Goal: Task Accomplishment & Management: Manage account settings

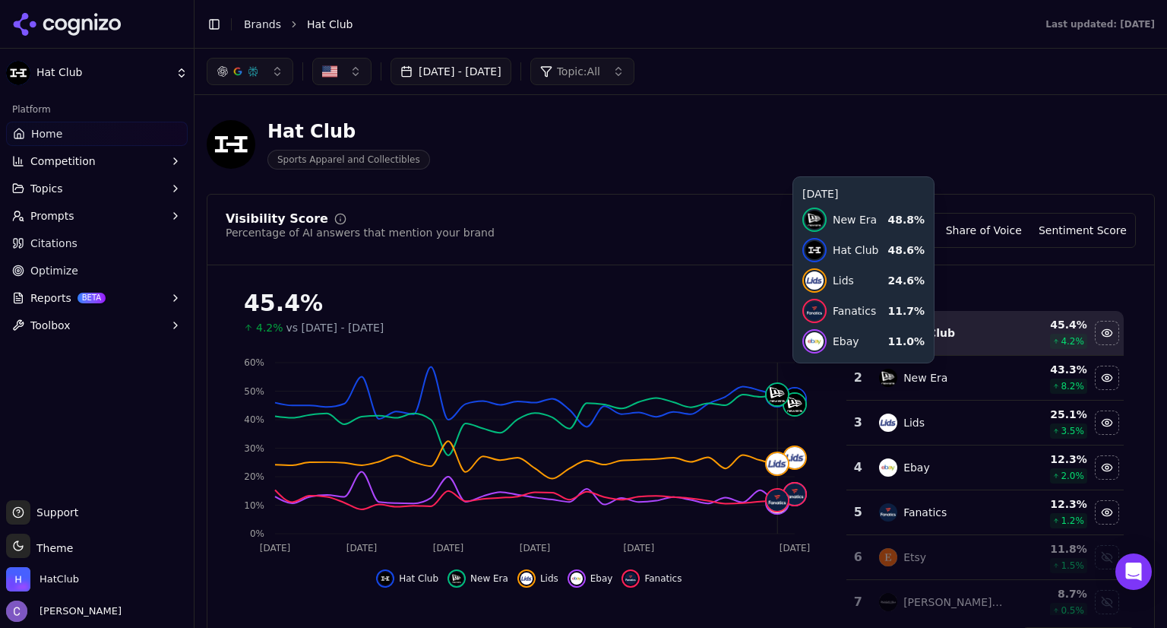
click at [512, 69] on button "[DATE] - [DATE]" at bounding box center [451, 71] width 121 height 27
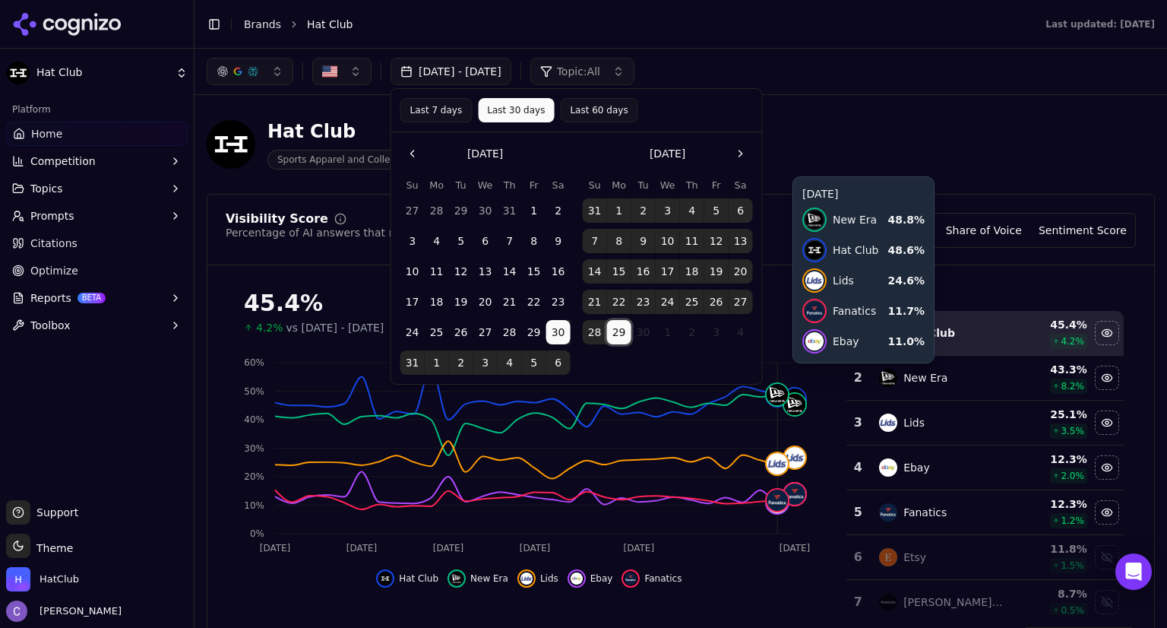
click at [625, 338] on button "29" at bounding box center [619, 332] width 24 height 24
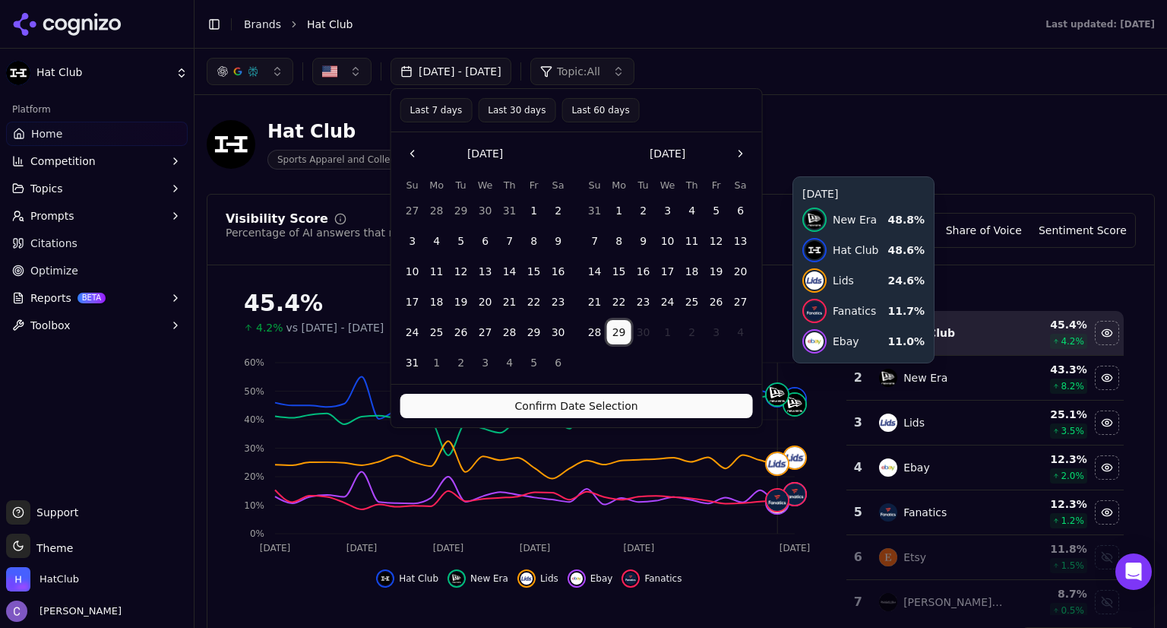
click at [654, 405] on button "Confirm Date Selection" at bounding box center [577, 406] width 353 height 24
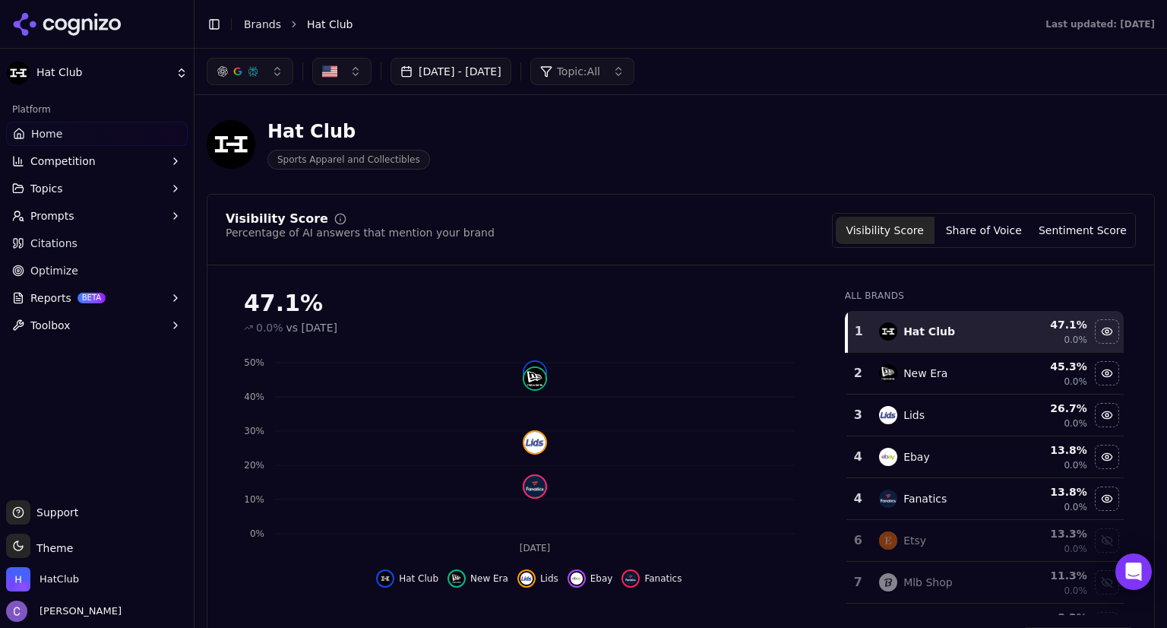
click at [512, 76] on button "[DATE] - [DATE]" at bounding box center [451, 71] width 121 height 27
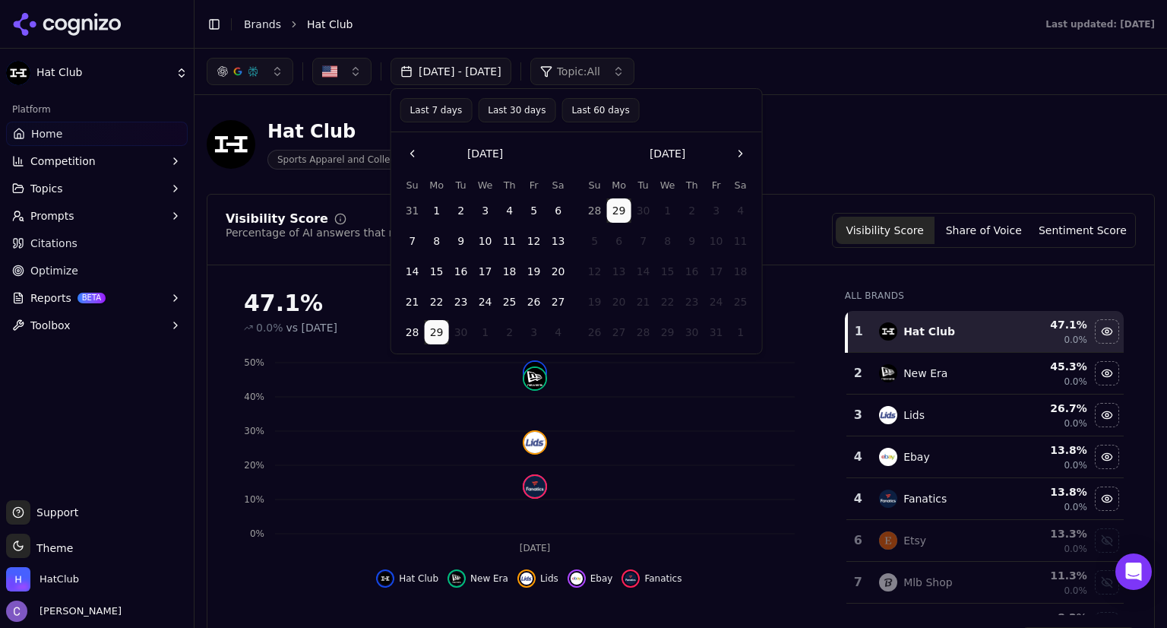
click at [517, 113] on button "Last 30 days" at bounding box center [517, 110] width 78 height 24
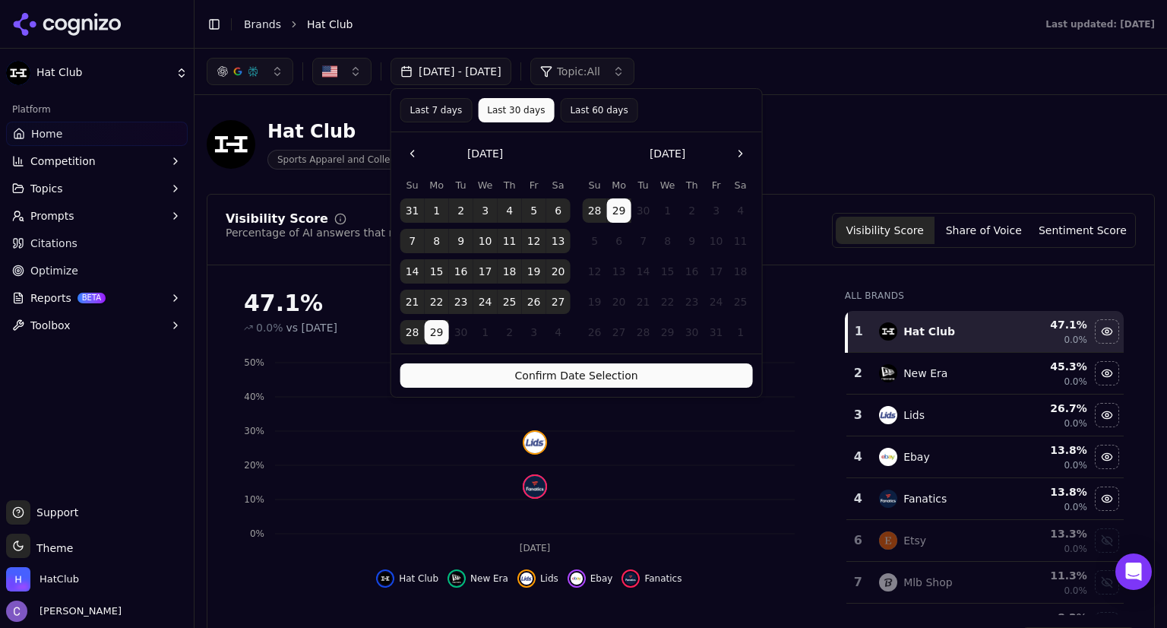
click at [657, 375] on button "Confirm Date Selection" at bounding box center [577, 375] width 353 height 24
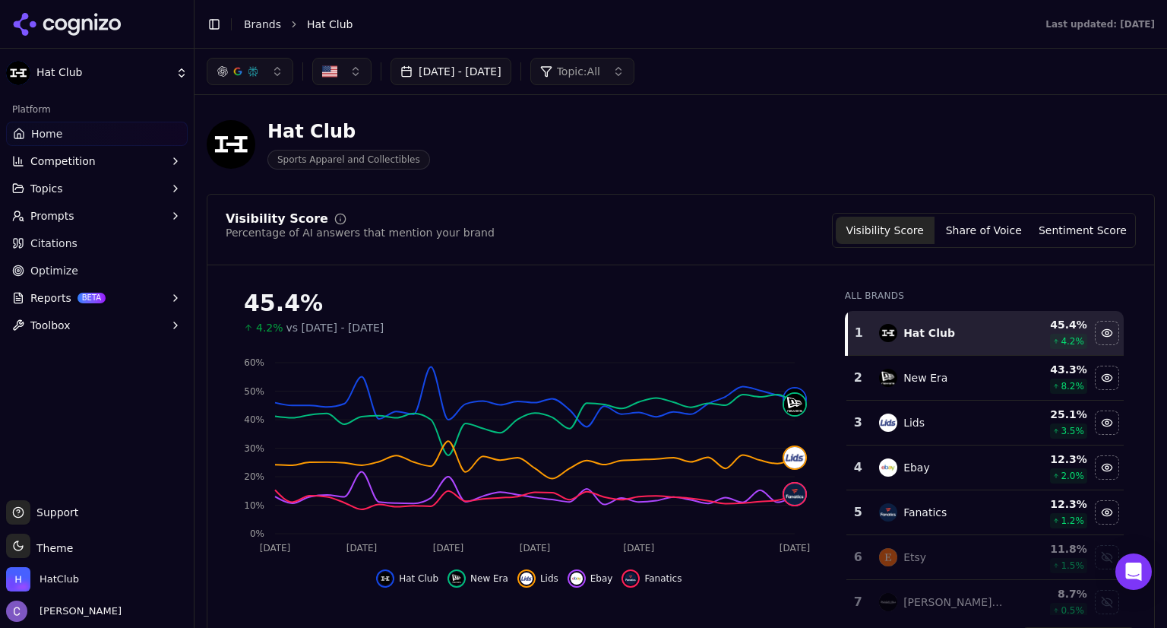
click at [69, 190] on button "Topics" at bounding box center [97, 188] width 182 height 24
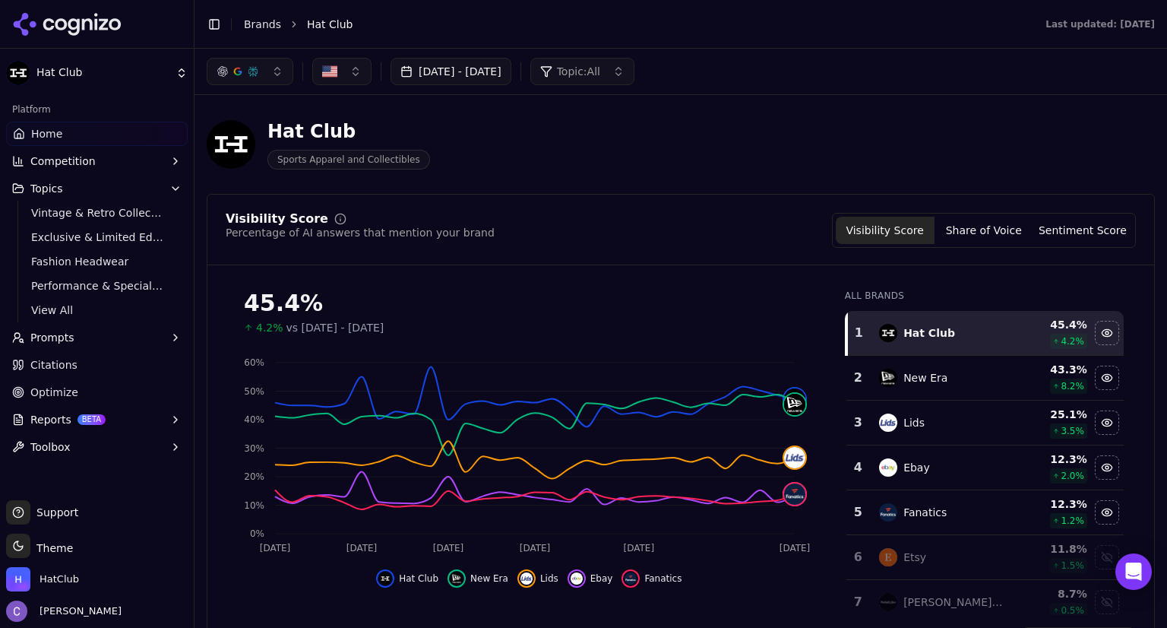
click at [600, 71] on span "Topic: All" at bounding box center [578, 71] width 43 height 15
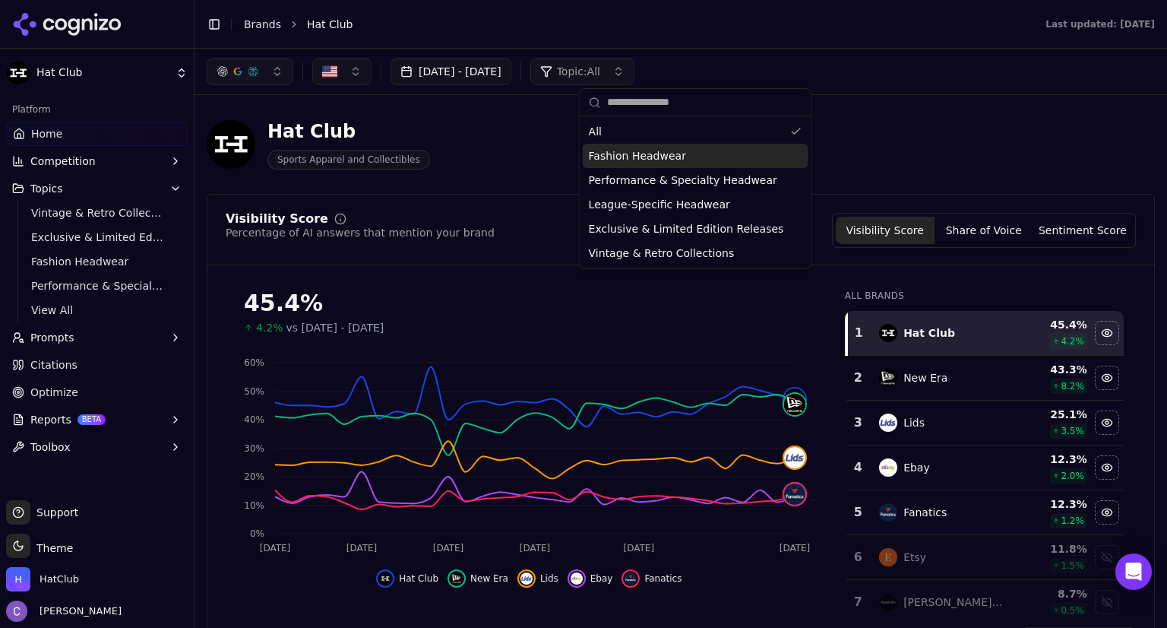
click at [655, 162] on span "Fashion Headwear" at bounding box center [637, 155] width 97 height 15
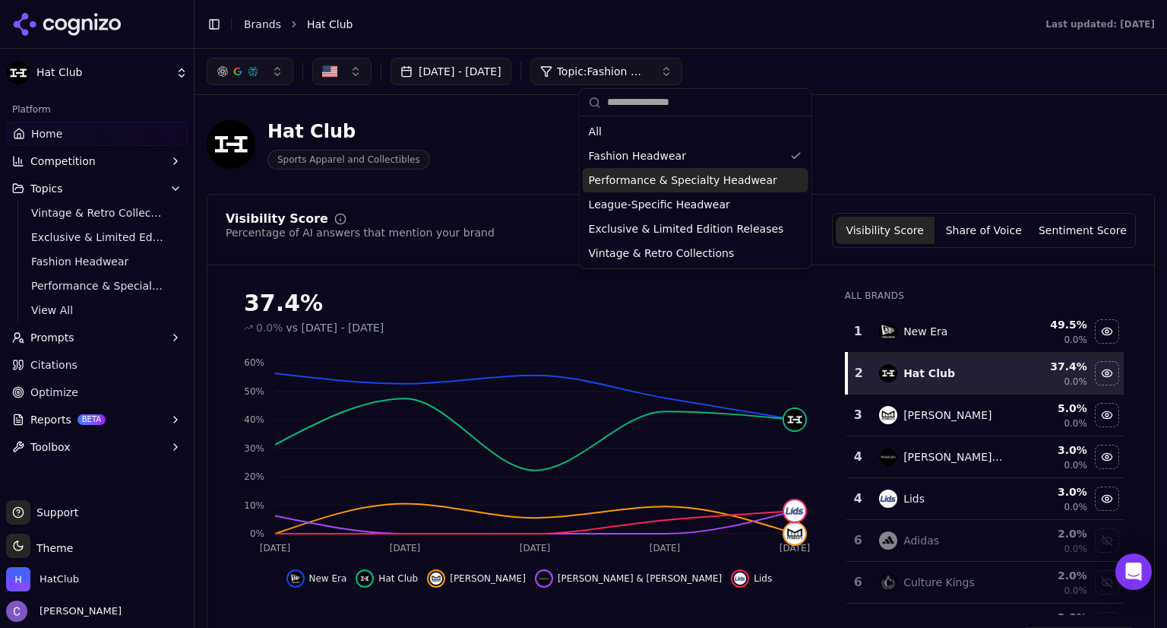
click at [768, 177] on div "Performance & Specialty Headwear" at bounding box center [696, 180] width 226 height 24
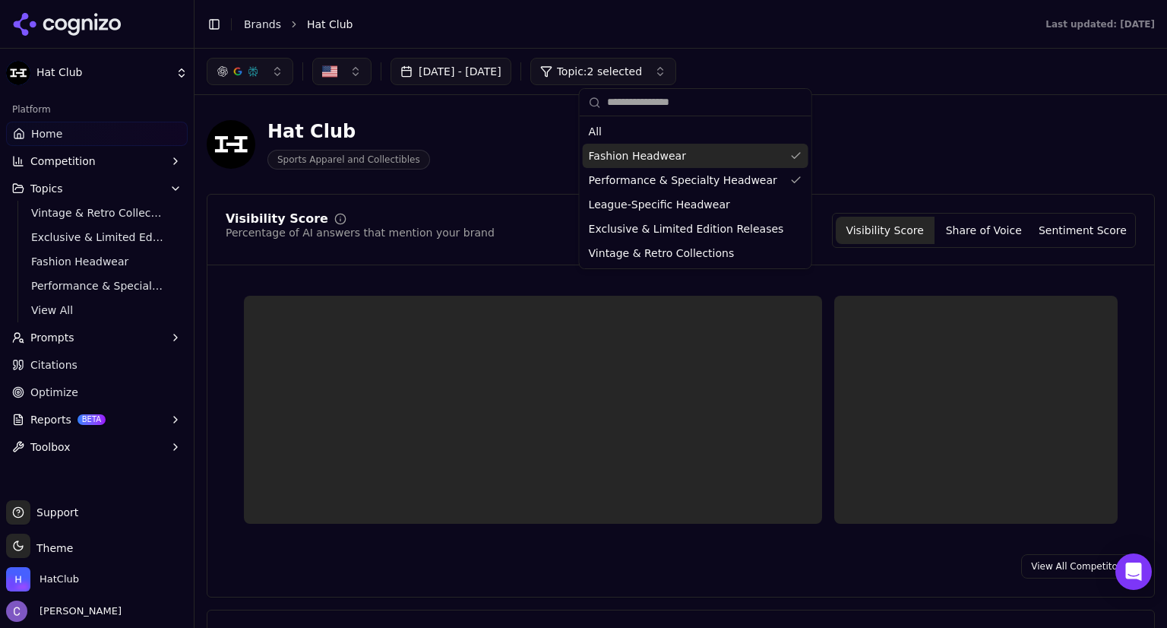
click at [778, 152] on div "Fashion Headwear" at bounding box center [696, 156] width 226 height 24
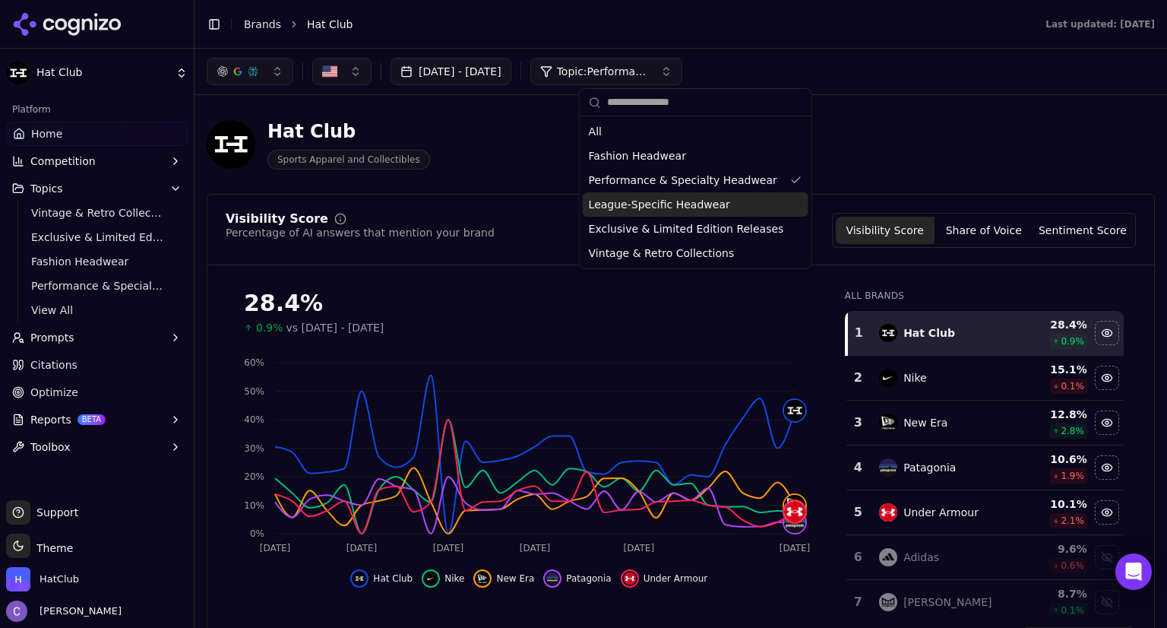
click at [775, 203] on div "League-Specific Headwear" at bounding box center [696, 204] width 226 height 24
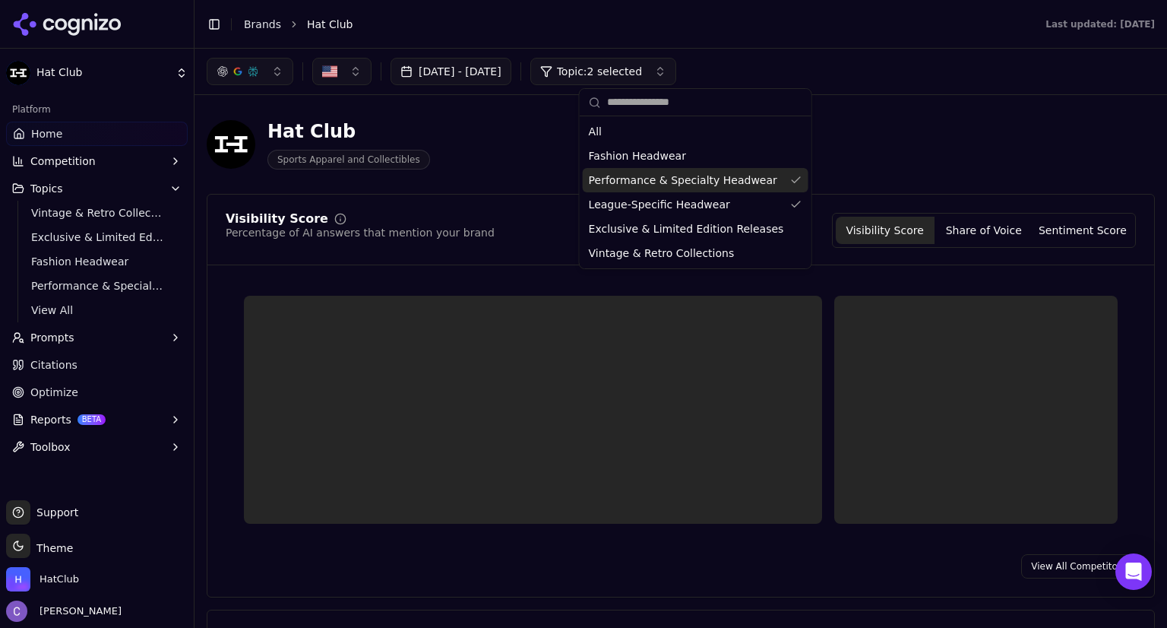
click at [778, 178] on div "Performance & Specialty Headwear" at bounding box center [696, 180] width 226 height 24
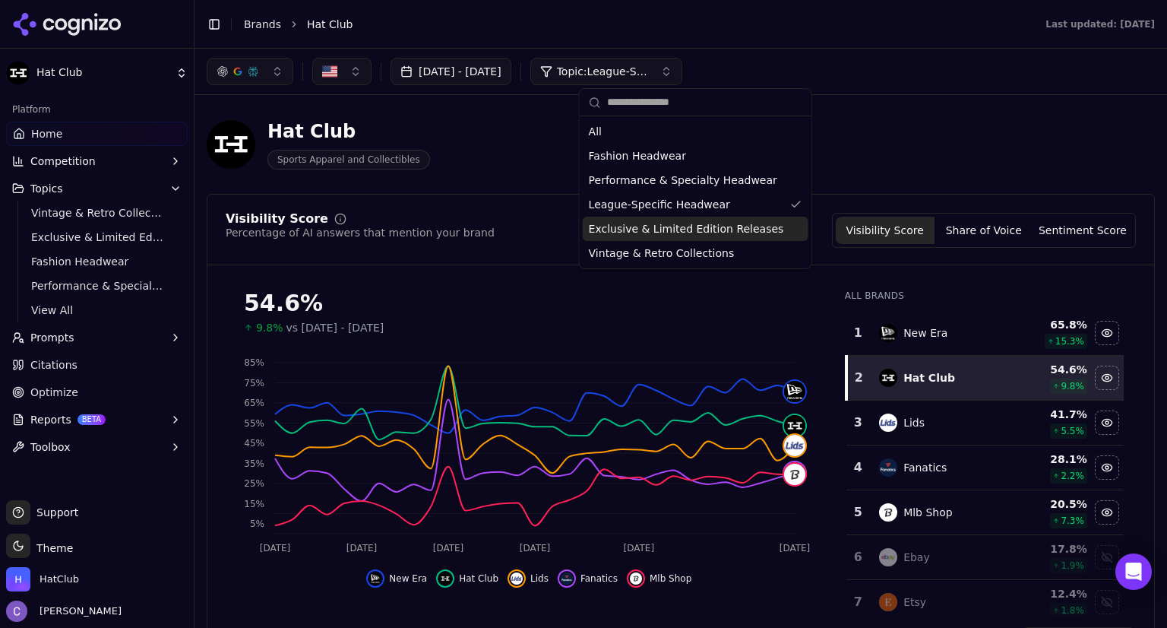
click at [778, 234] on div "Exclusive & Limited Edition Releases" at bounding box center [696, 229] width 226 height 24
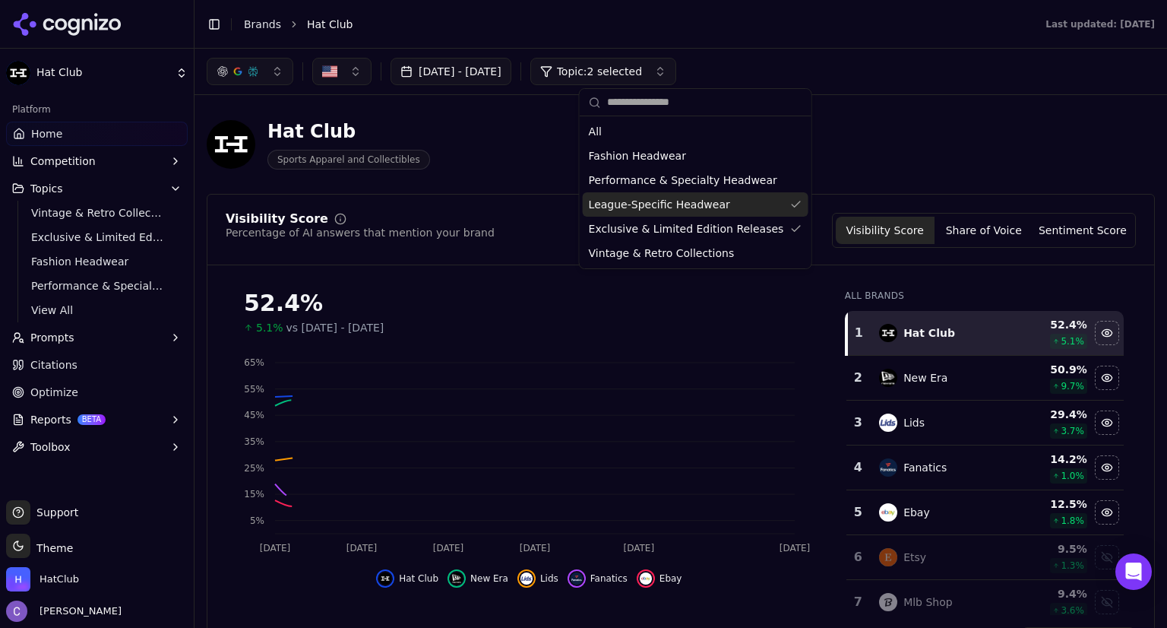
click at [775, 204] on div "League-Specific Headwear" at bounding box center [696, 204] width 226 height 24
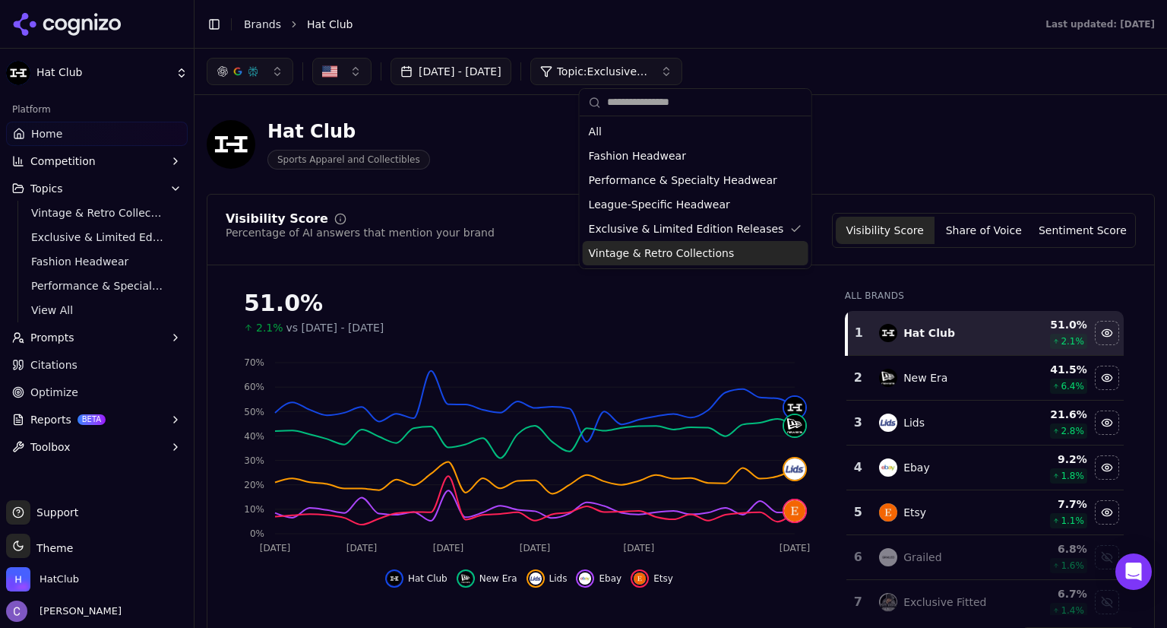
click at [776, 258] on div "Vintage & Retro Collections" at bounding box center [696, 253] width 226 height 24
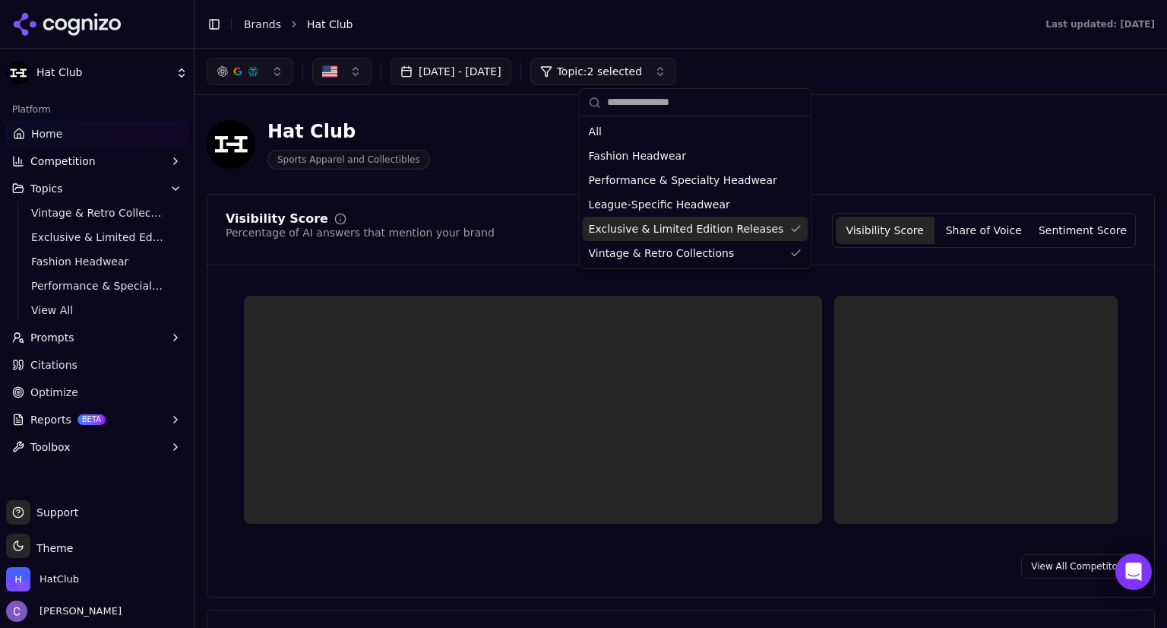
click at [778, 230] on div "Exclusive & Limited Edition Releases" at bounding box center [696, 229] width 226 height 24
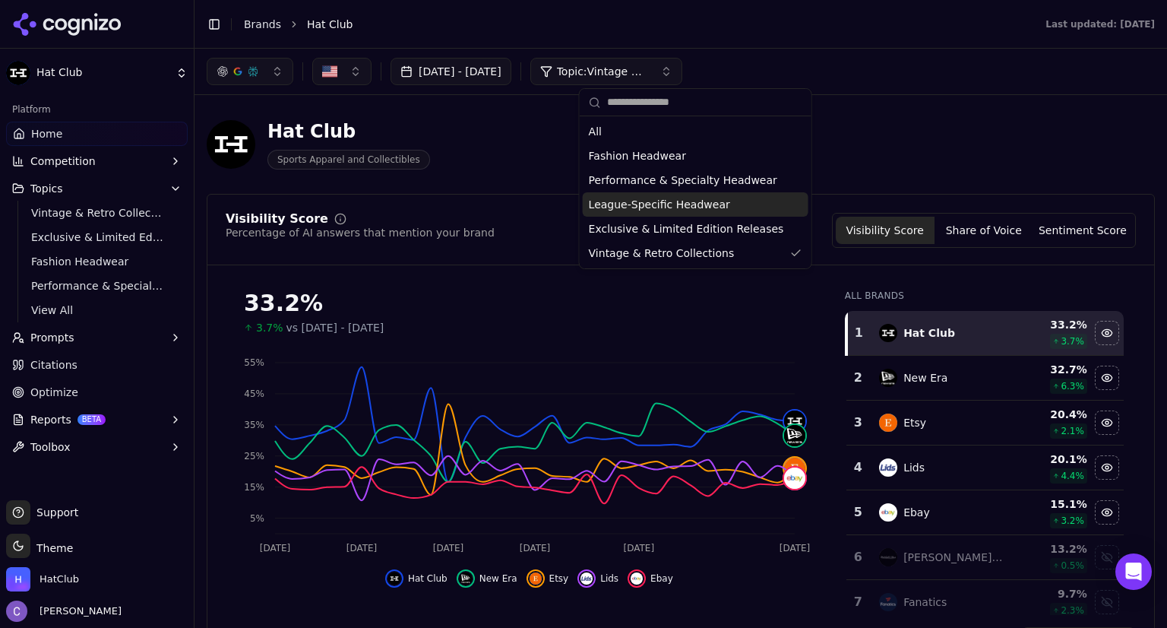
click at [761, 205] on div "League-Specific Headwear" at bounding box center [696, 204] width 226 height 24
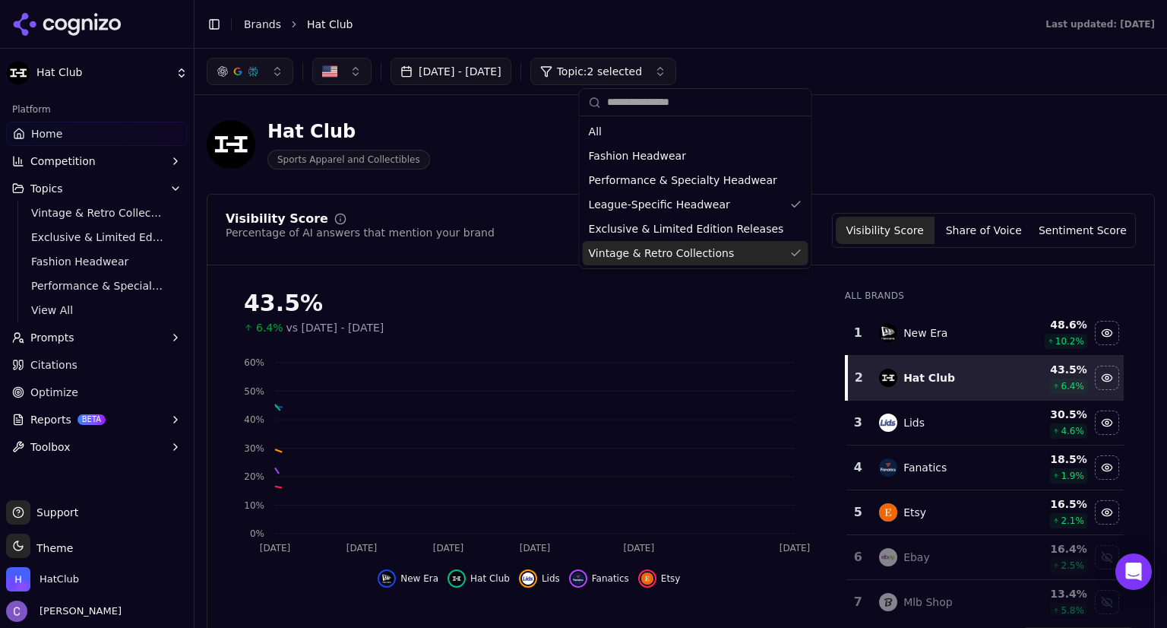
click at [777, 255] on div "Vintage & Retro Collections" at bounding box center [696, 253] width 226 height 24
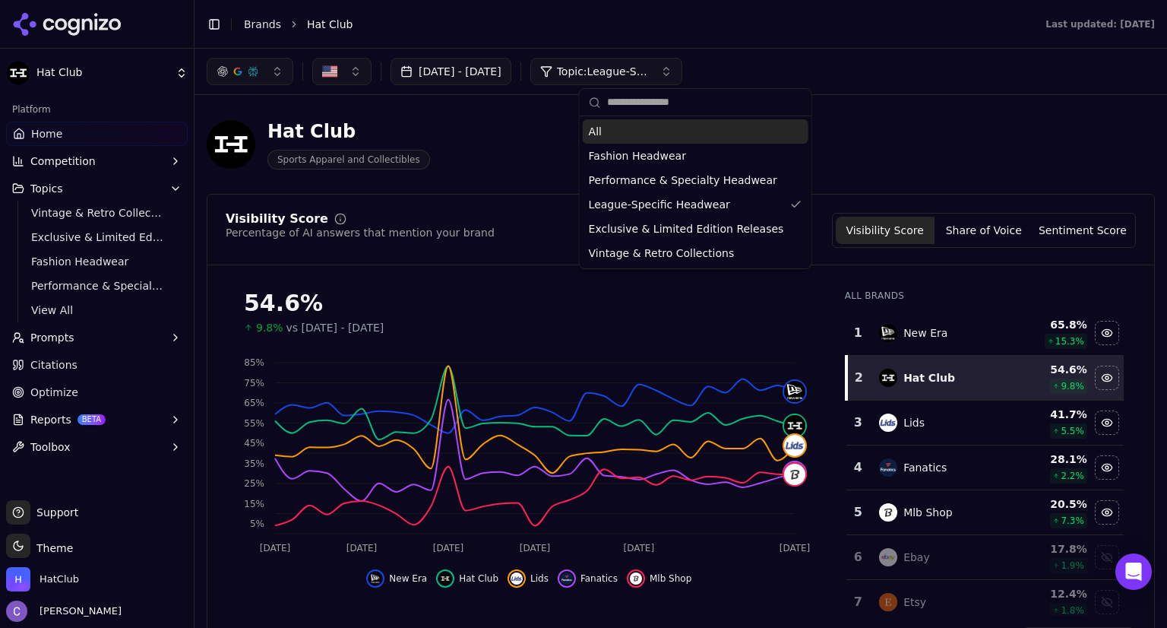
click at [680, 140] on div "All" at bounding box center [696, 131] width 226 height 24
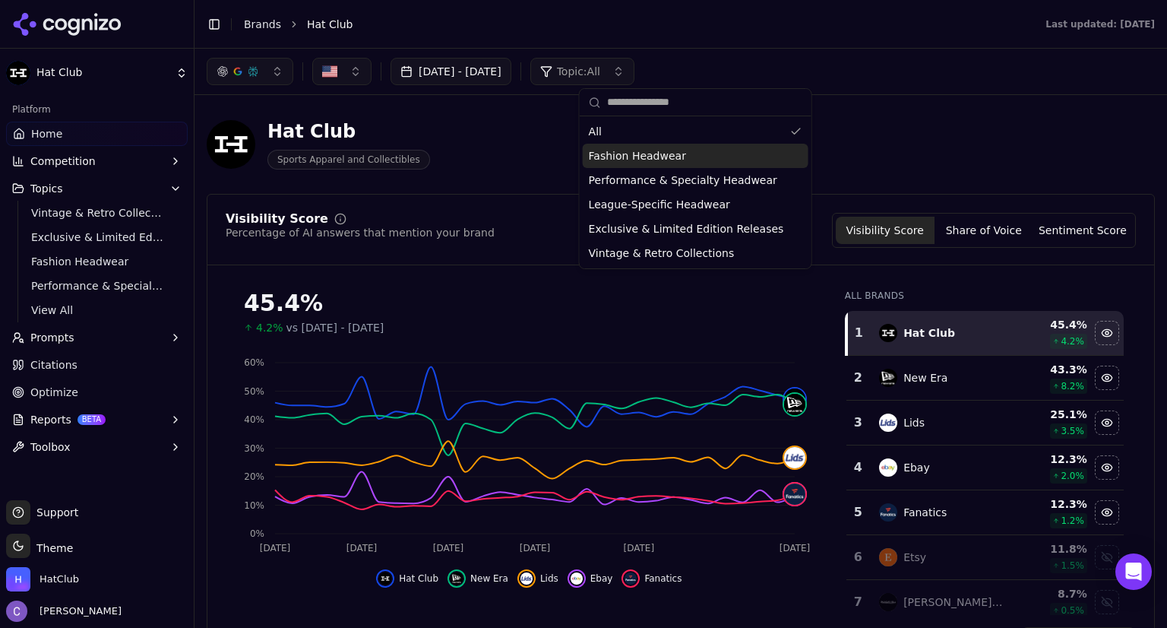
click at [56, 338] on span "Prompts" at bounding box center [52, 337] width 44 height 15
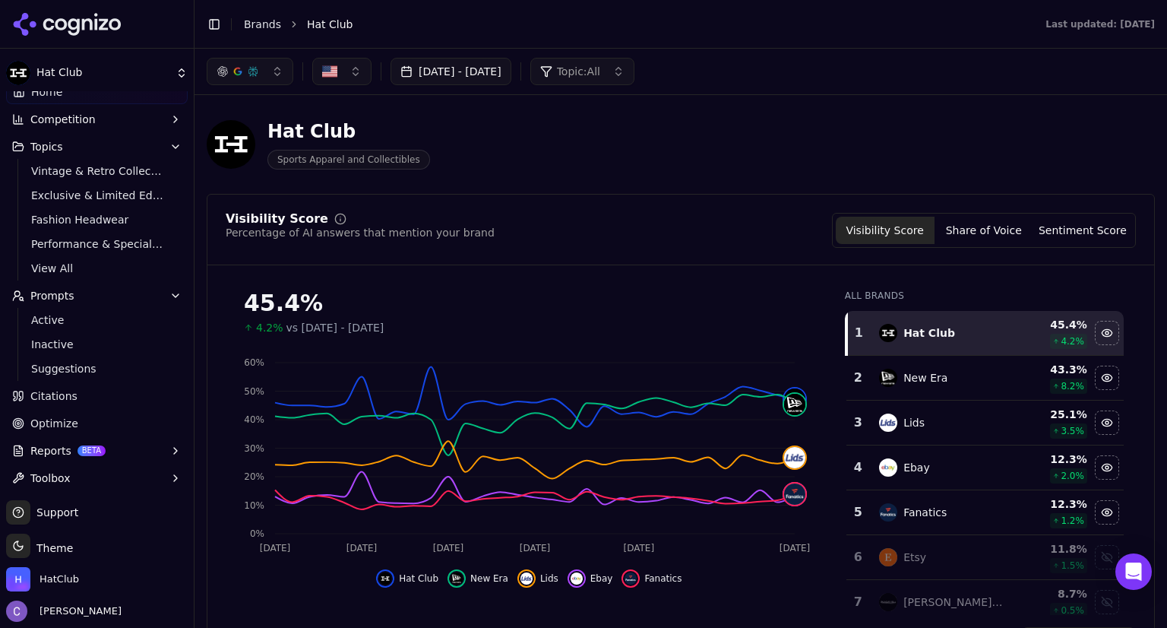
scroll to position [44, 0]
click at [68, 319] on span "Active" at bounding box center [97, 317] width 132 height 15
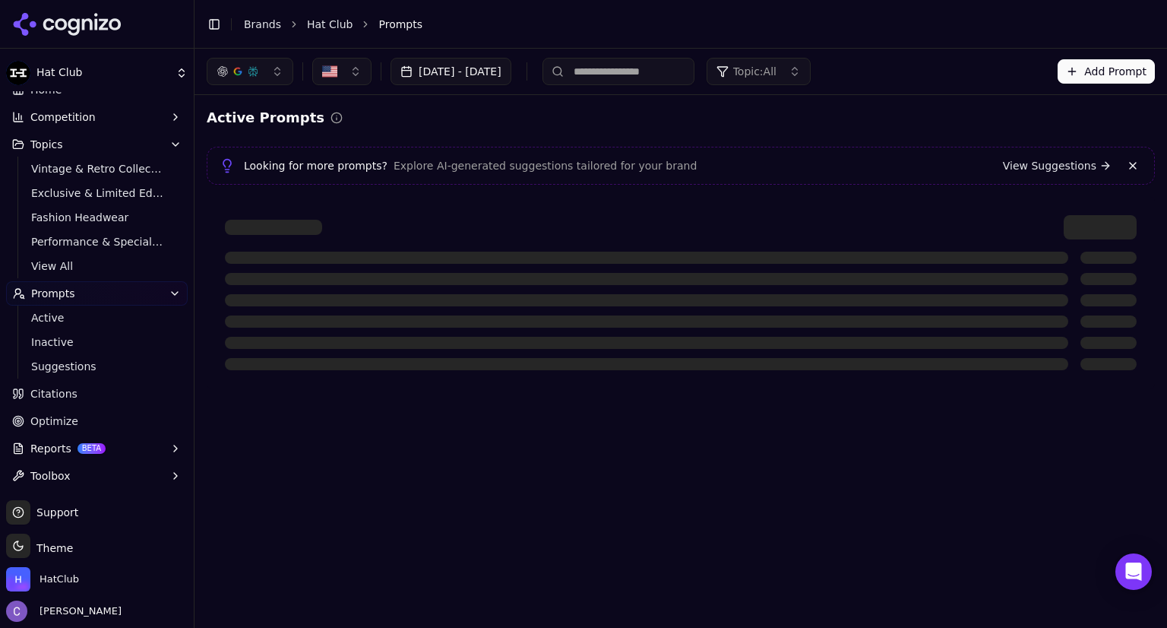
click at [777, 68] on span "Topic: All" at bounding box center [754, 71] width 43 height 15
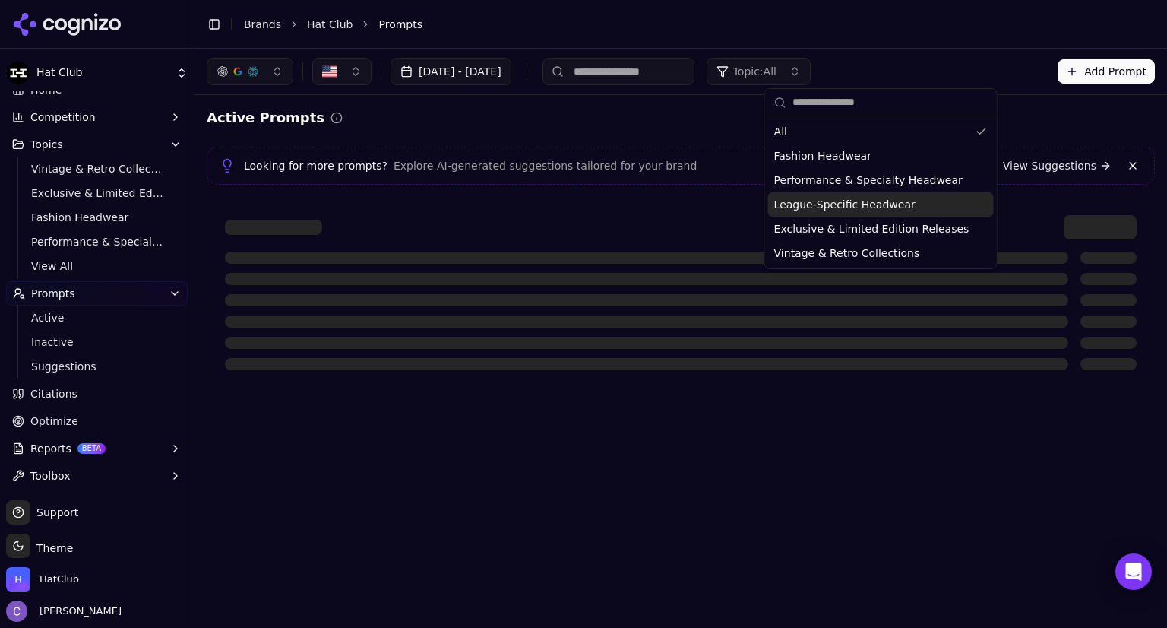
click at [862, 205] on span "League-Specific Headwear" at bounding box center [845, 204] width 141 height 15
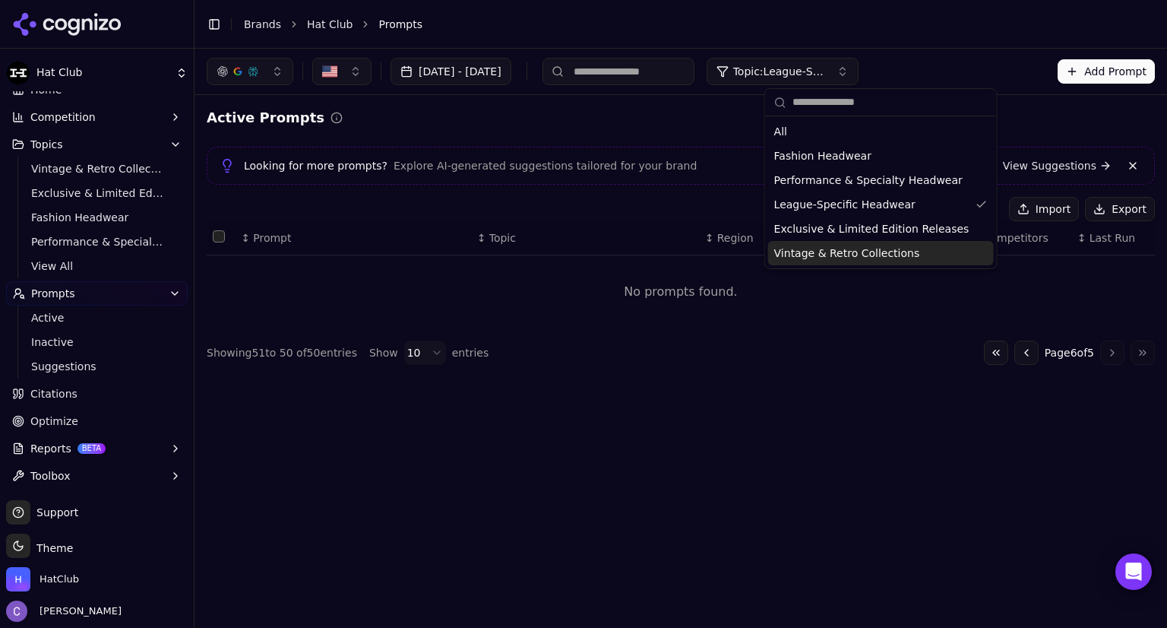
click at [644, 109] on div "Active Prompts" at bounding box center [681, 117] width 949 height 21
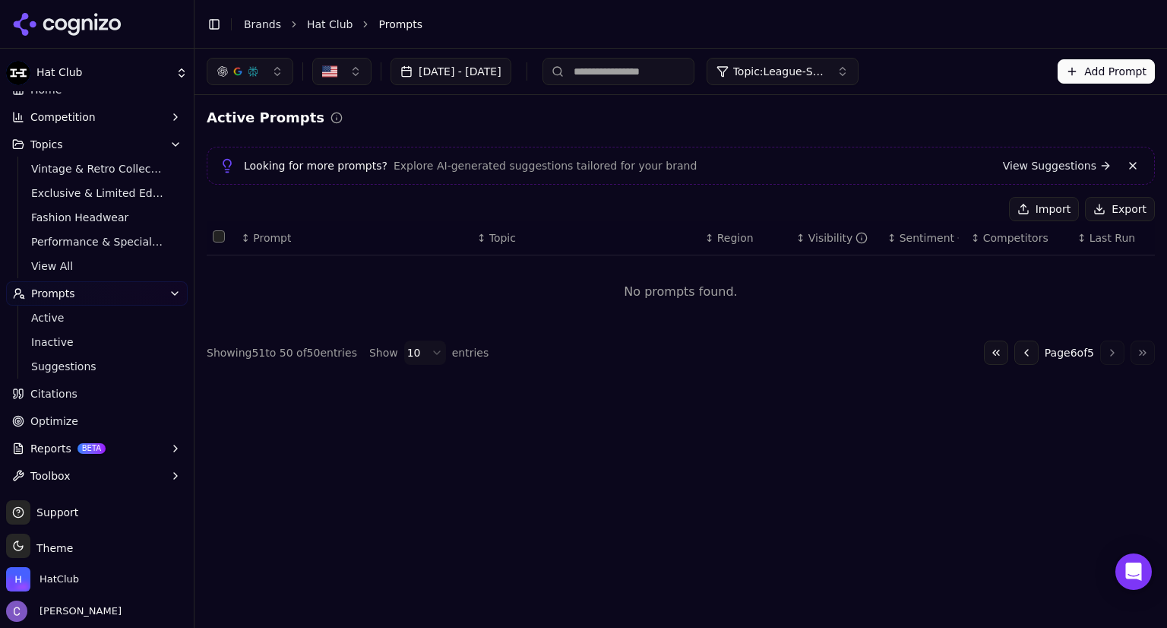
click at [1020, 353] on button "Go to previous page" at bounding box center [1027, 353] width 24 height 24
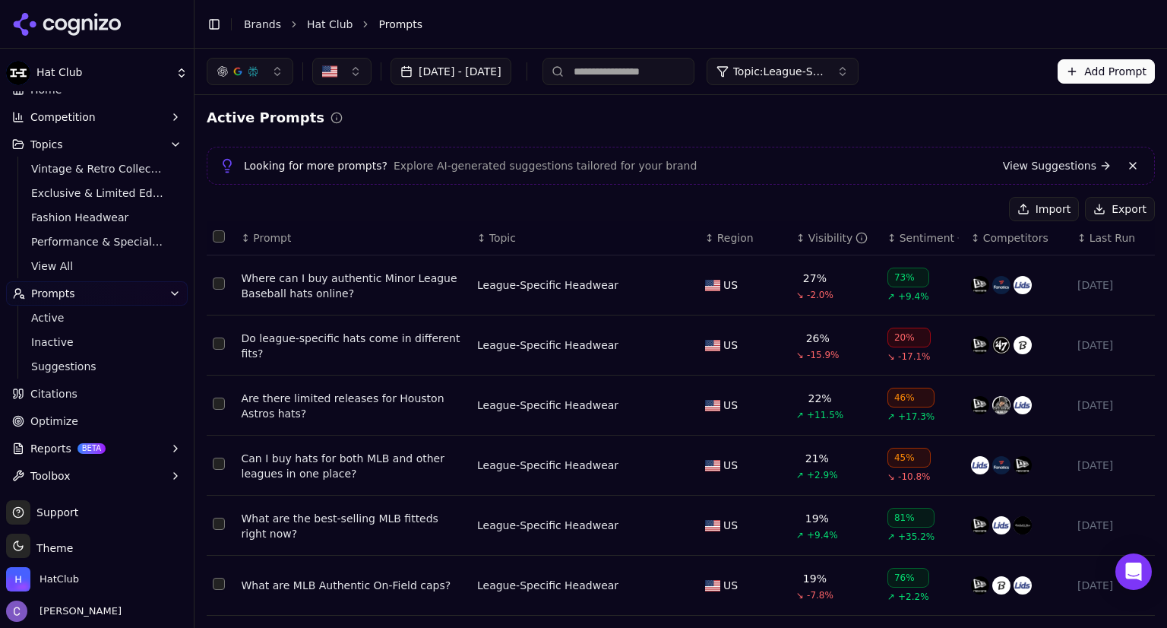
click at [790, 247] on th "↕ Visibility" at bounding box center [835, 238] width 91 height 34
click at [797, 242] on div "↕ Visibility" at bounding box center [836, 237] width 79 height 15
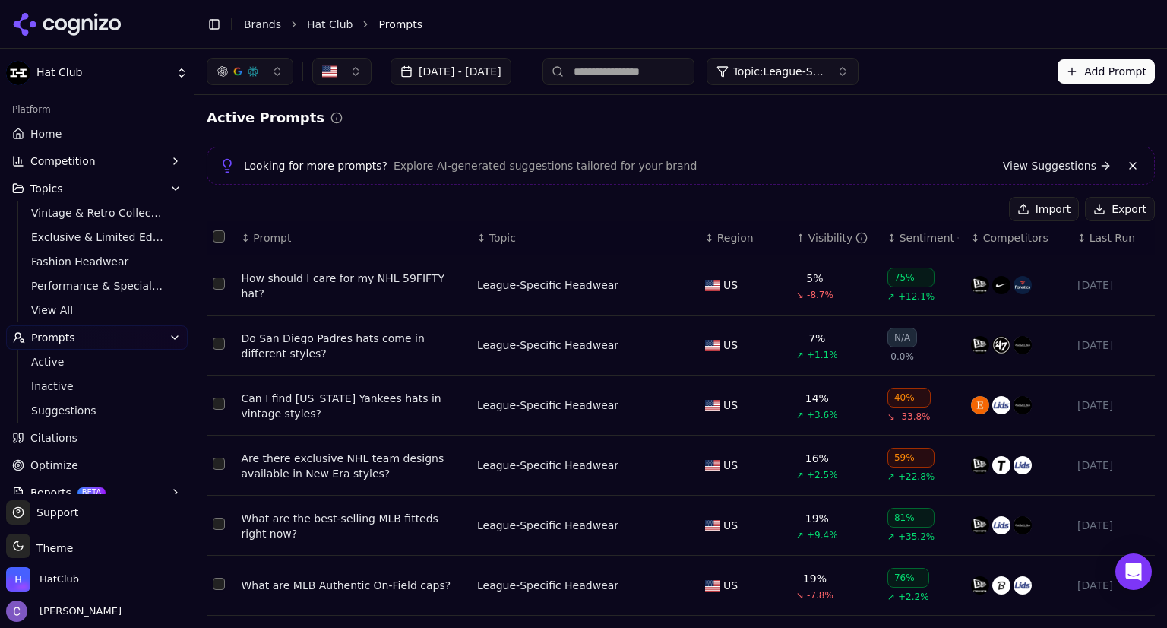
click at [72, 159] on span "Competition" at bounding box center [62, 161] width 65 height 15
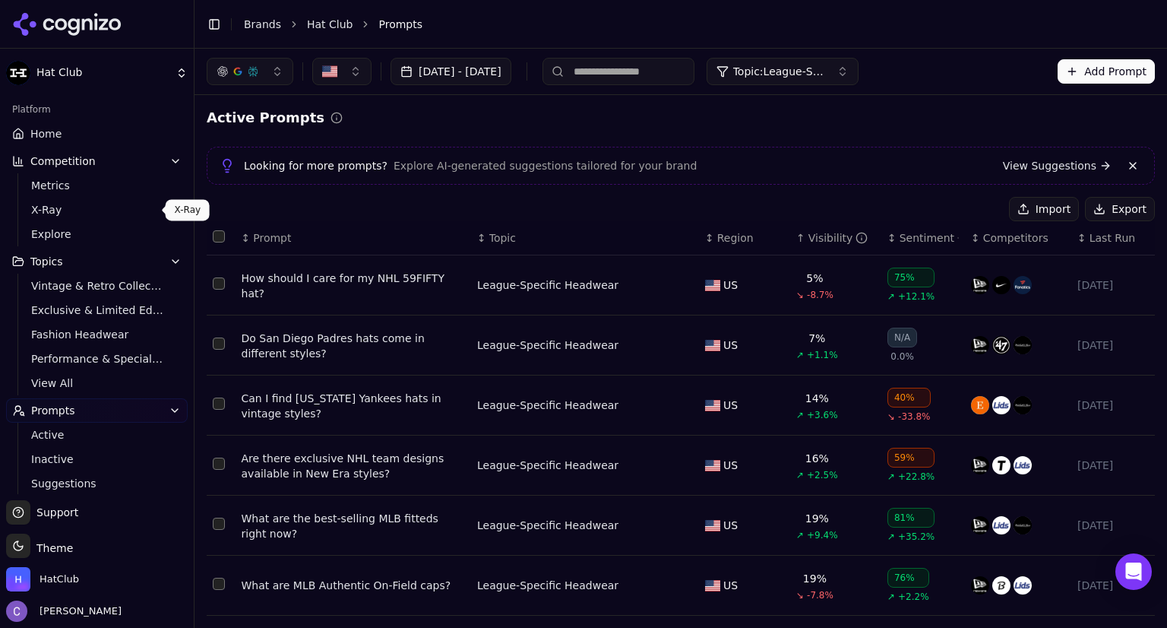
click at [73, 202] on span "X-Ray" at bounding box center [97, 209] width 132 height 15
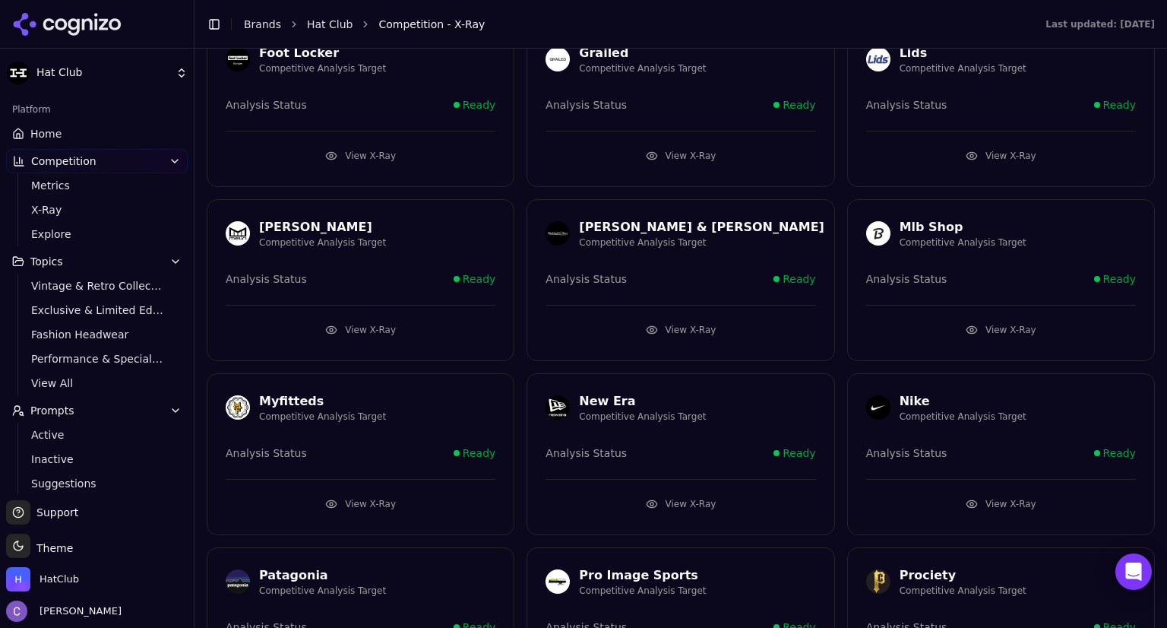
scroll to position [987, 0]
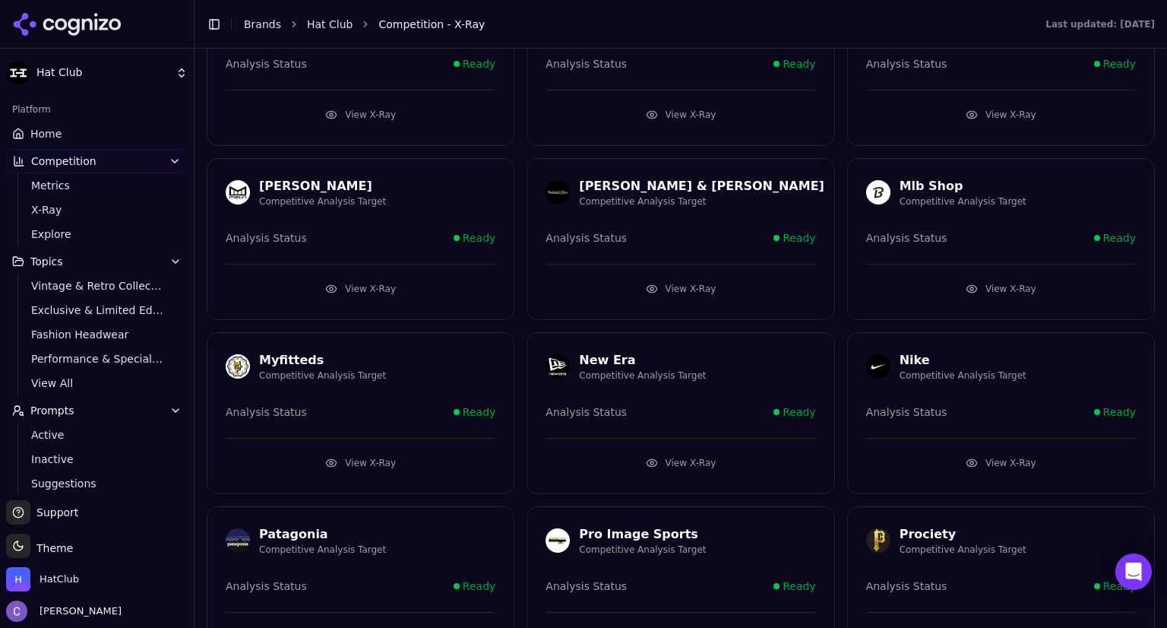
click at [663, 455] on button "View X-Ray" at bounding box center [681, 463] width 270 height 24
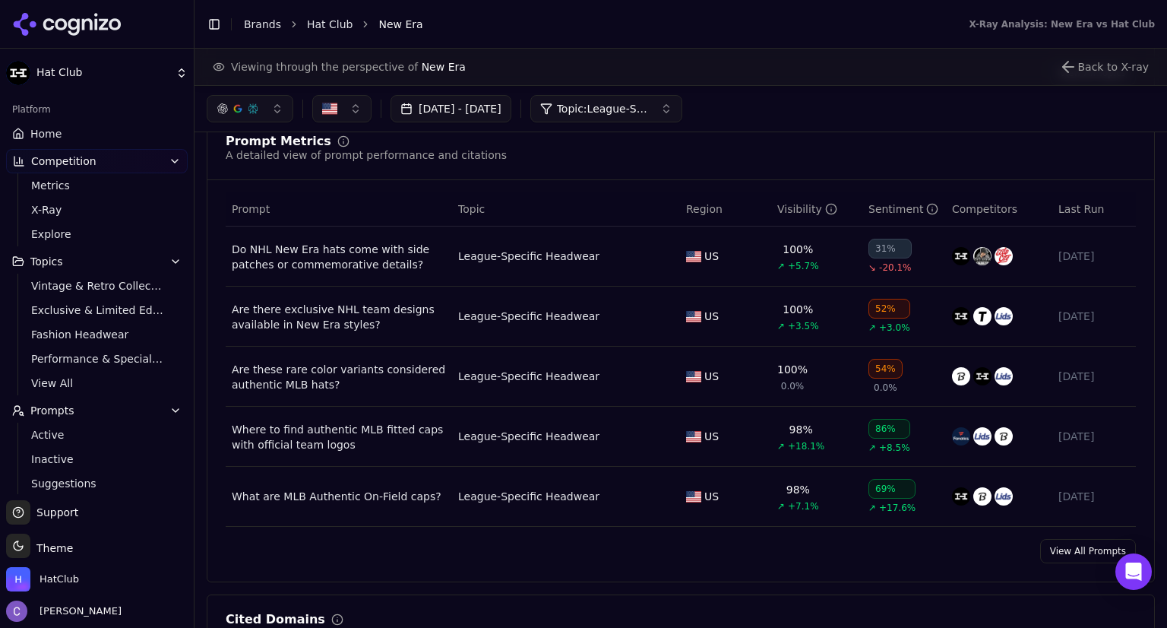
scroll to position [1074, 0]
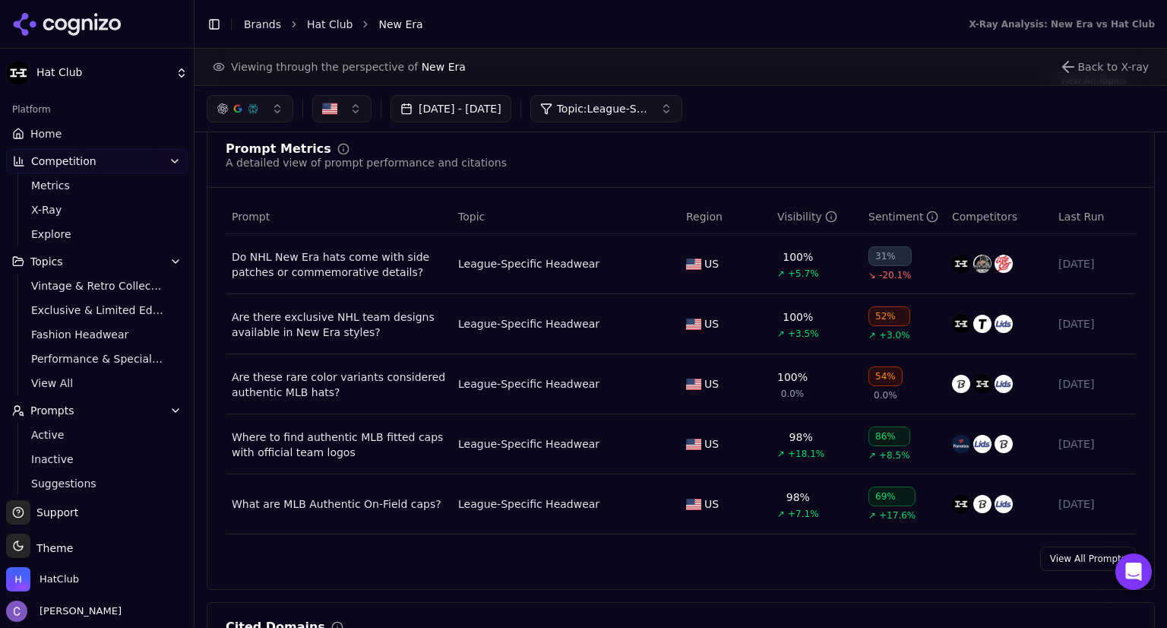
click at [1066, 559] on link "View All Prompts" at bounding box center [1089, 558] width 96 height 24
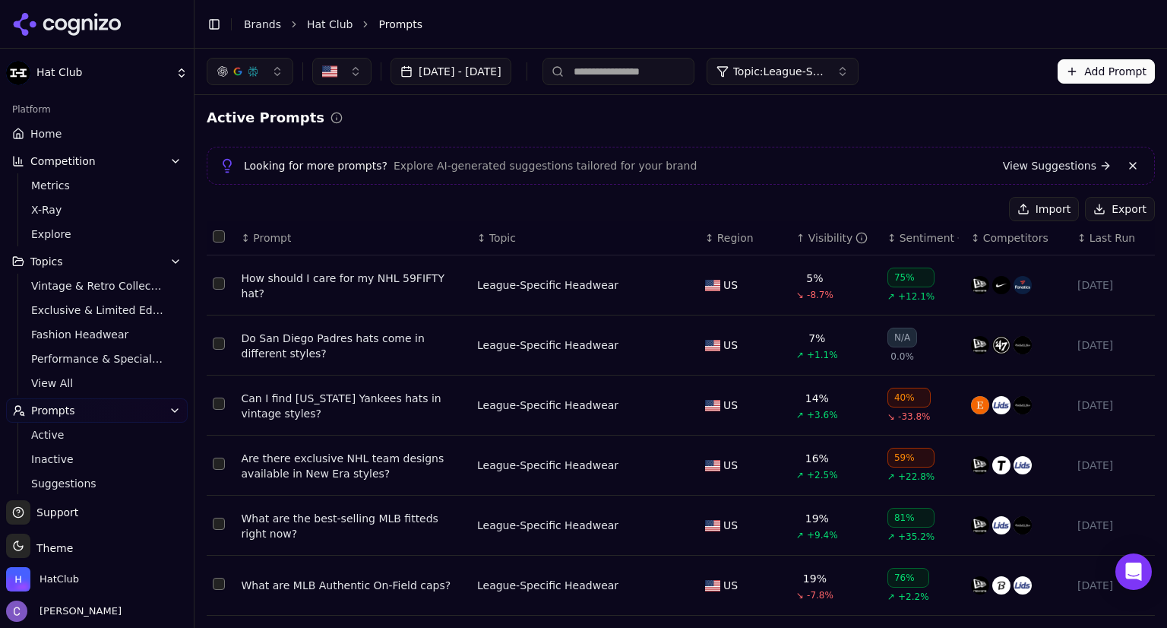
click at [797, 242] on div "↑ Visibility" at bounding box center [836, 237] width 79 height 15
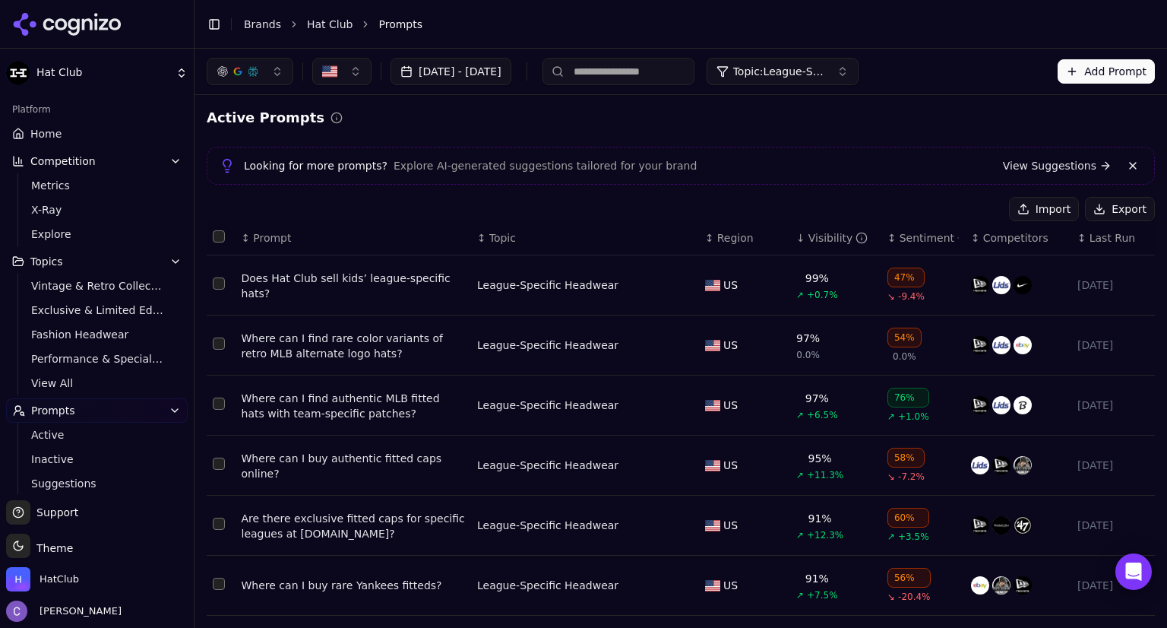
click at [797, 242] on div "↓ Visibility" at bounding box center [836, 237] width 79 height 15
click at [62, 135] on link "Home" at bounding box center [97, 134] width 182 height 24
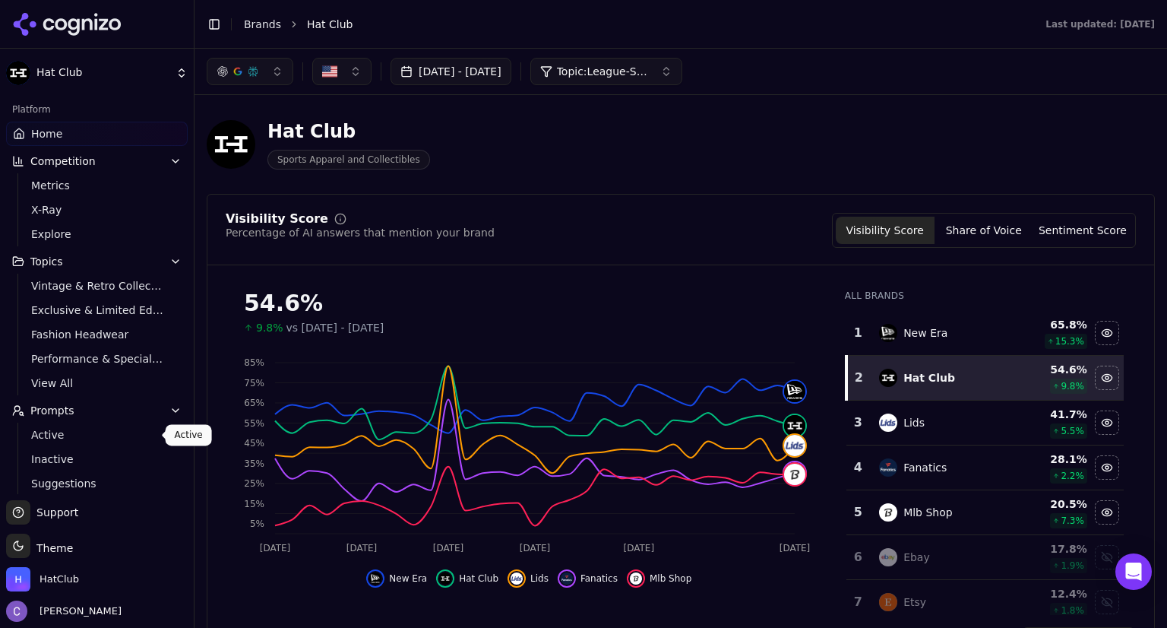
click at [84, 434] on span "Active" at bounding box center [97, 434] width 132 height 15
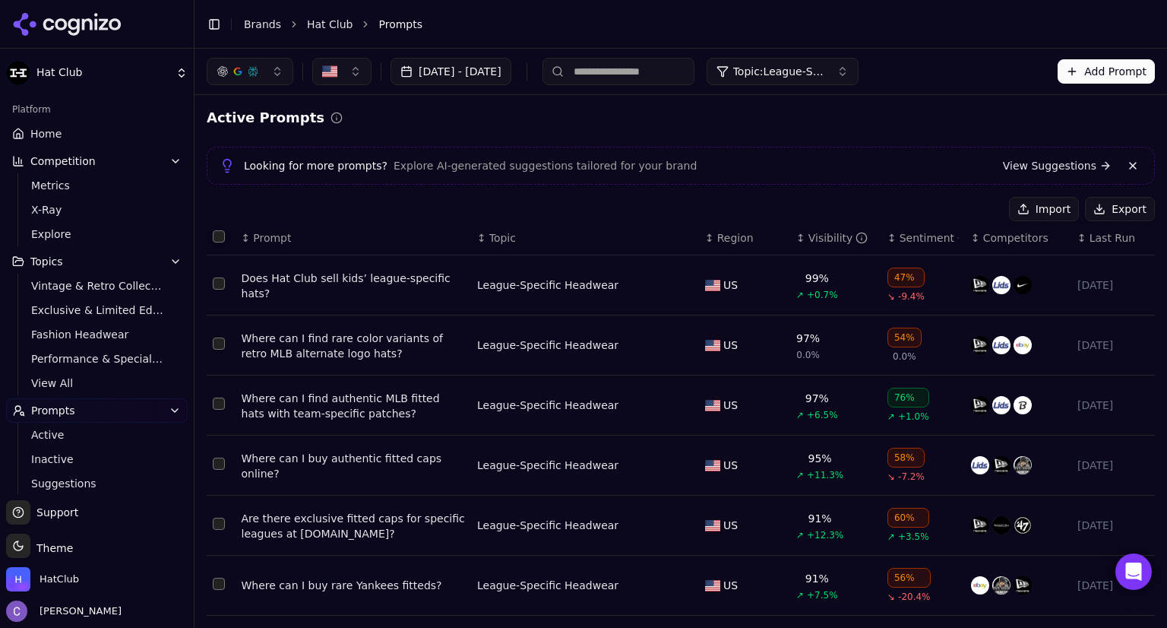
click at [797, 241] on div "↕ Visibility" at bounding box center [836, 237] width 79 height 15
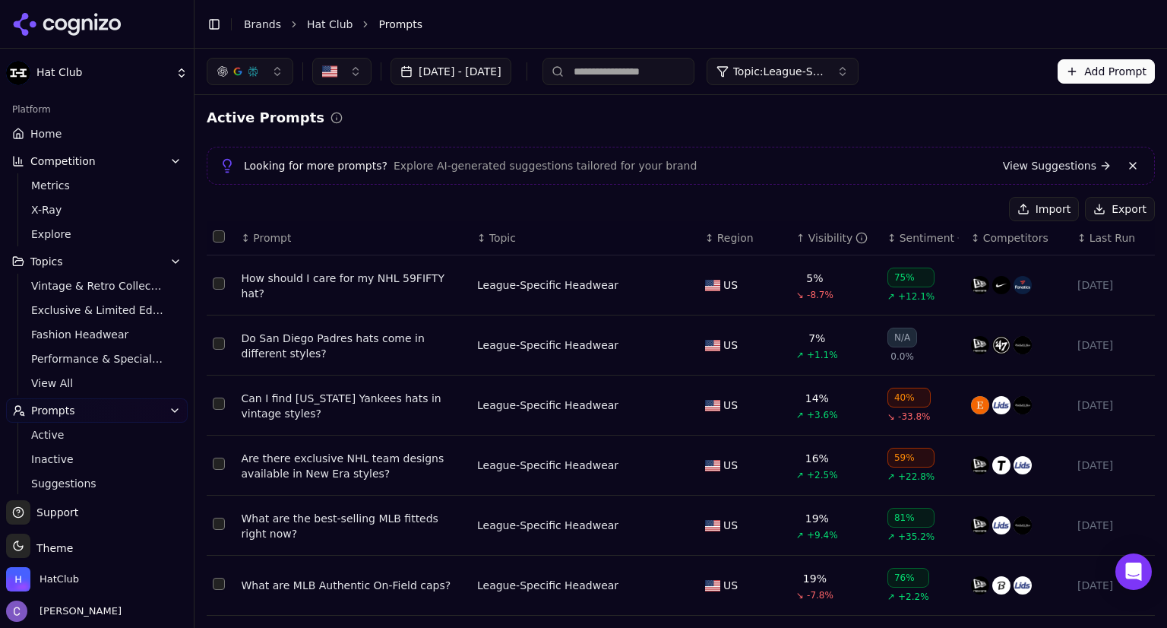
click at [797, 241] on div "↑ Visibility" at bounding box center [836, 237] width 79 height 15
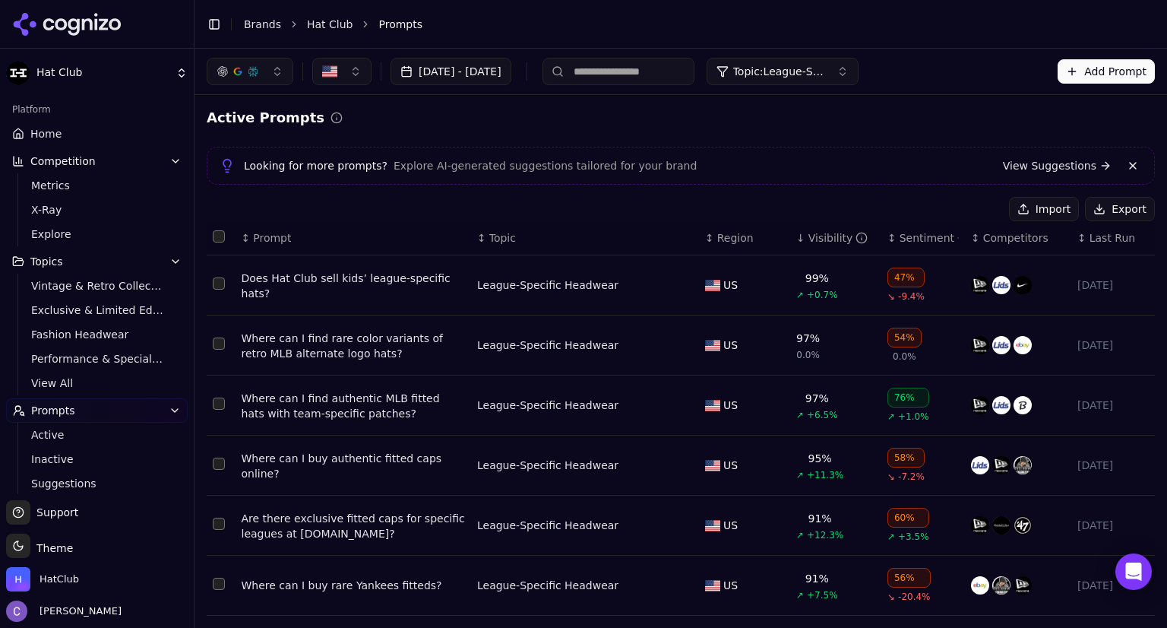
scroll to position [52, 0]
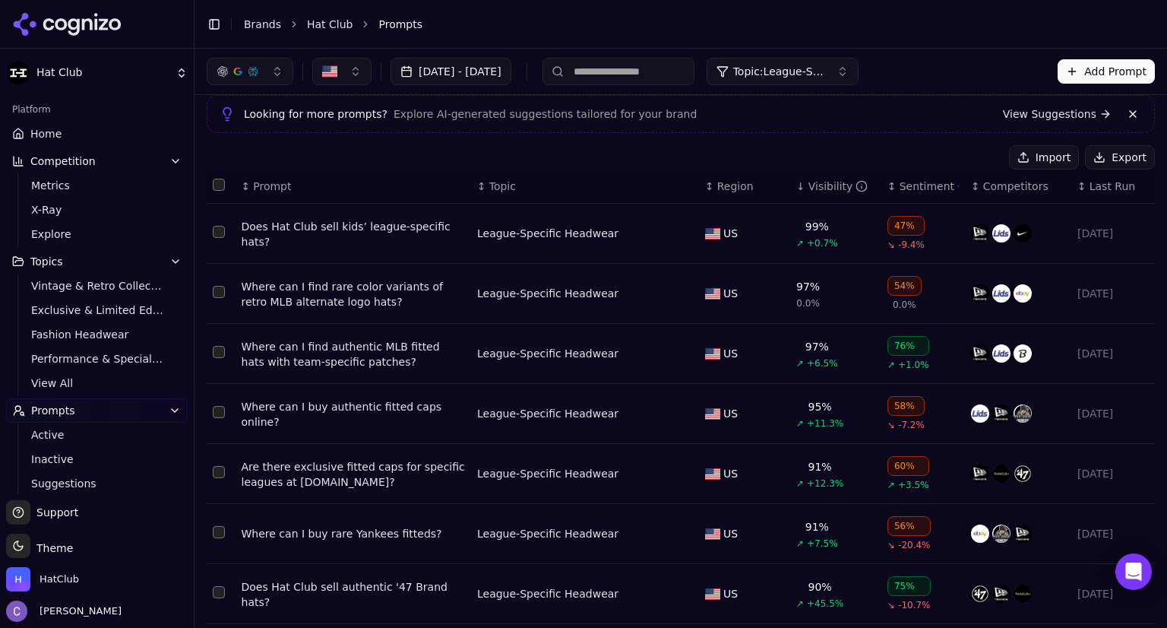
click at [797, 189] on div "↓ Visibility" at bounding box center [836, 186] width 79 height 15
click at [797, 191] on div "↕ Visibility" at bounding box center [836, 186] width 79 height 15
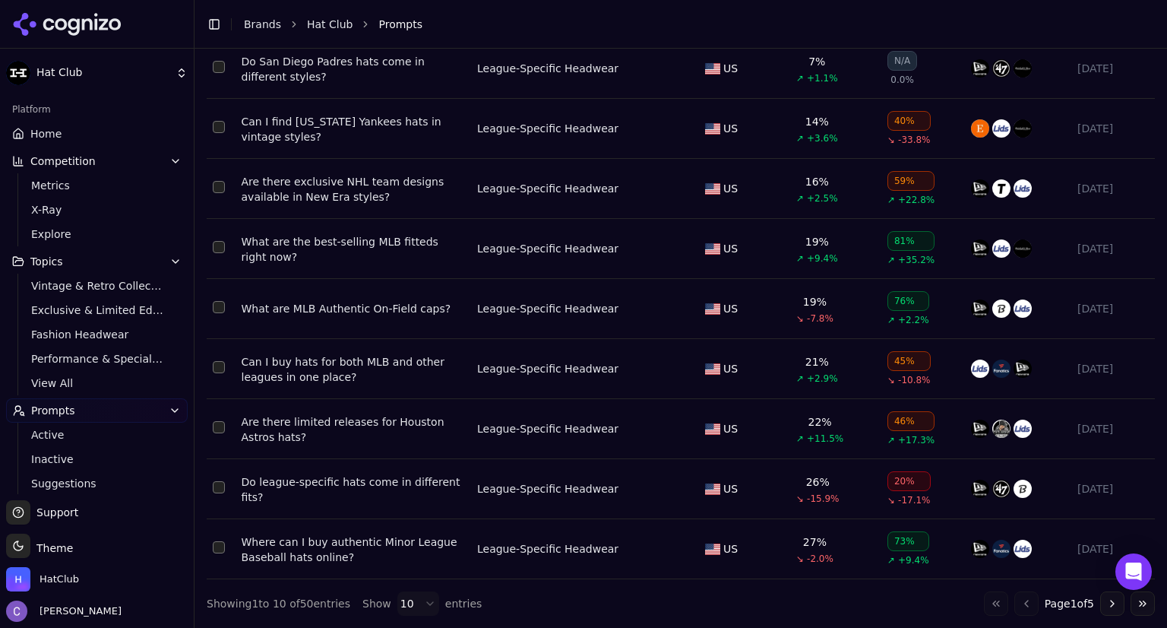
scroll to position [0, 0]
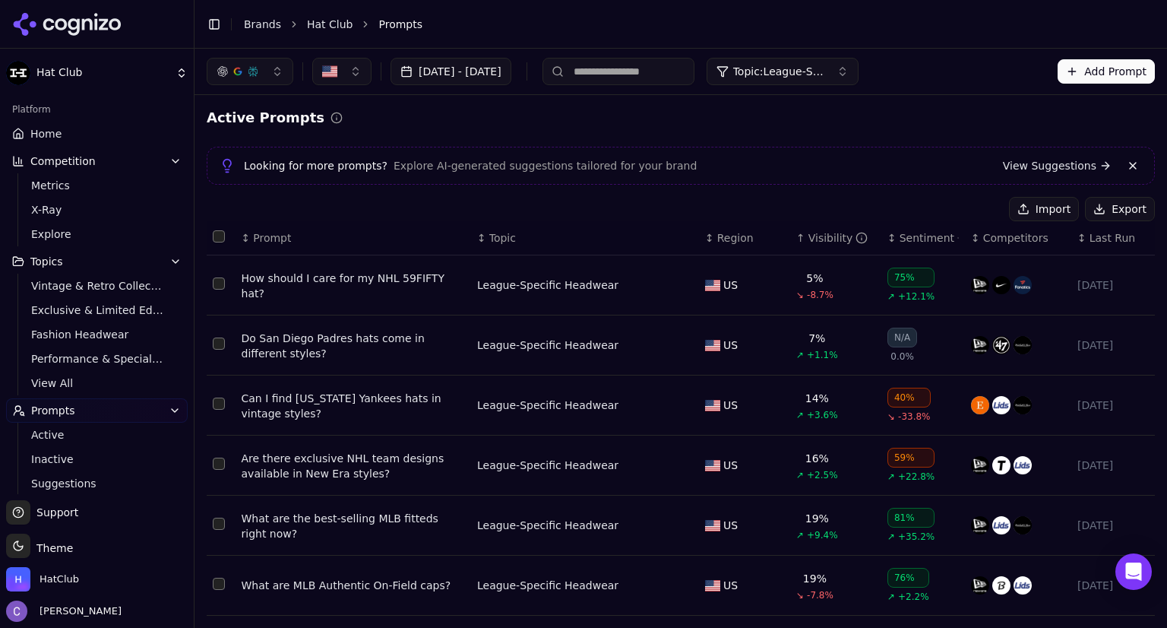
click at [833, 79] on button "Topic: League-Specific Headwear" at bounding box center [783, 71] width 152 height 27
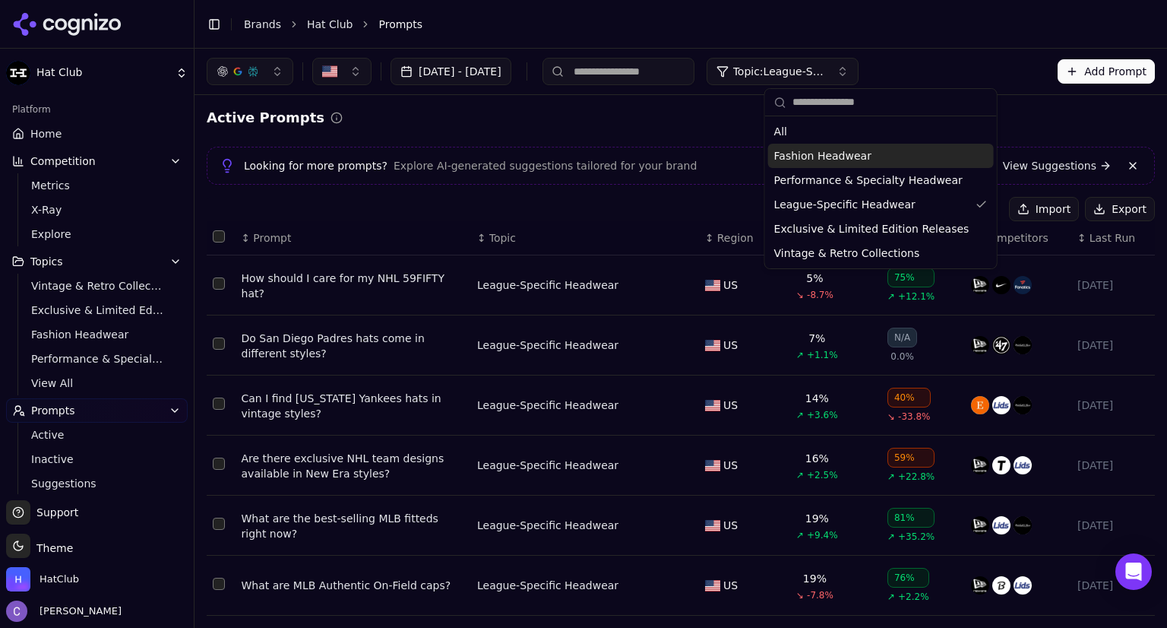
click at [812, 144] on div "Fashion Headwear" at bounding box center [881, 156] width 226 height 24
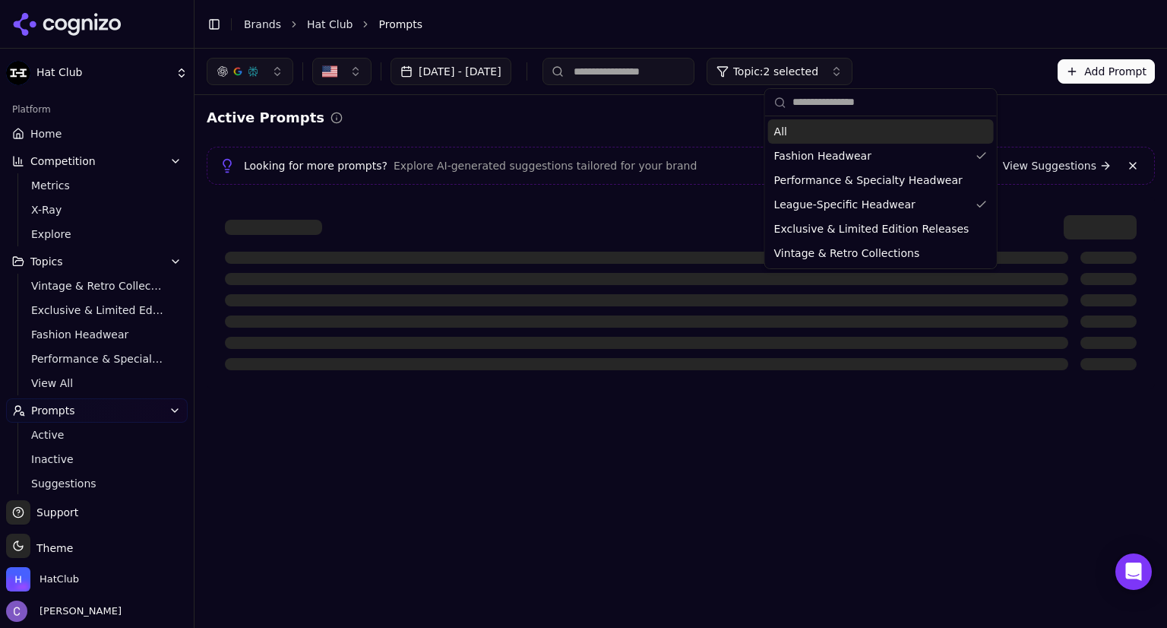
click at [813, 135] on div "All" at bounding box center [881, 131] width 226 height 24
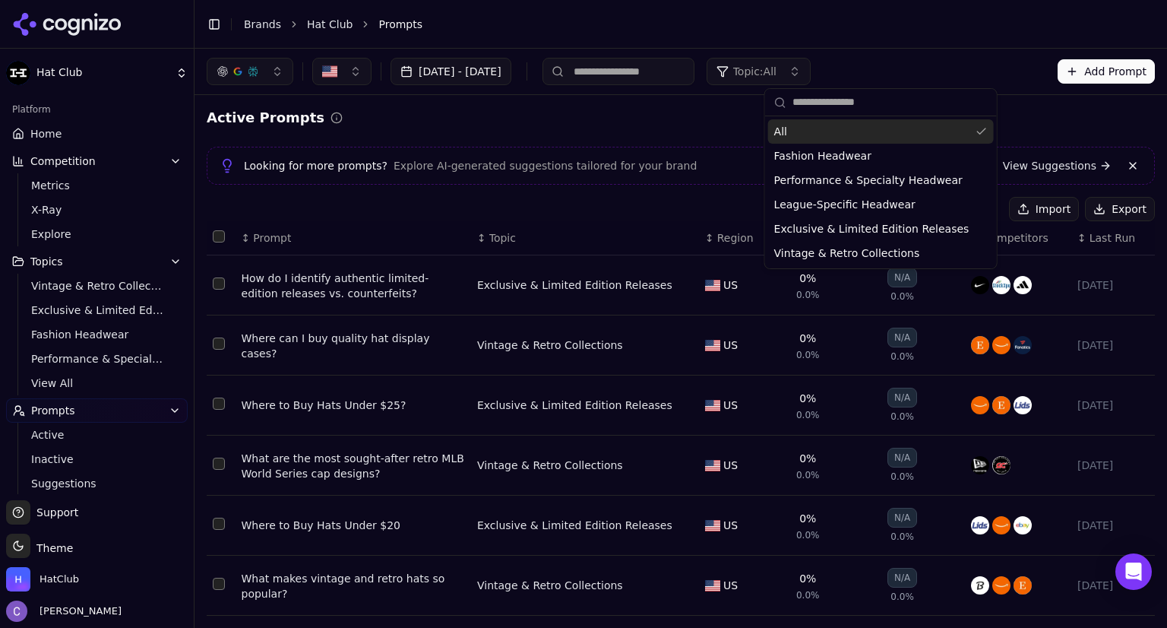
click at [987, 116] on div "Active Prompts" at bounding box center [681, 117] width 949 height 21
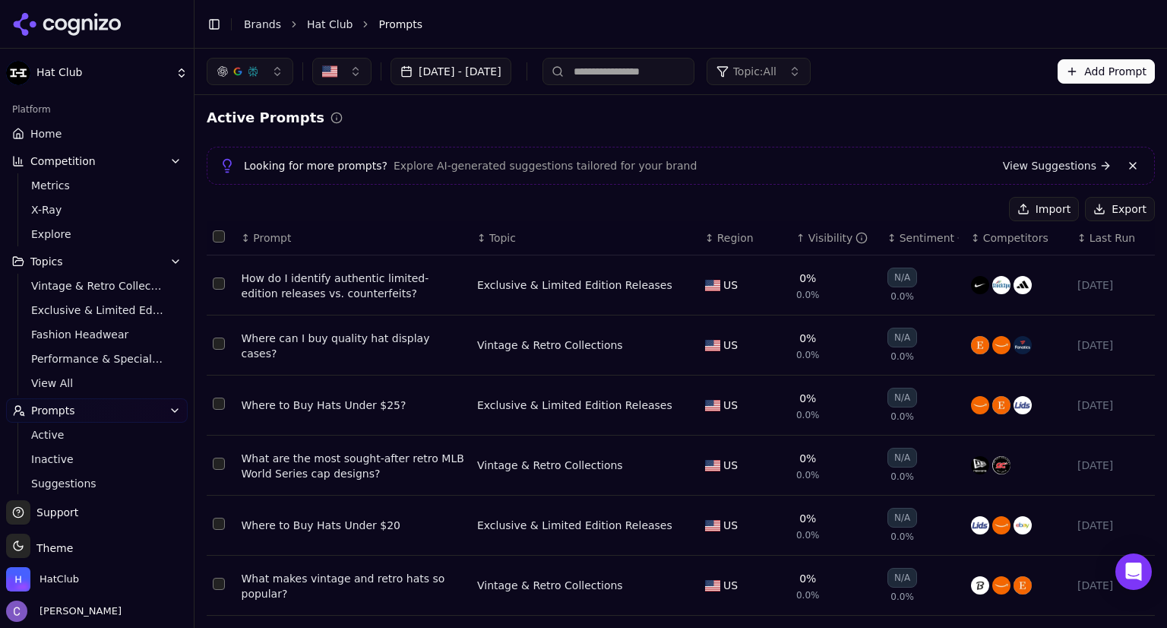
scroll to position [76, 0]
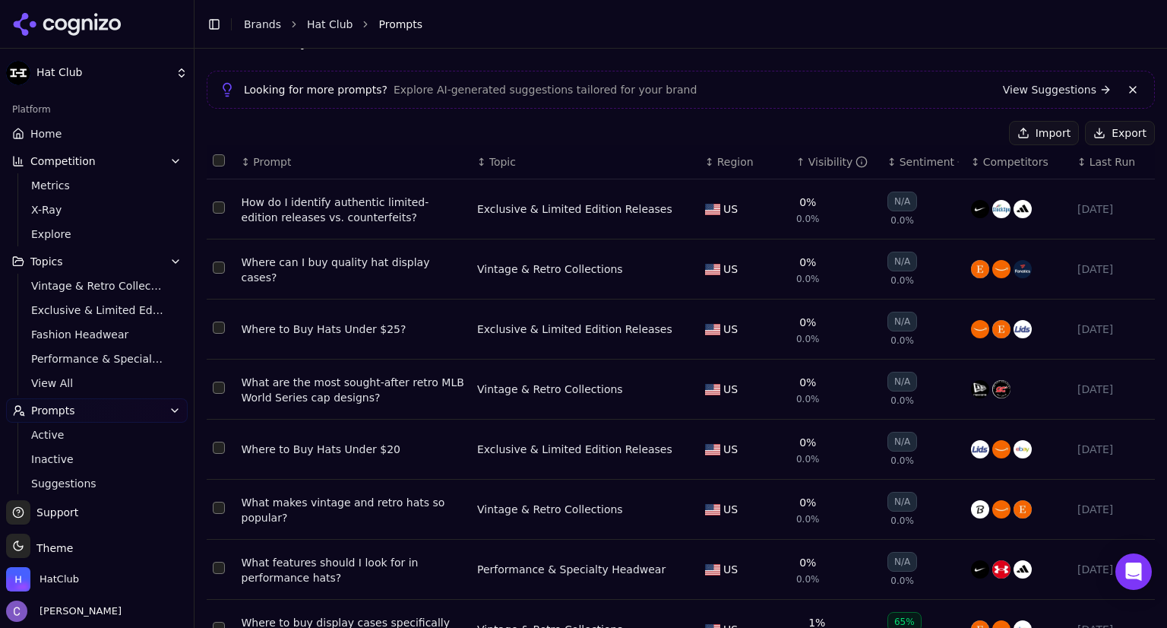
click at [369, 381] on div "What are the most sought-after retro MLB World Series cap designs?" at bounding box center [353, 390] width 223 height 30
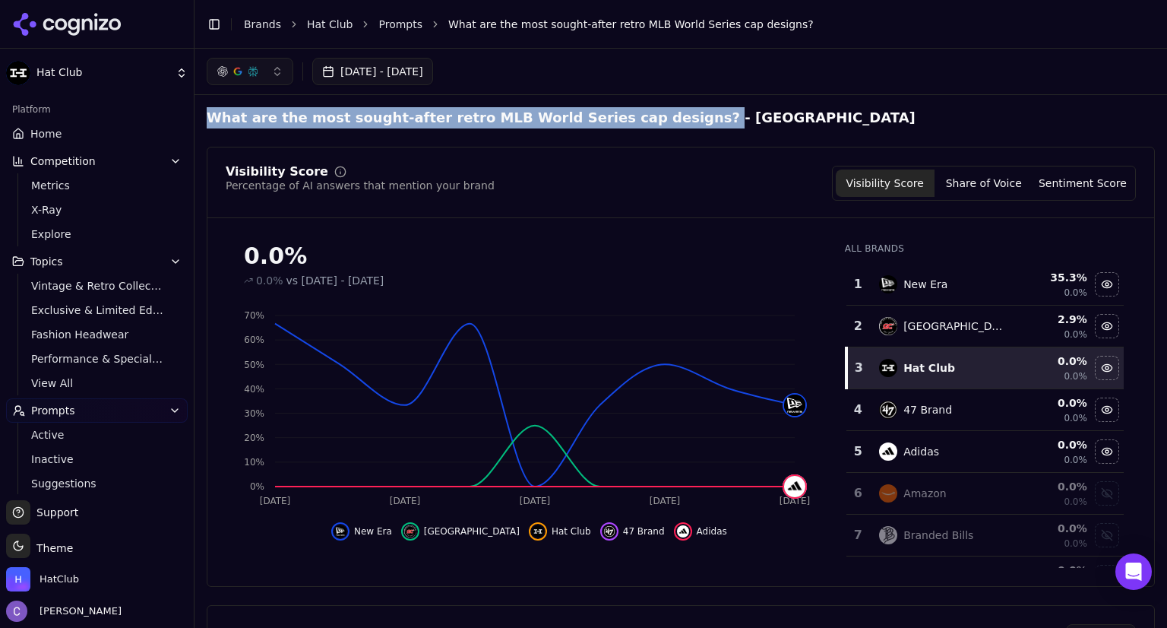
drag, startPoint x: 204, startPoint y: 117, endPoint x: 635, endPoint y: 113, distance: 431.0
copy h2 "What are the most sought-after retro MLB World Series cap designs?"
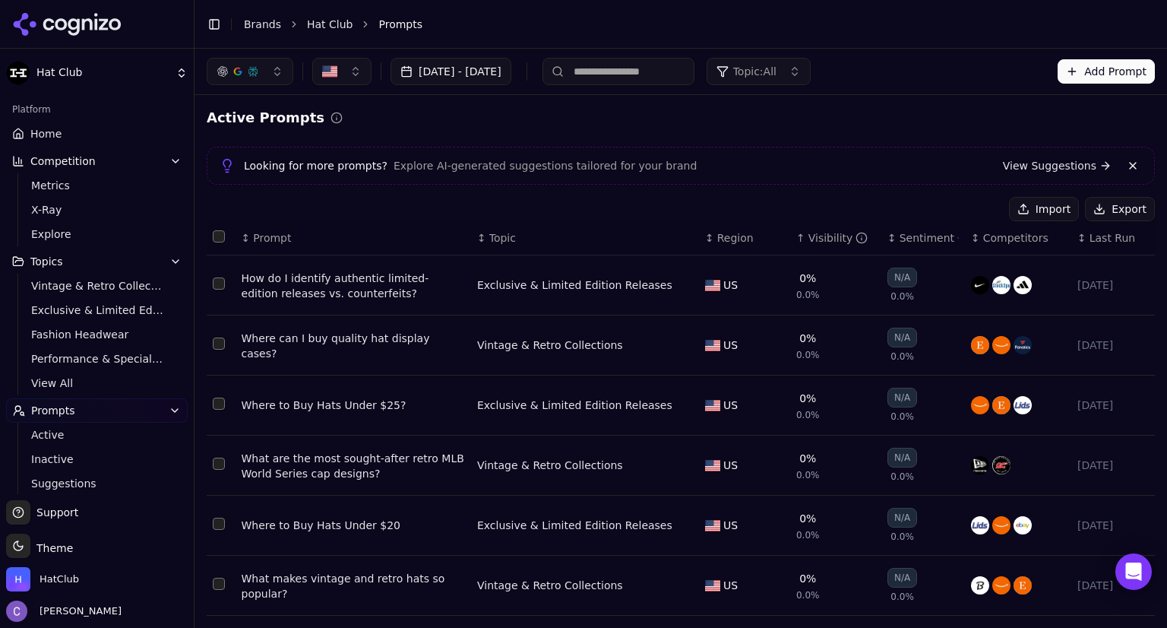
click at [777, 69] on span "Topic: All" at bounding box center [754, 71] width 43 height 15
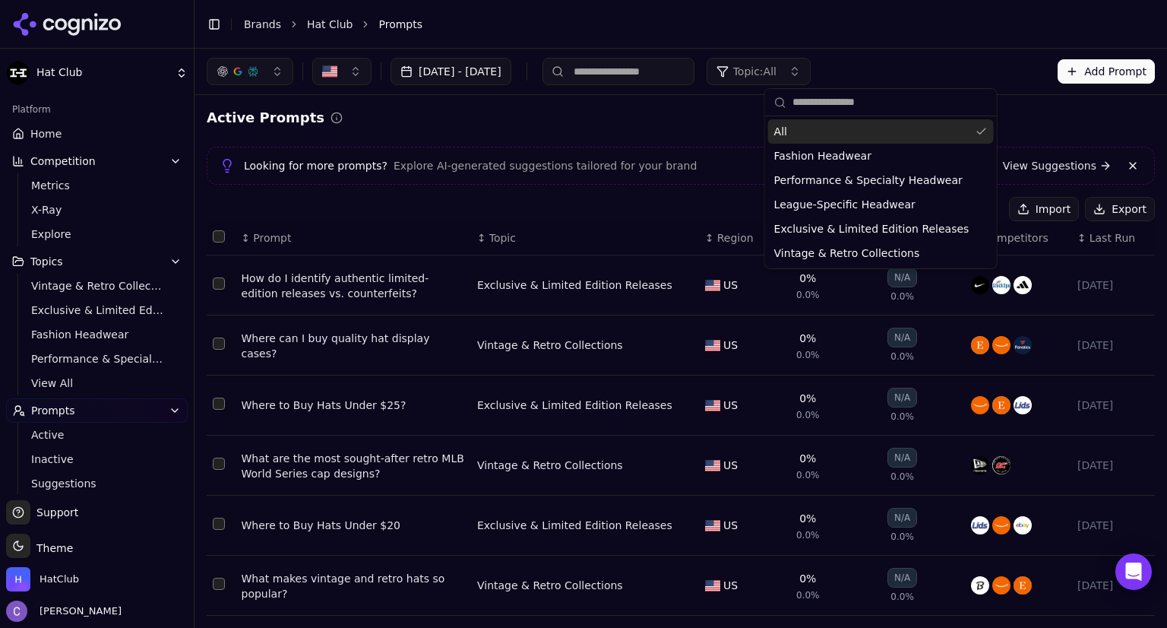
click at [706, 120] on div "Active Prompts" at bounding box center [681, 117] width 949 height 21
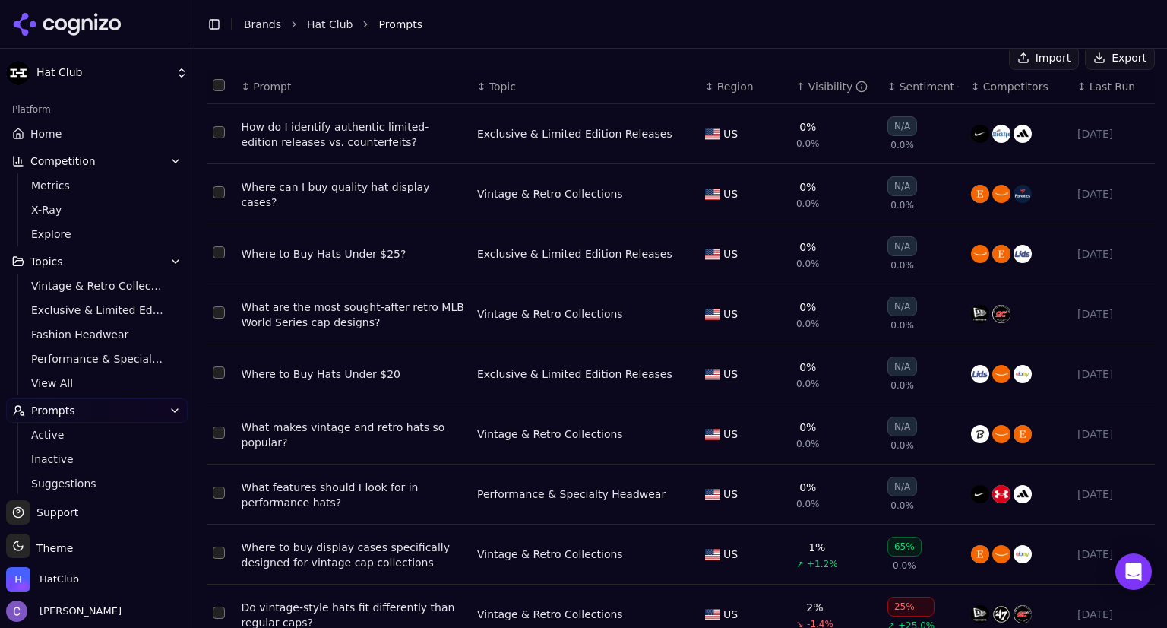
scroll to position [277, 0]
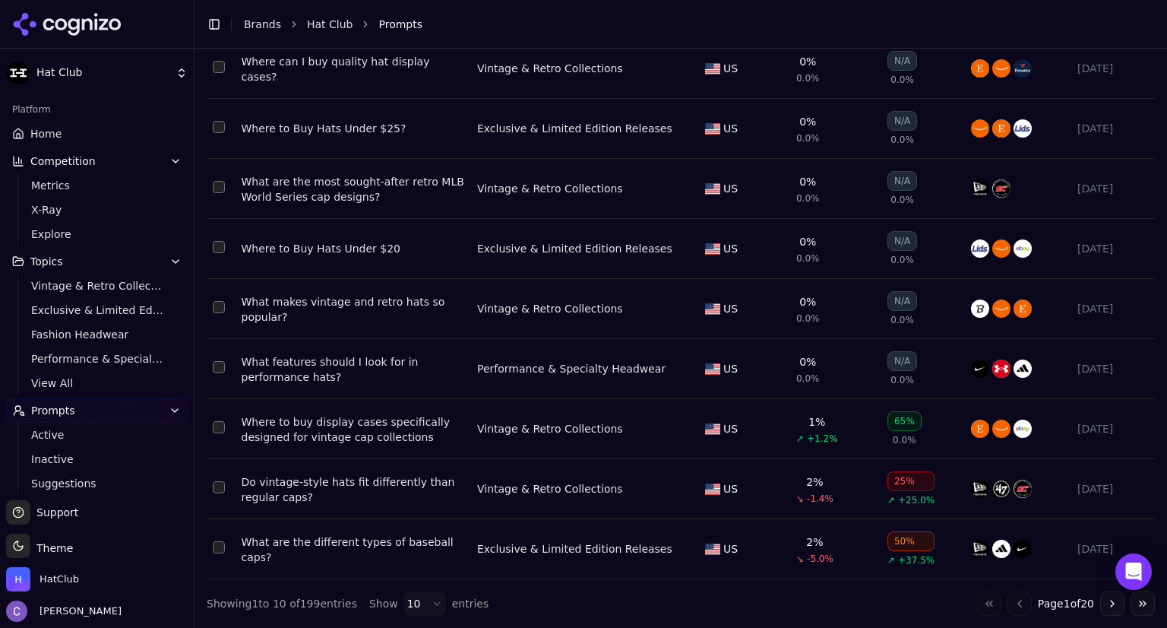
click at [380, 482] on div "Do vintage-style hats fit differently than regular caps?" at bounding box center [353, 489] width 223 height 30
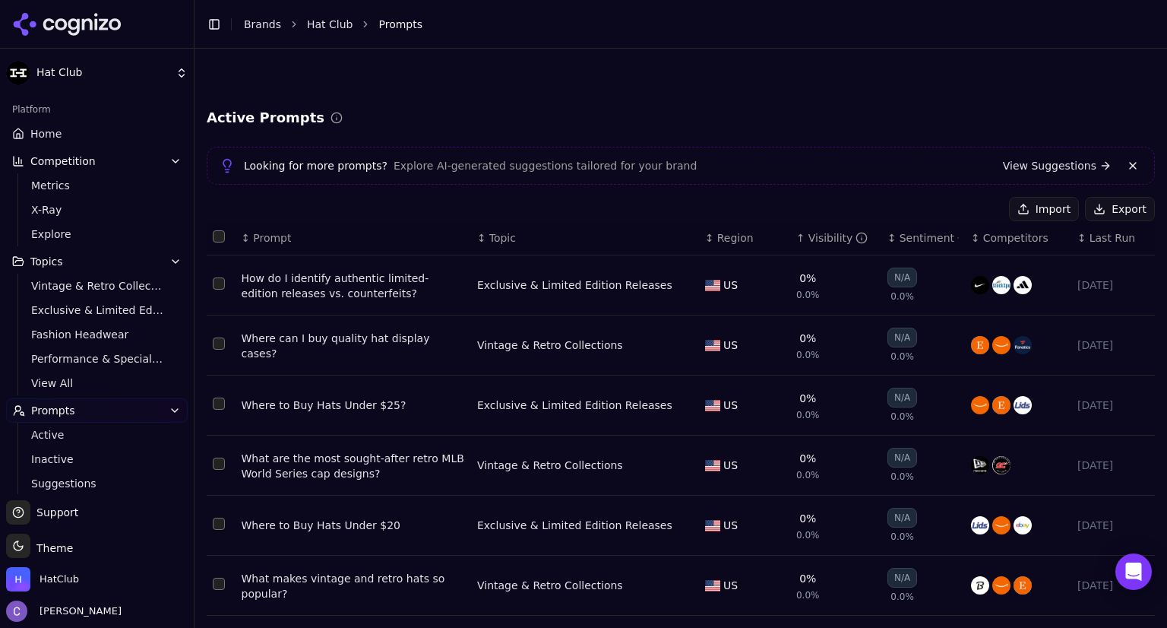
scroll to position [277, 0]
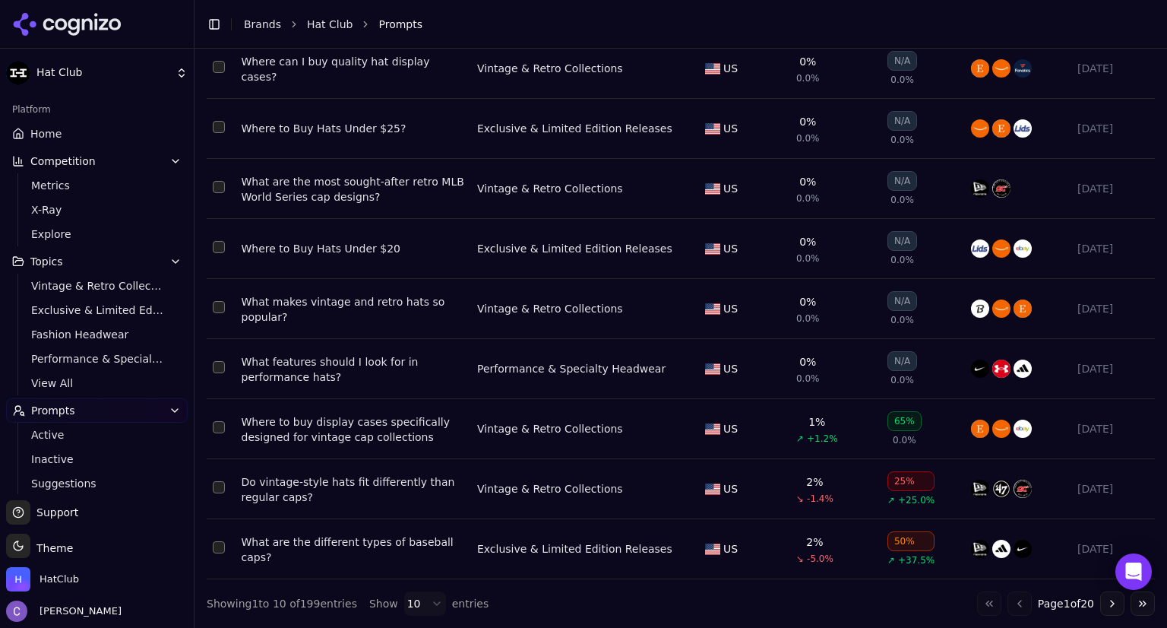
click at [385, 542] on div "What are the different types of baseball caps?" at bounding box center [353, 549] width 223 height 30
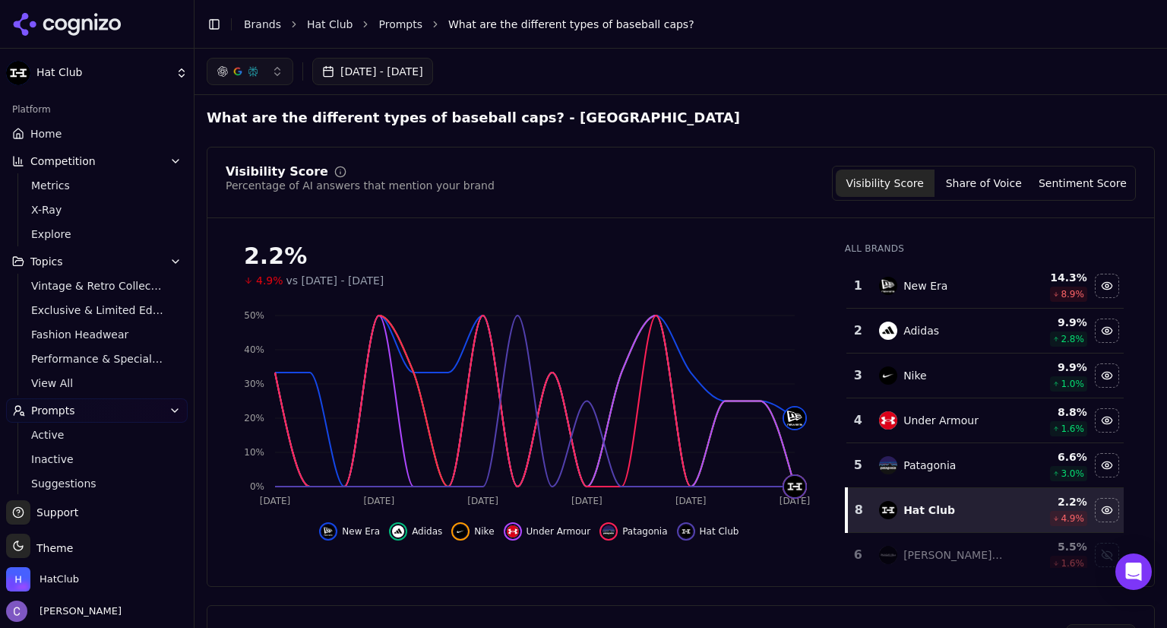
scroll to position [277, 0]
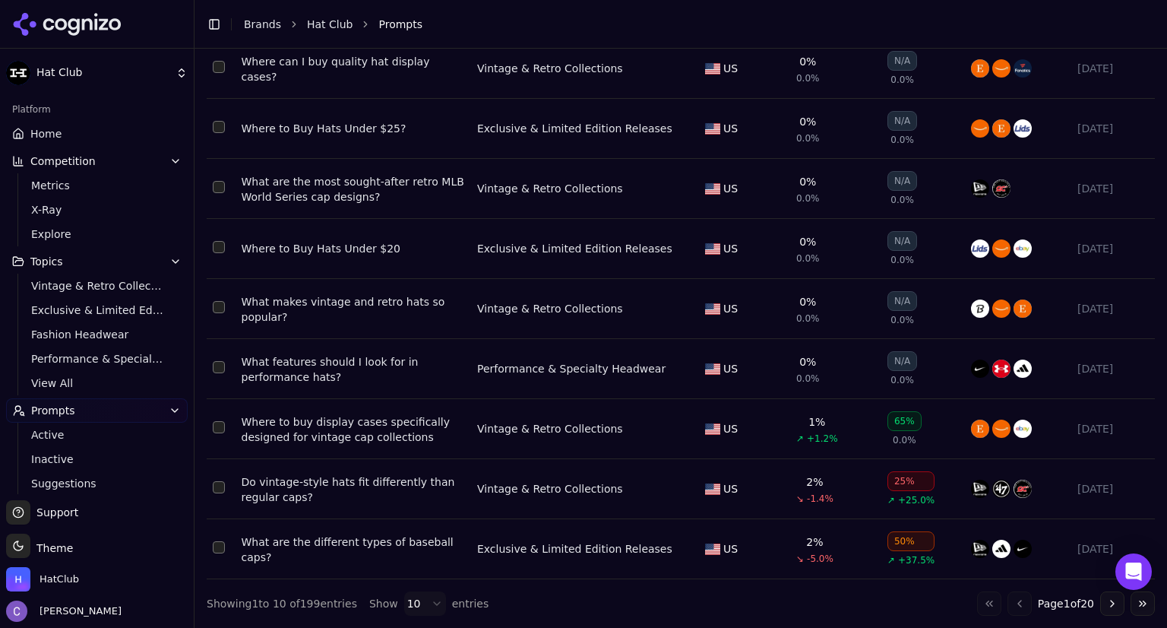
click at [217, 549] on button "Select row 191" at bounding box center [219, 547] width 12 height 12
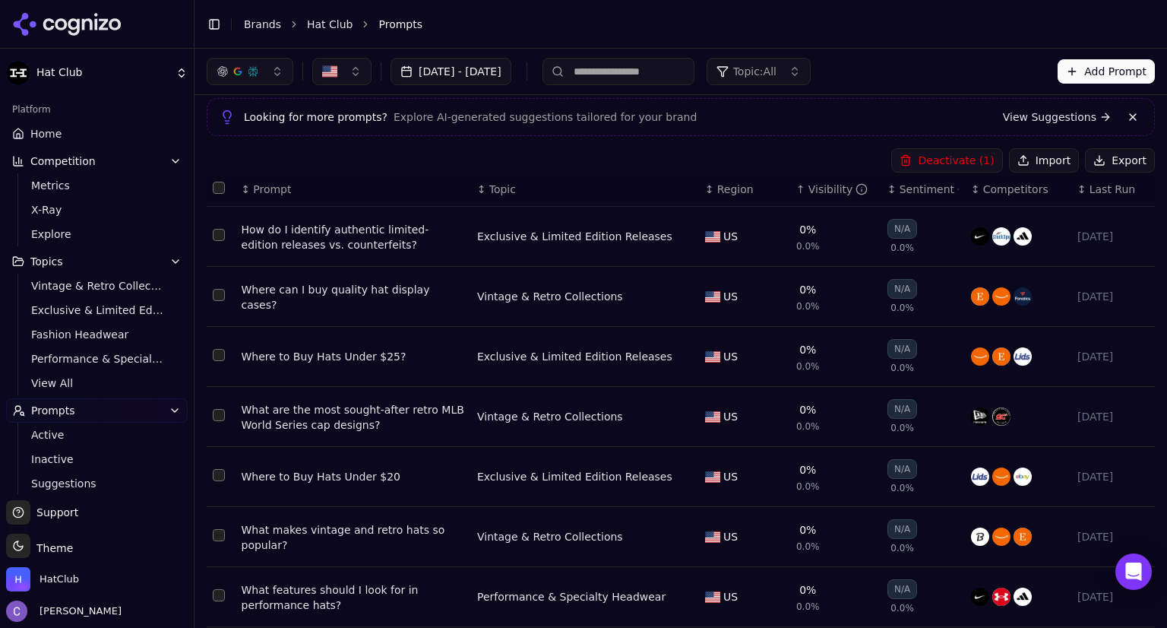
scroll to position [0, 0]
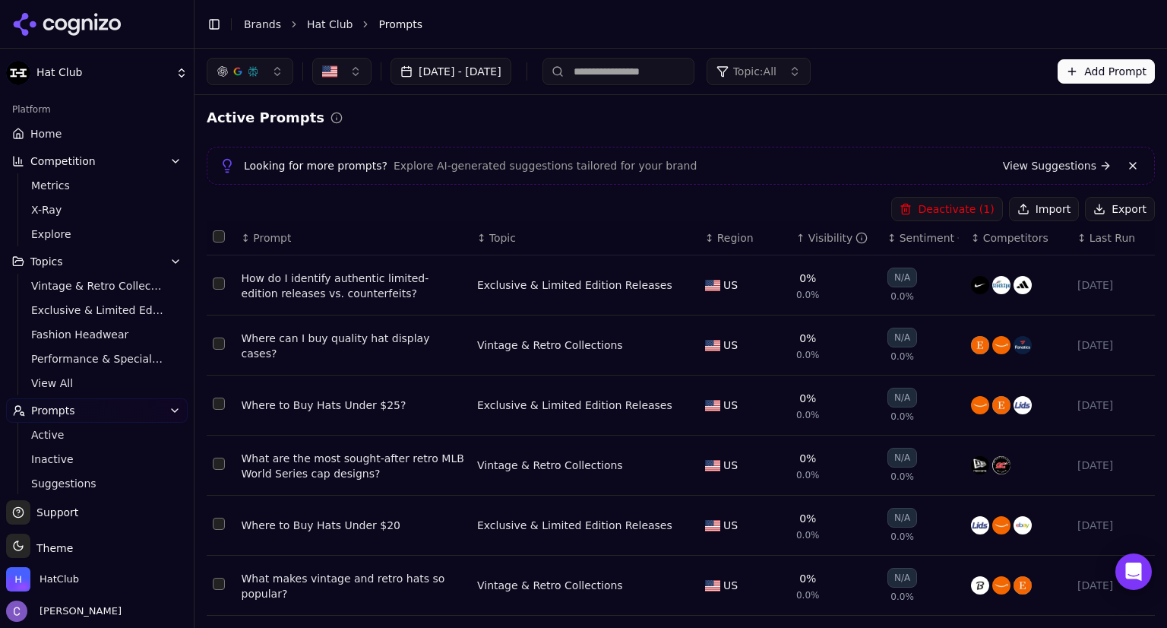
click at [939, 209] on button "Deactivate ( 1 )" at bounding box center [947, 209] width 111 height 24
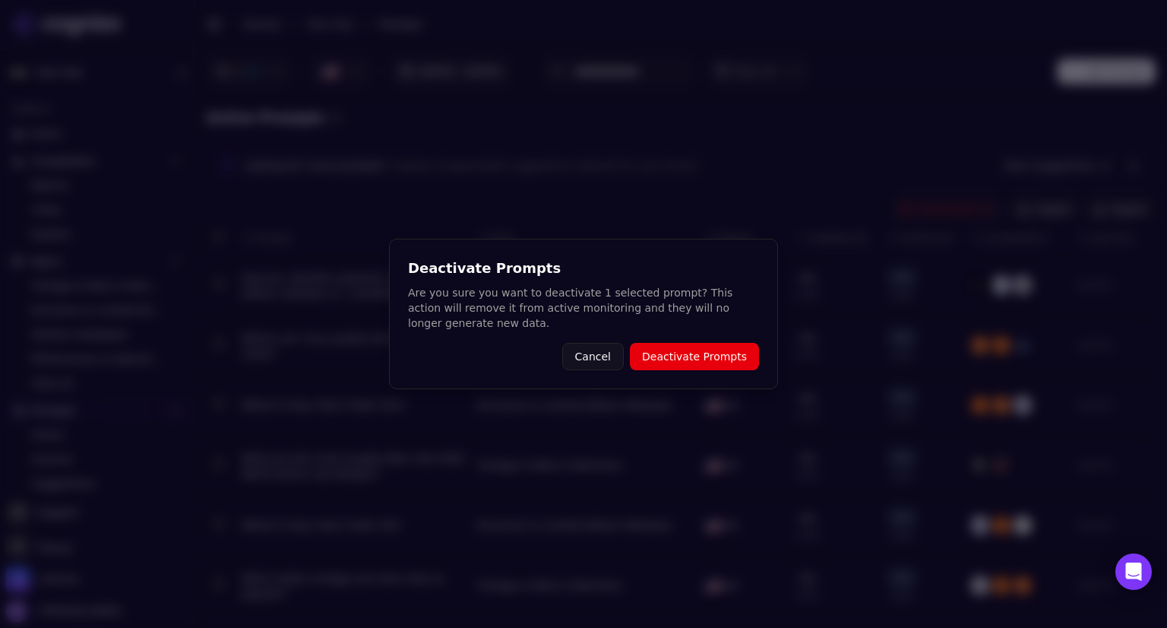
click at [718, 345] on button "Deactivate Prompts" at bounding box center [694, 356] width 129 height 27
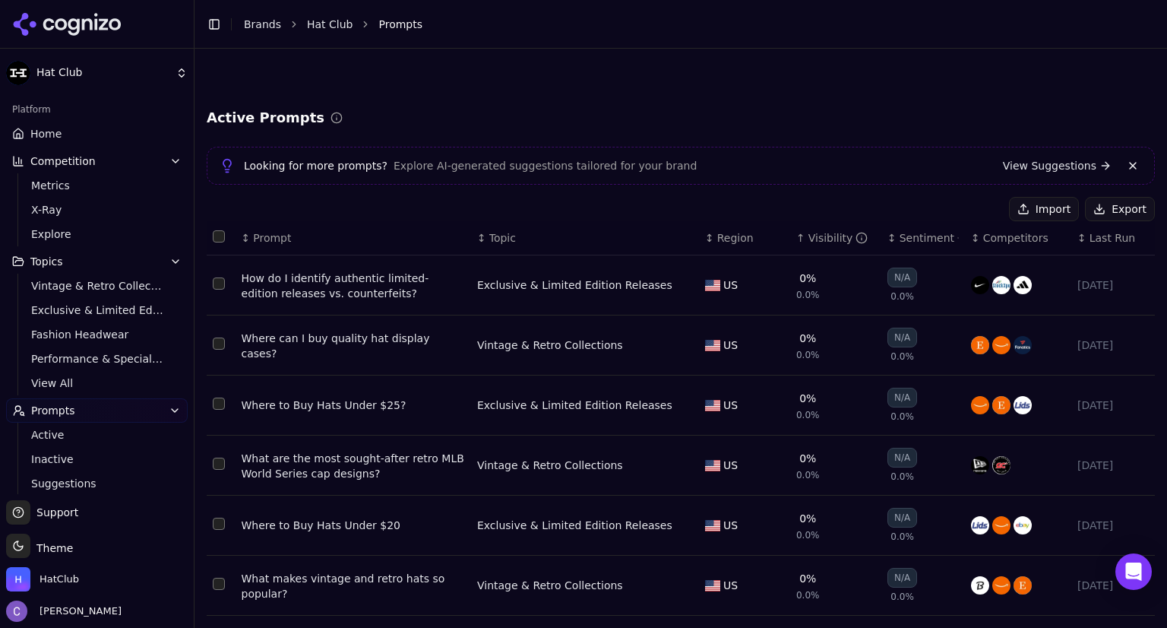
scroll to position [277, 0]
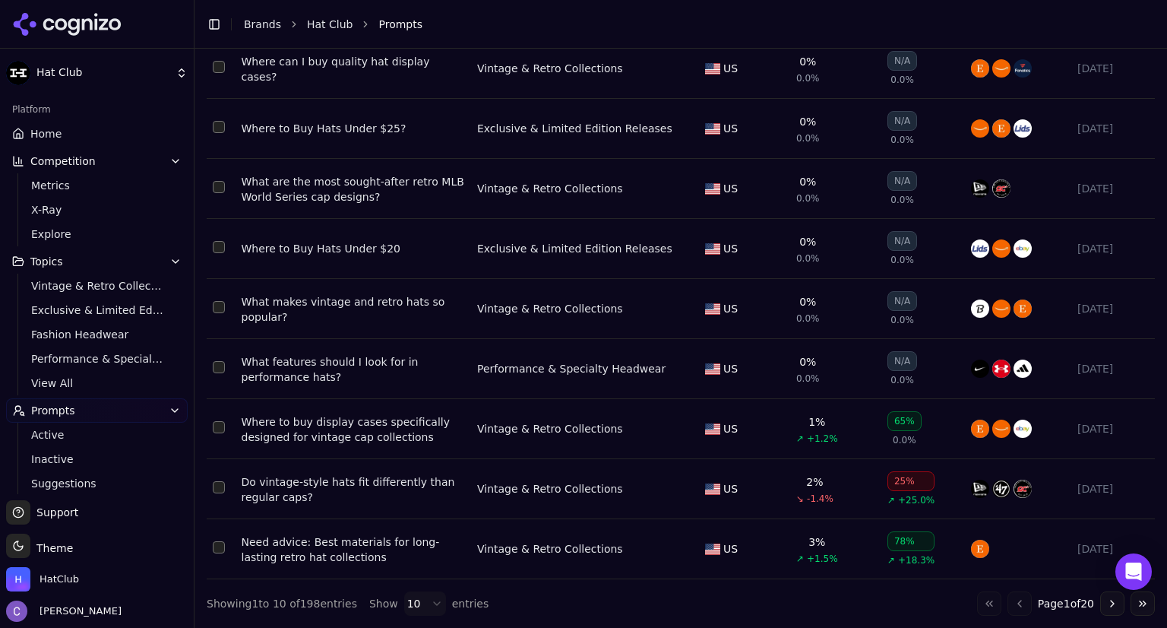
click at [1102, 600] on button "Go to next page" at bounding box center [1113, 603] width 24 height 24
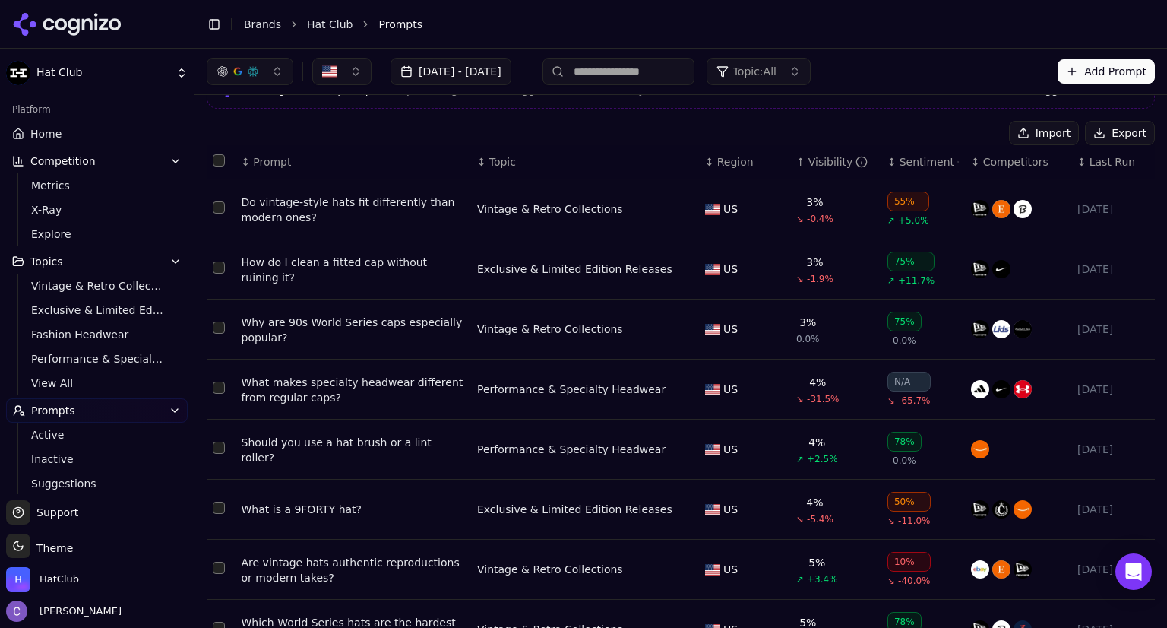
scroll to position [76, 0]
click at [340, 207] on div "Do vintage-style hats fit differently than modern ones?" at bounding box center [353, 210] width 223 height 30
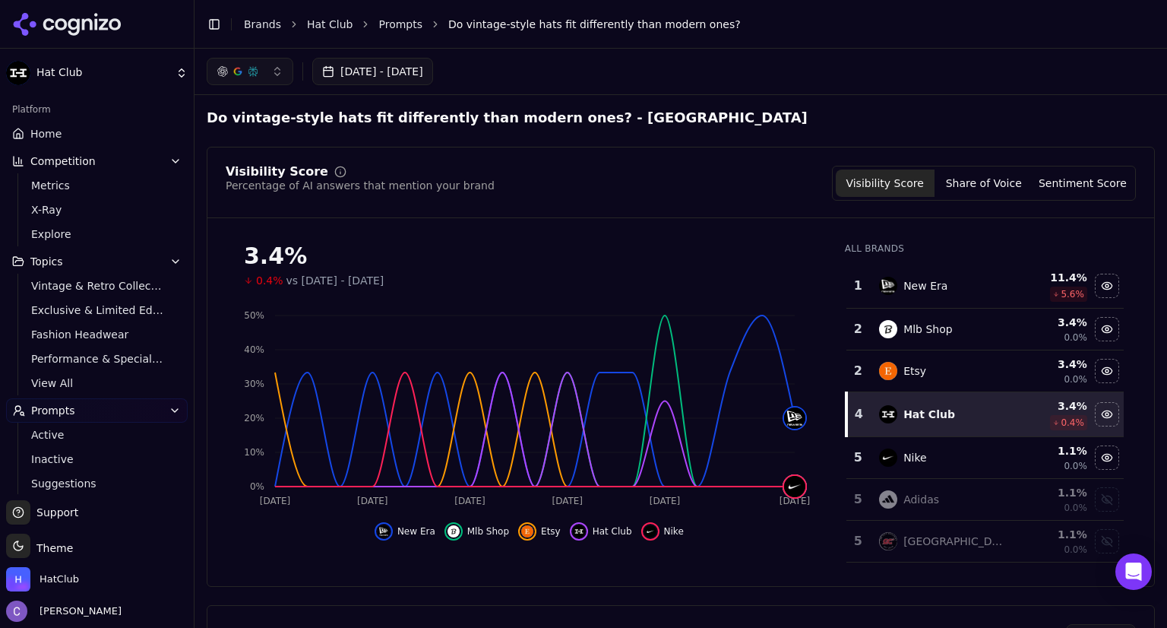
click at [433, 73] on button "[DATE] - [DATE]" at bounding box center [372, 71] width 121 height 27
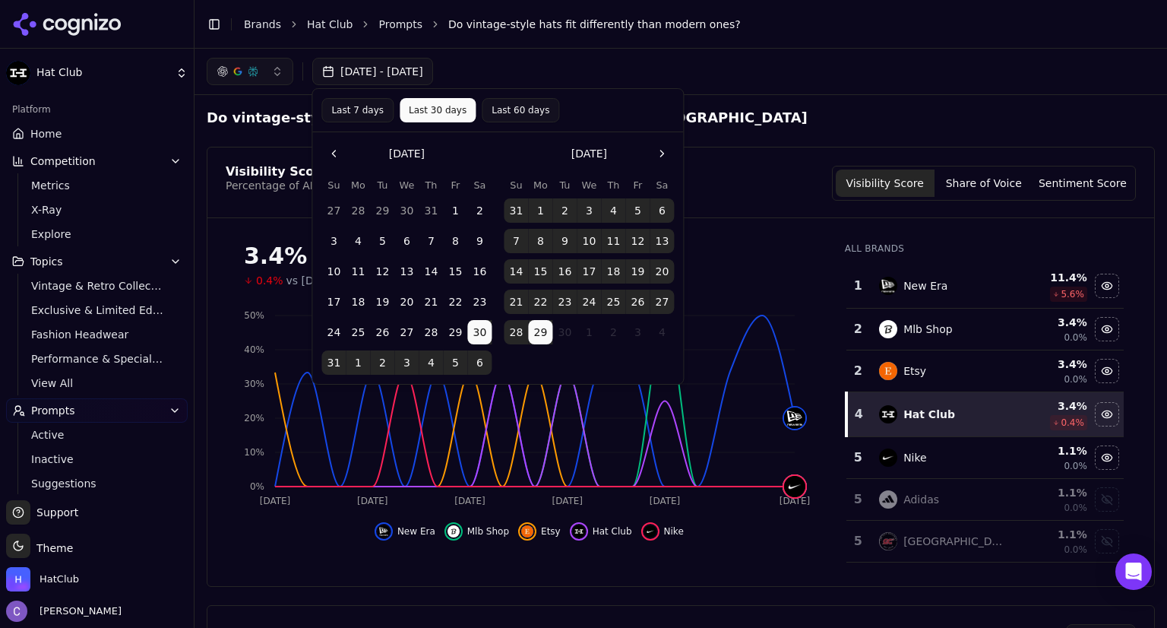
click at [535, 332] on button "29" at bounding box center [540, 332] width 24 height 24
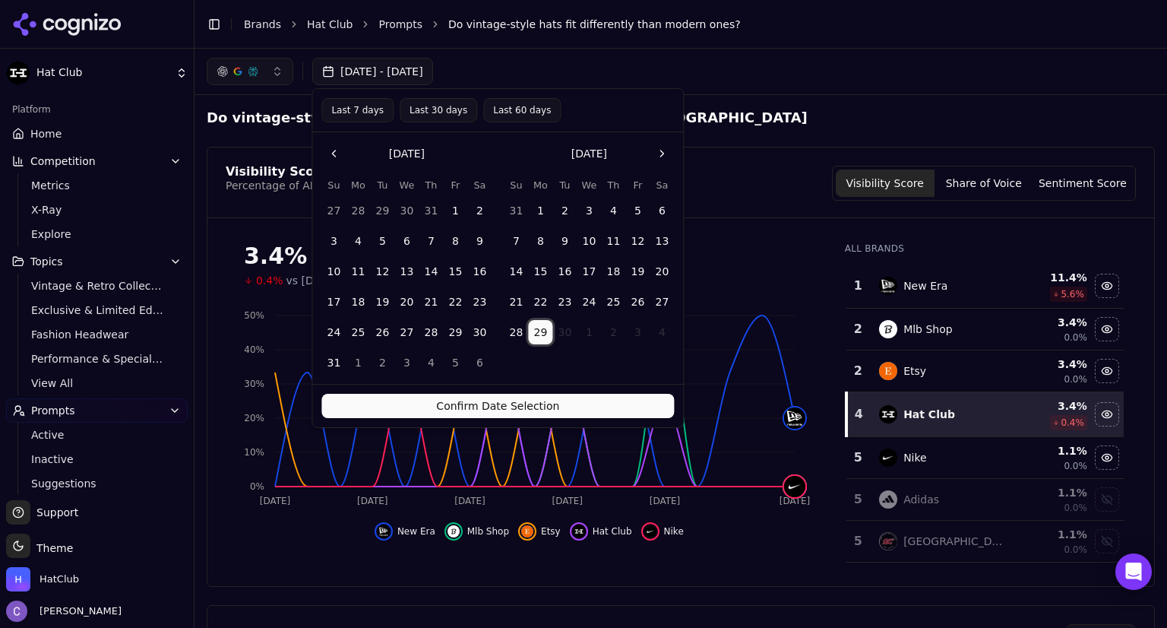
click at [568, 402] on button "Confirm Date Selection" at bounding box center [498, 406] width 353 height 24
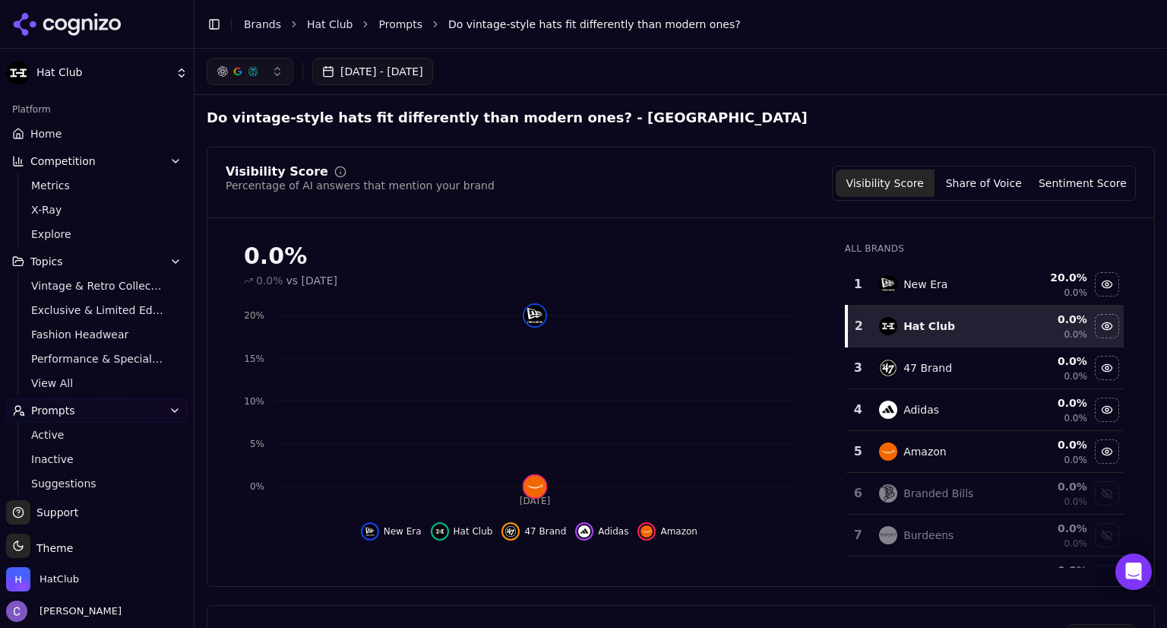
click at [433, 79] on button "[DATE] - [DATE]" at bounding box center [372, 71] width 121 height 27
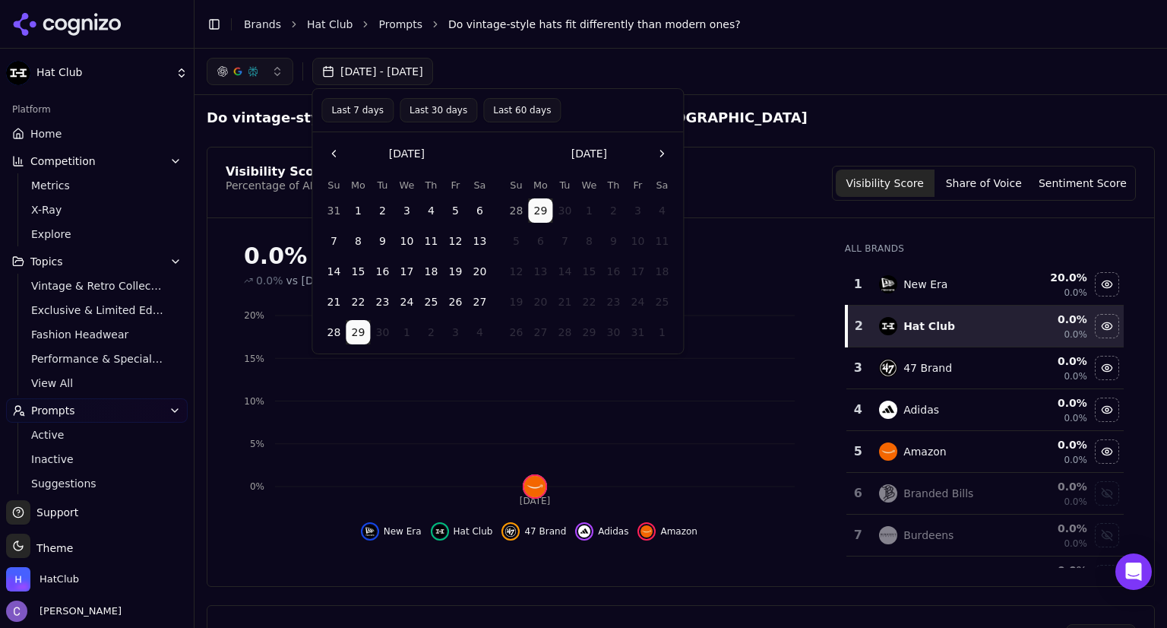
click at [433, 110] on button "Last 30 days" at bounding box center [439, 110] width 78 height 24
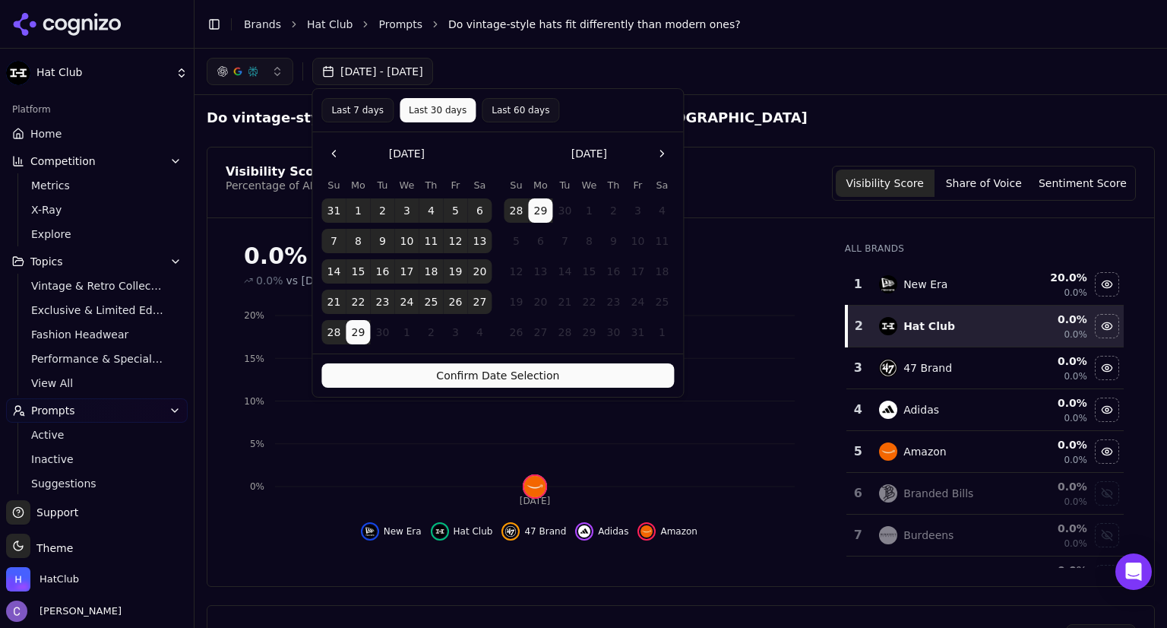
click at [556, 374] on button "Confirm Date Selection" at bounding box center [498, 375] width 353 height 24
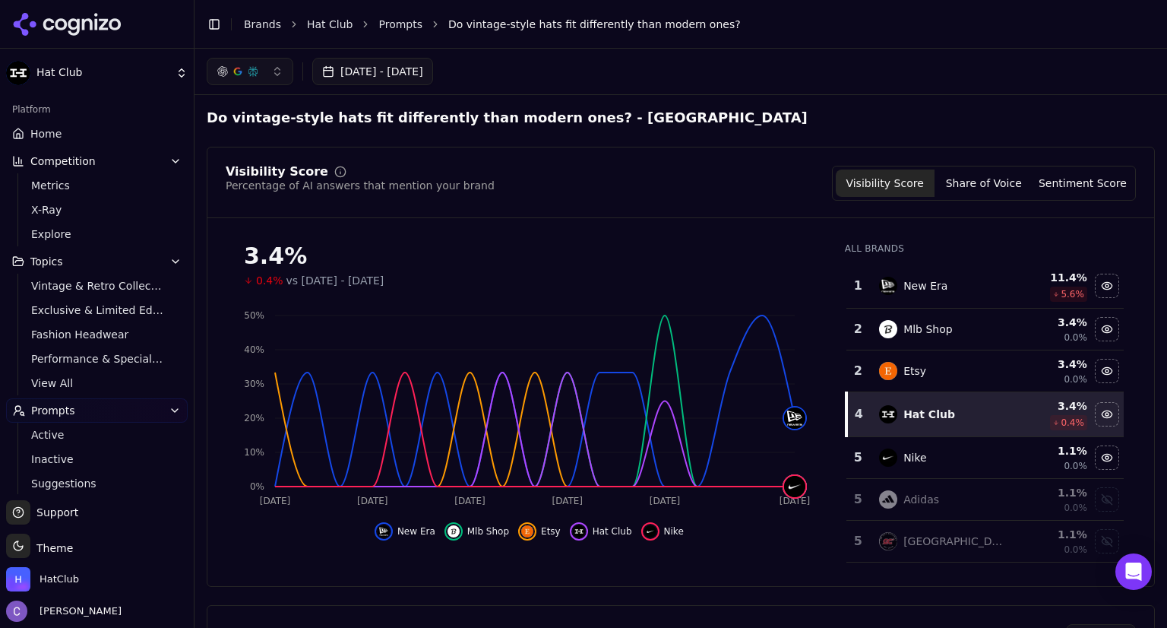
scroll to position [76, 0]
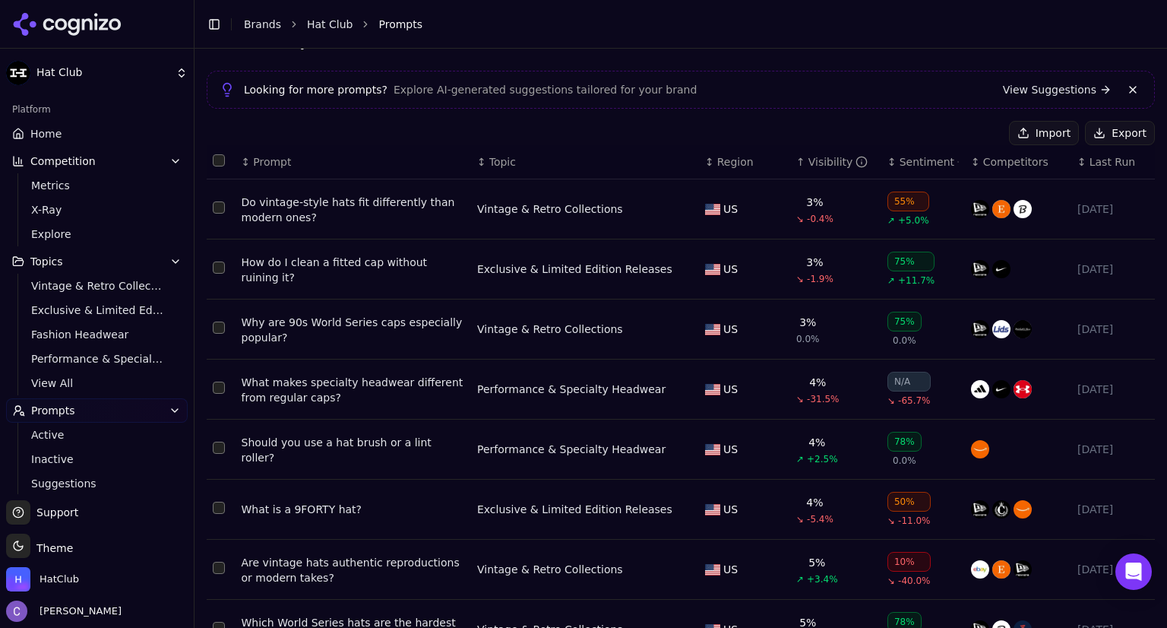
click at [217, 204] on button "Select row 187" at bounding box center [219, 207] width 12 height 12
click at [932, 134] on button "Deactivate ( 1 )" at bounding box center [947, 133] width 111 height 24
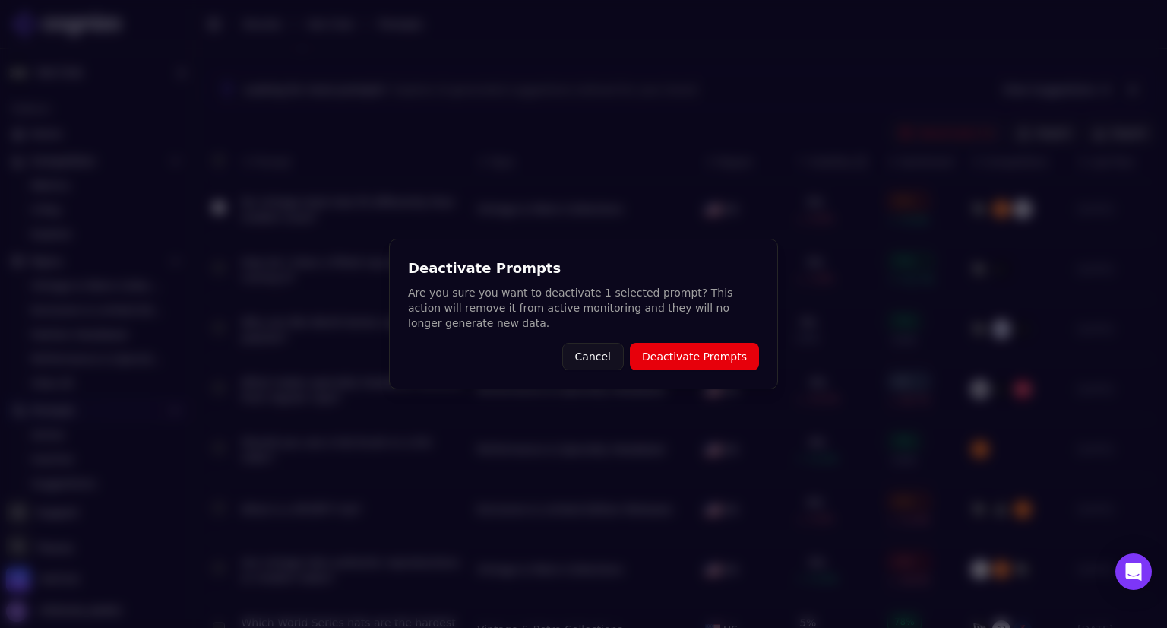
click at [741, 347] on button "Deactivate Prompts" at bounding box center [694, 356] width 129 height 27
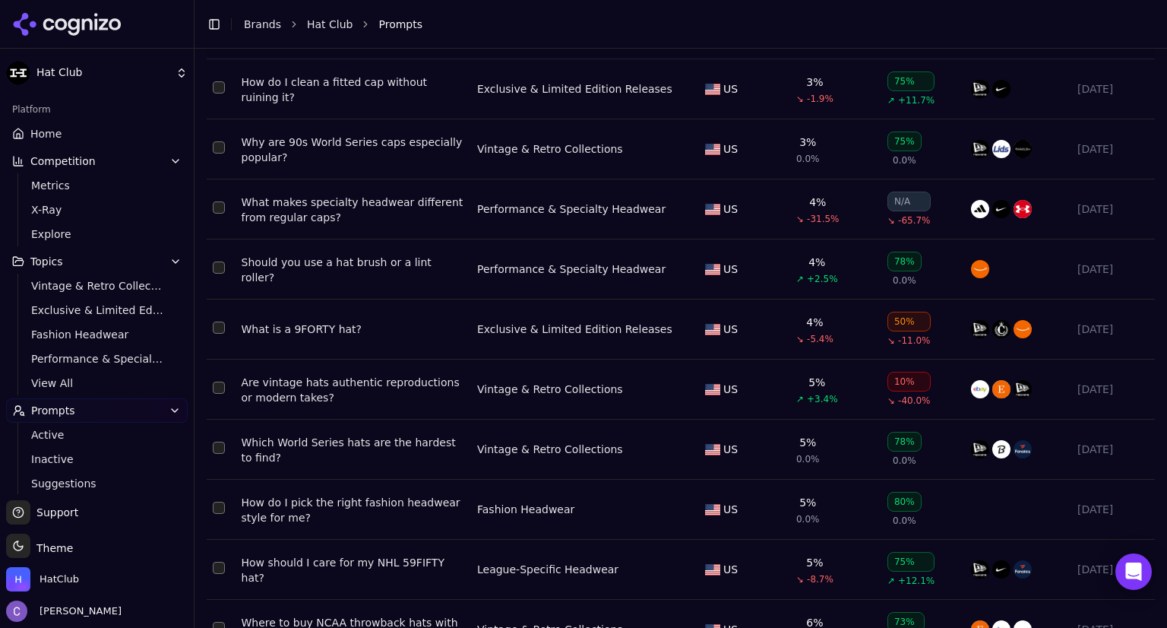
scroll to position [277, 0]
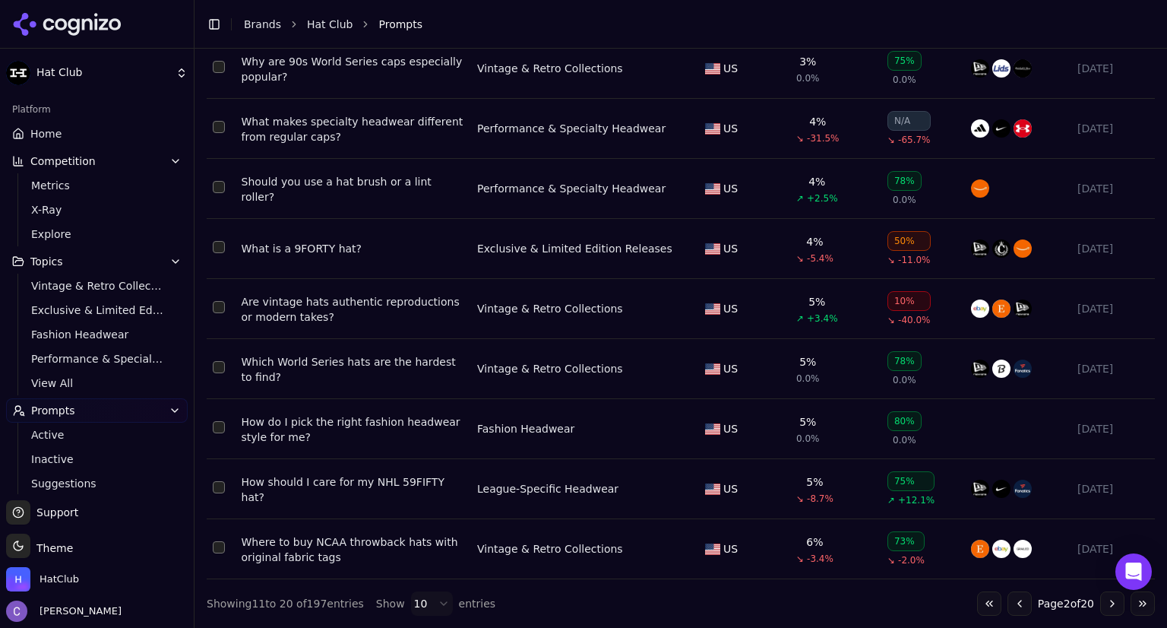
click at [1101, 605] on button "Go to next page" at bounding box center [1113, 603] width 24 height 24
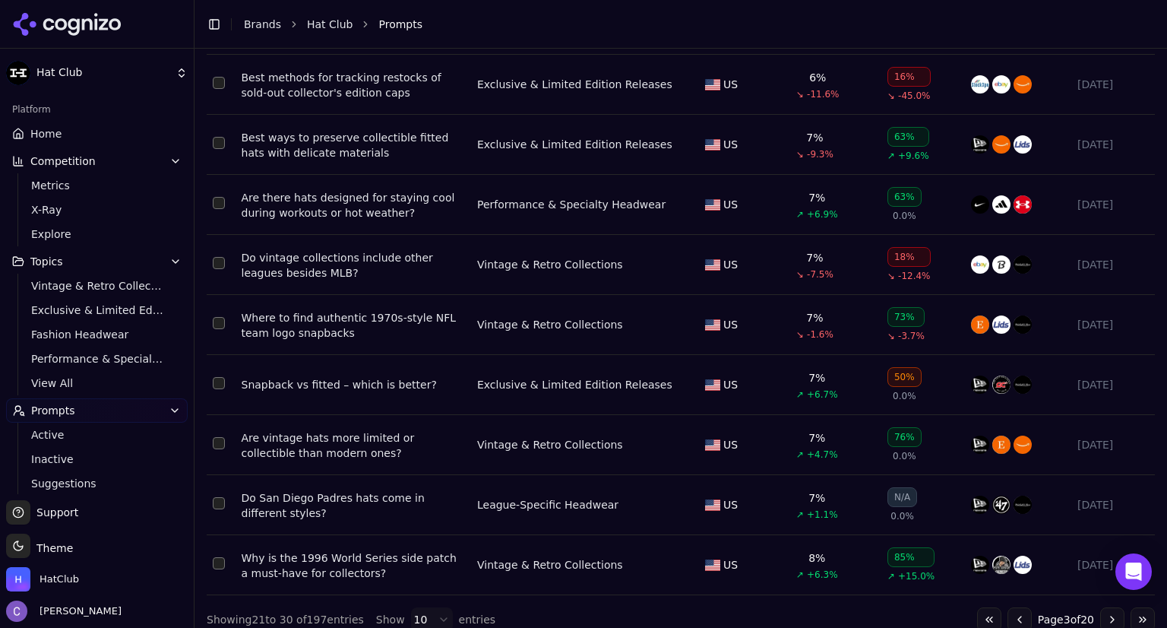
scroll to position [274, 0]
click at [393, 502] on div "Do San Diego Padres hats come in different styles?" at bounding box center [353, 504] width 223 height 30
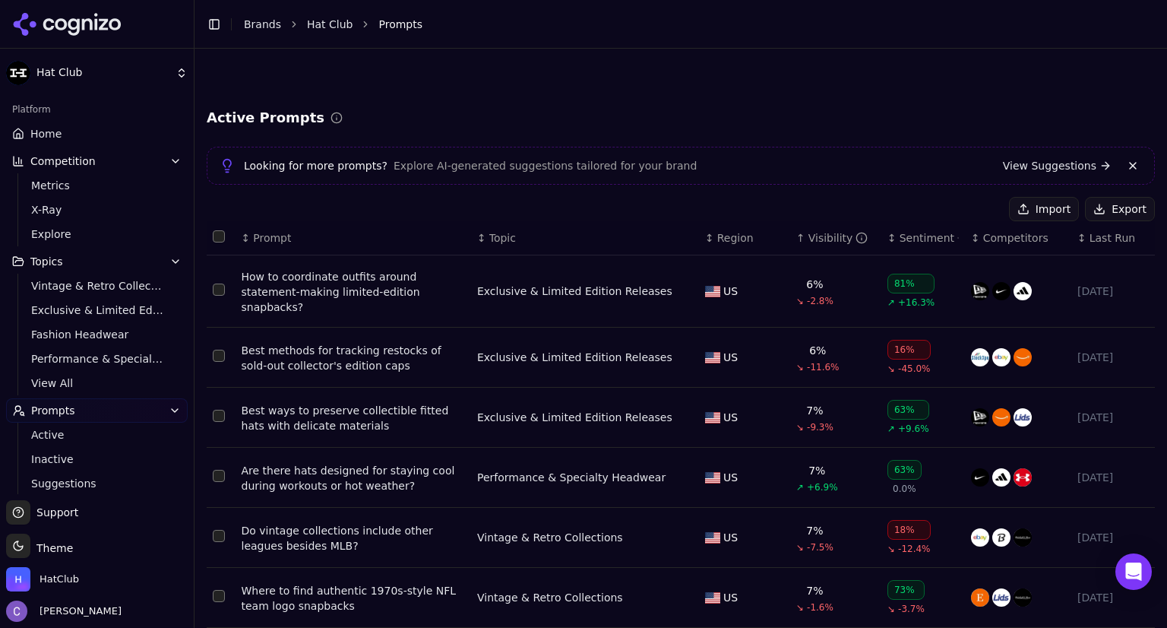
scroll to position [274, 0]
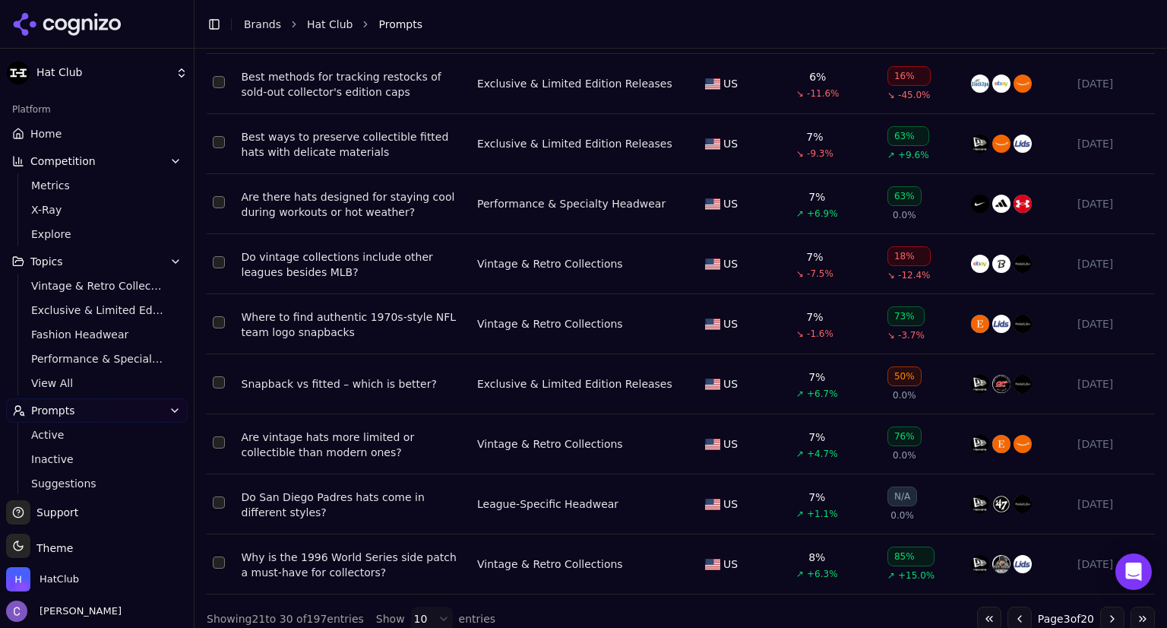
click at [217, 502] on button "Select row 175" at bounding box center [219, 502] width 12 height 12
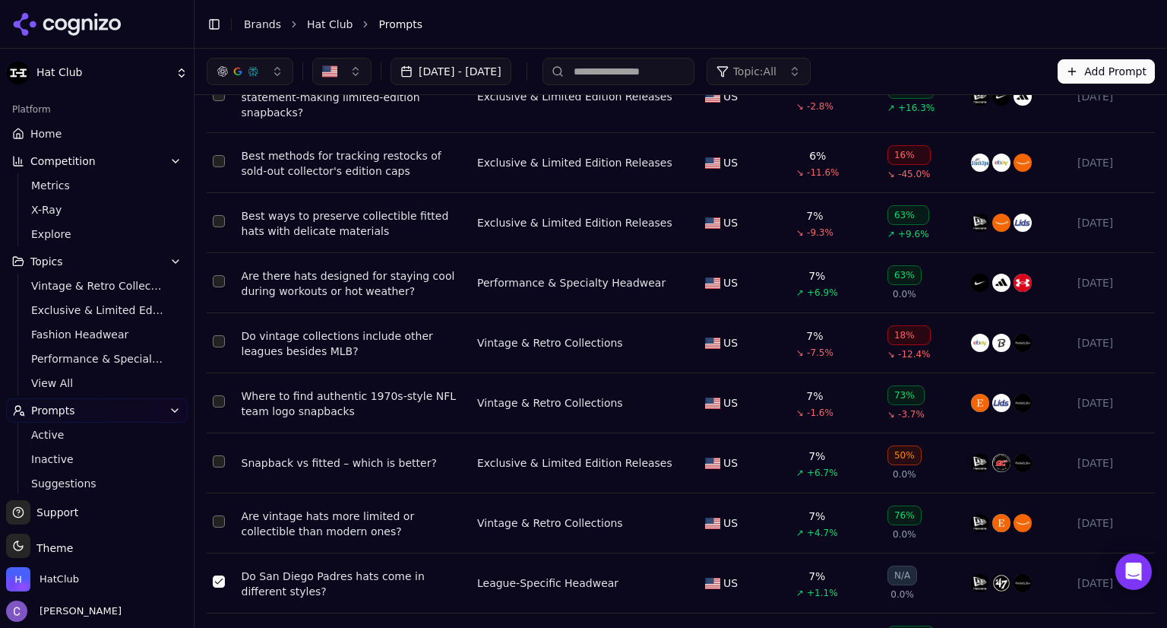
scroll to position [195, 0]
click at [217, 588] on button "Select row 175" at bounding box center [219, 581] width 12 height 12
click at [301, 223] on div "Best ways to preserve collectible fitted hats with delicate materials" at bounding box center [353, 223] width 223 height 30
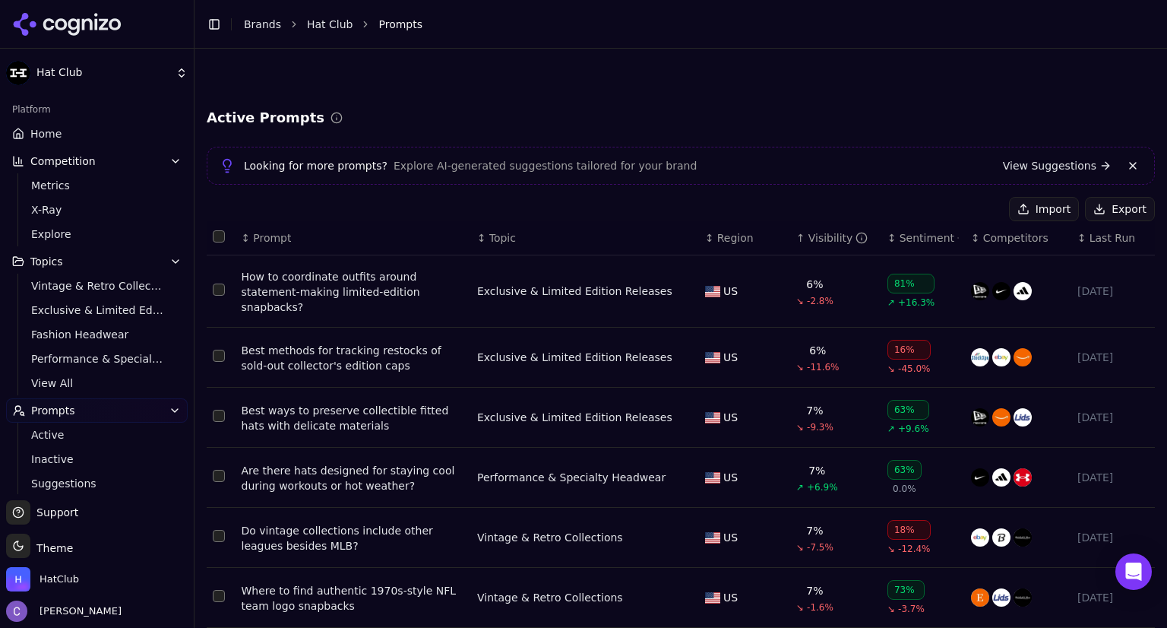
scroll to position [195, 0]
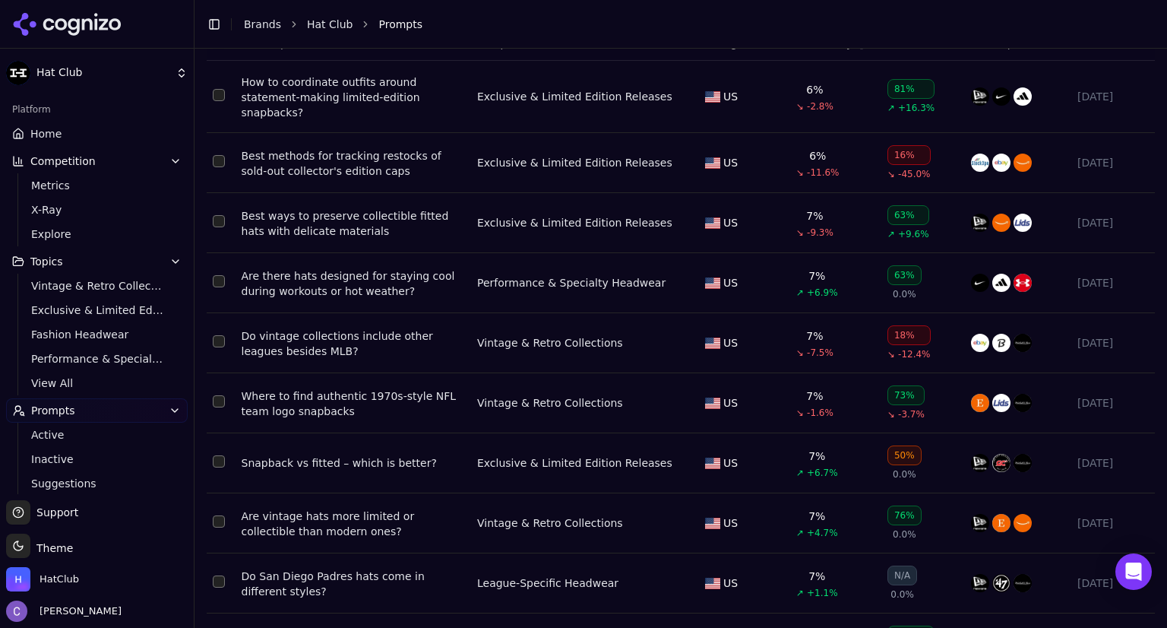
click at [216, 221] on button "Select row 169" at bounding box center [219, 221] width 12 height 12
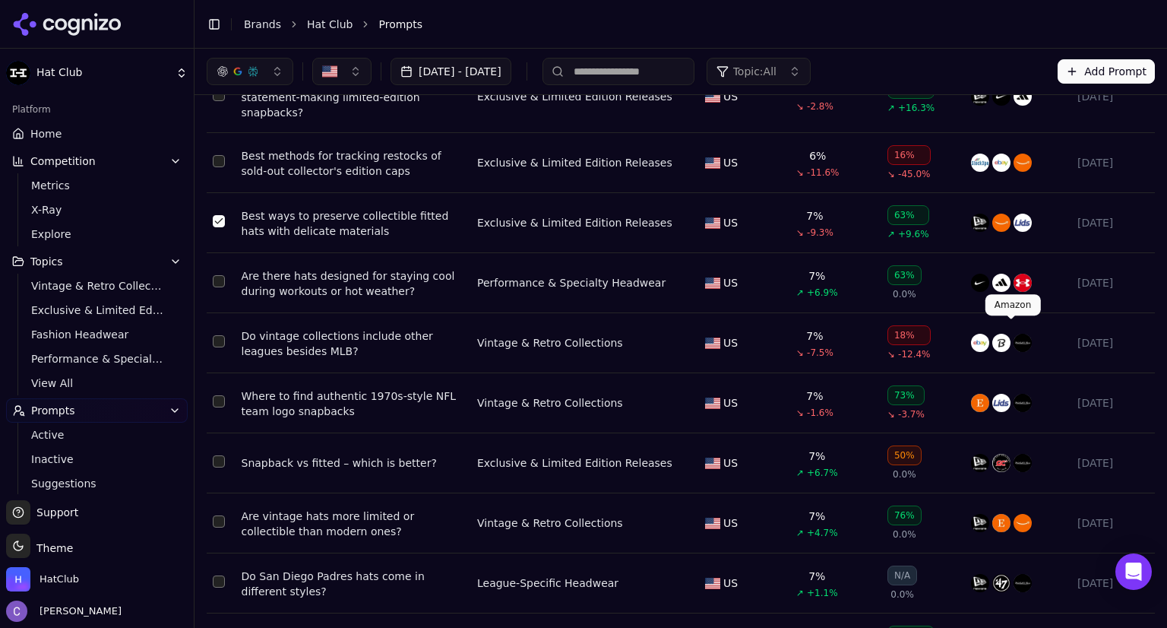
scroll to position [0, 0]
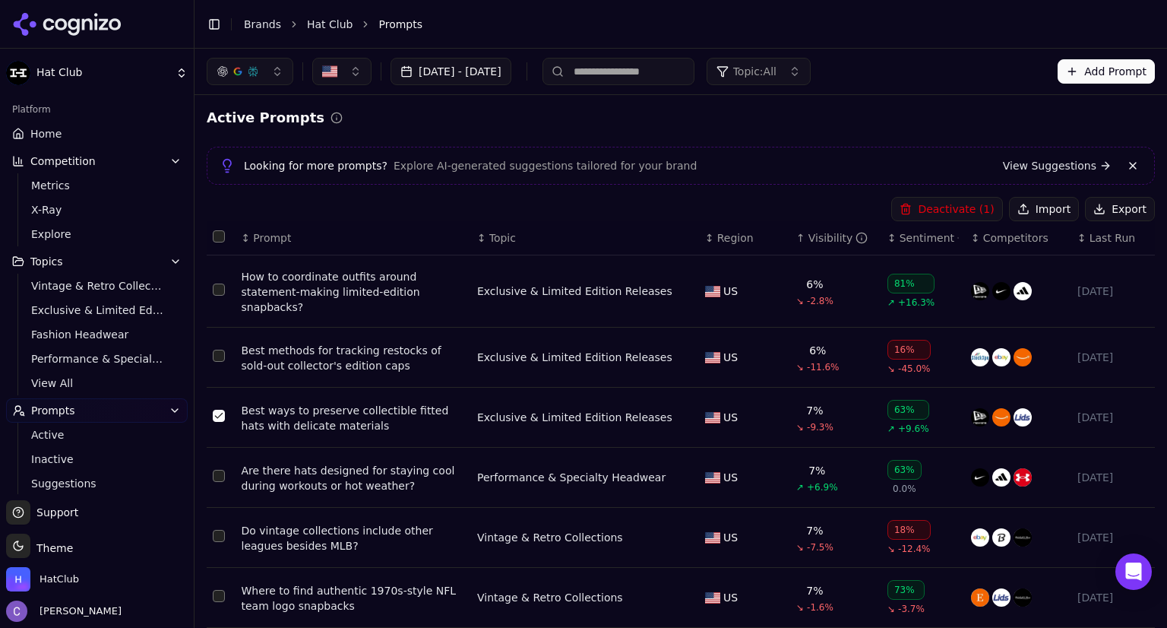
click at [965, 211] on button "Deactivate ( 1 )" at bounding box center [947, 209] width 111 height 24
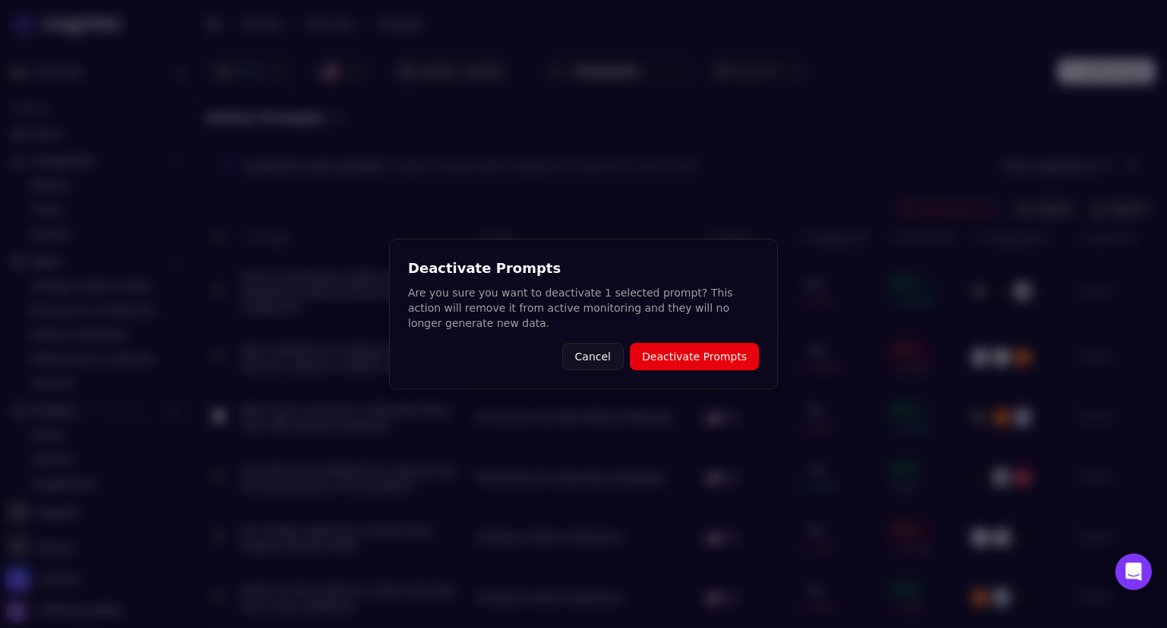
click at [736, 360] on button "Deactivate Prompts" at bounding box center [694, 356] width 129 height 27
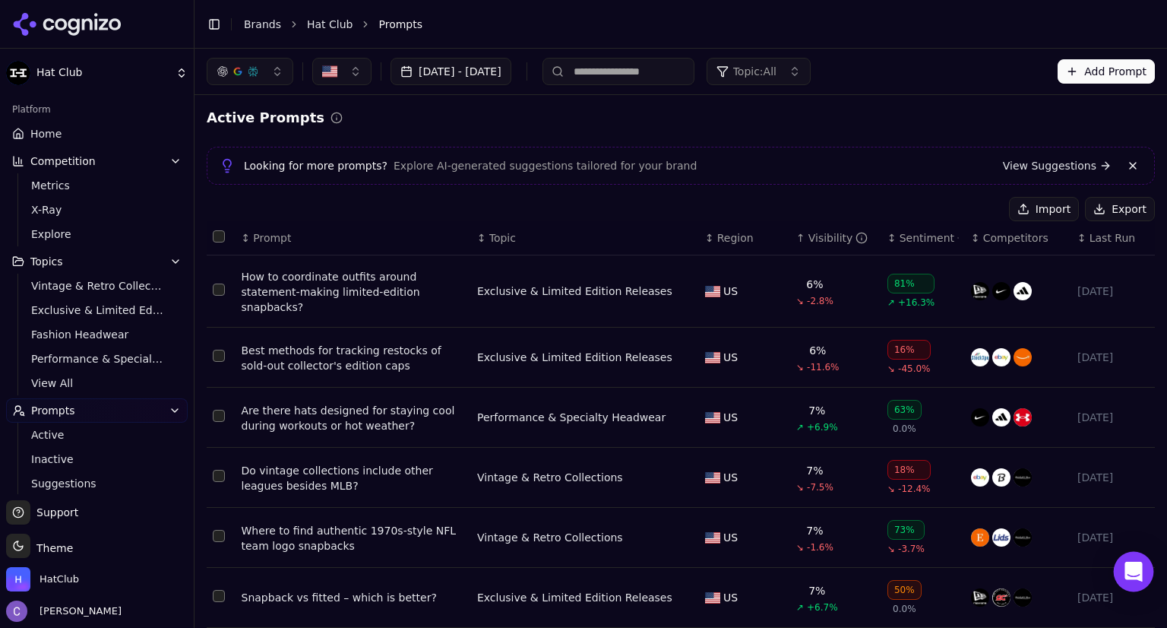
click at [1145, 572] on div "Open Intercom Messenger" at bounding box center [1134, 572] width 40 height 40
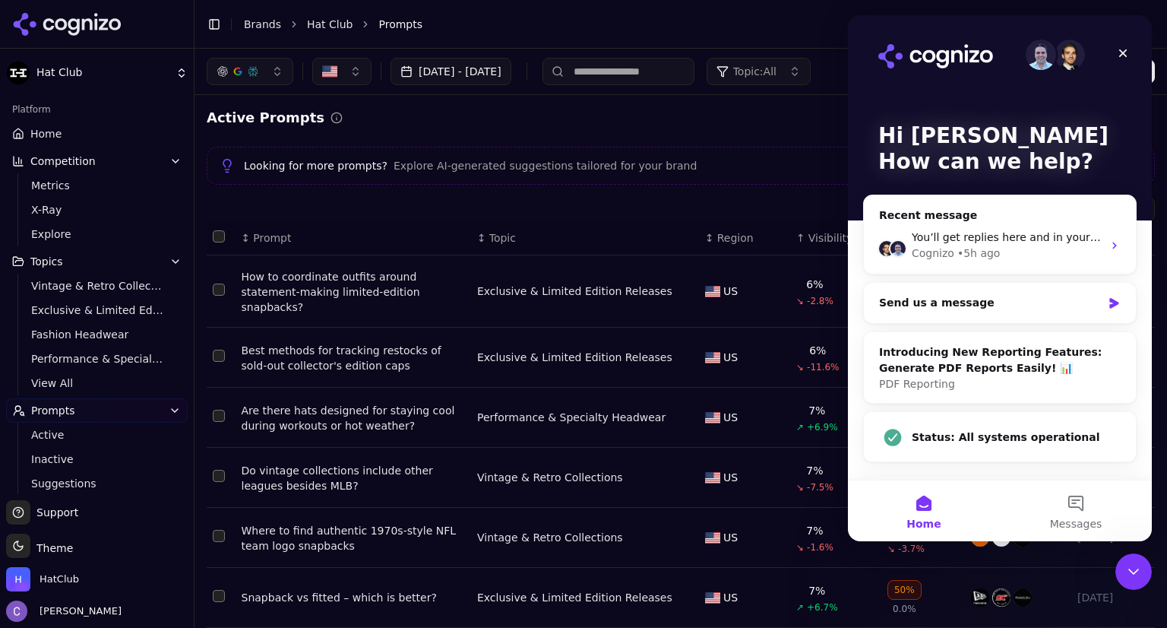
click at [796, 98] on div "Active Prompts Looking for more prompts? Explore AI-generated suggestions tailo…" at bounding box center [681, 506] width 973 height 822
click at [1125, 49] on icon "Close" at bounding box center [1123, 53] width 12 height 12
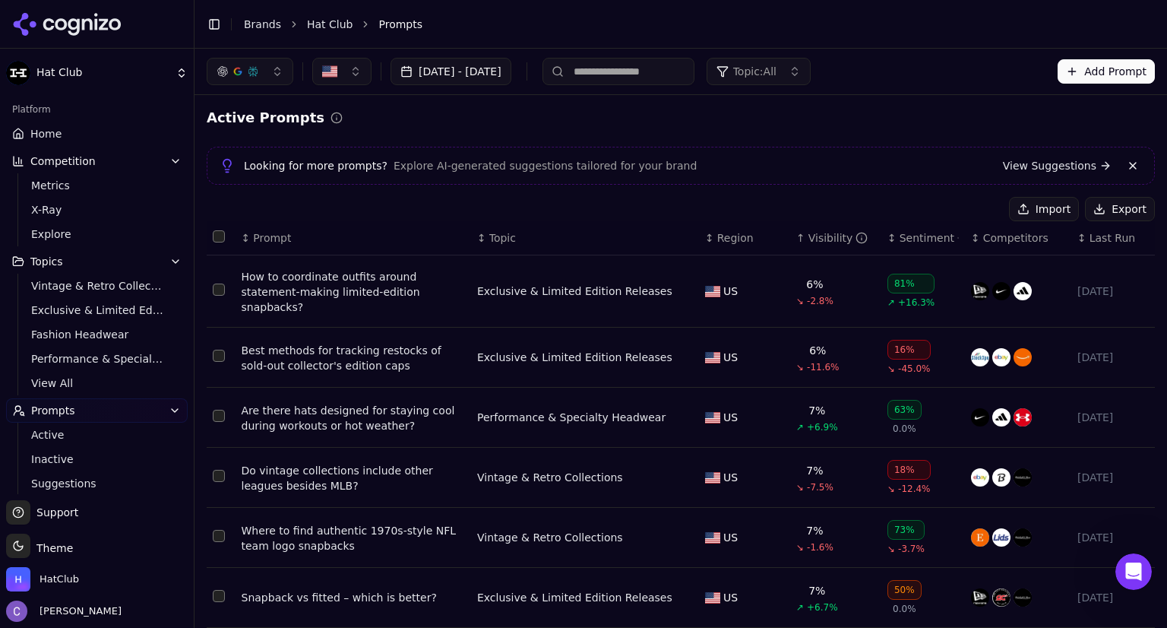
click at [70, 129] on link "Home" at bounding box center [97, 134] width 182 height 24
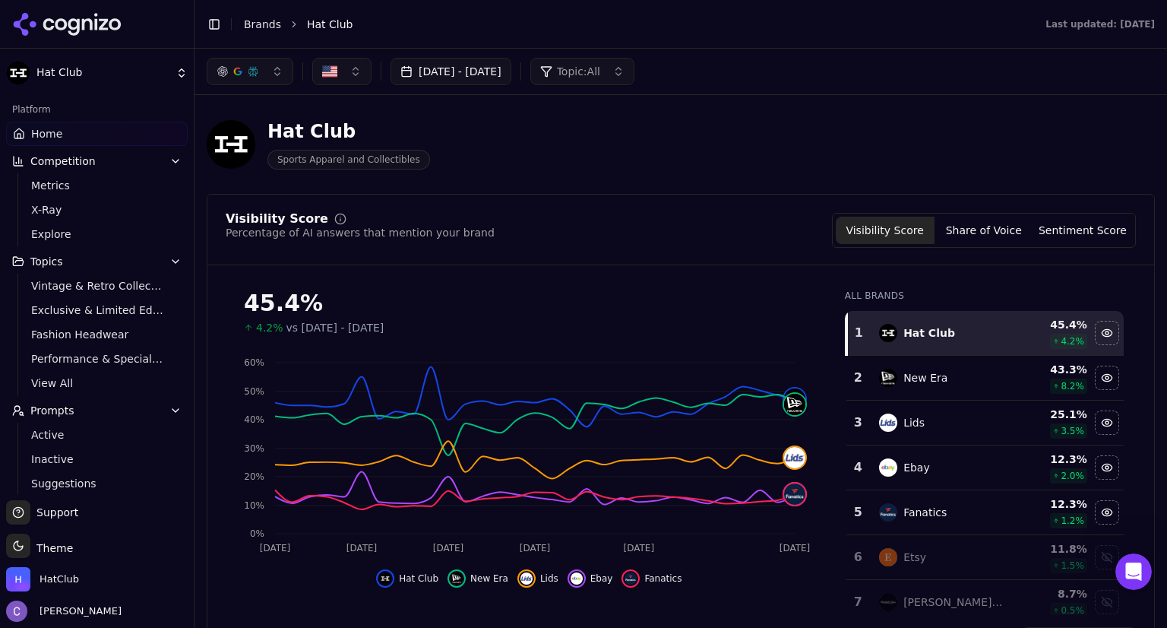
click at [70, 404] on button "Prompts" at bounding box center [97, 410] width 182 height 24
click at [116, 411] on button "Prompts" at bounding box center [97, 410] width 182 height 24
click at [53, 439] on span "Active" at bounding box center [97, 434] width 132 height 15
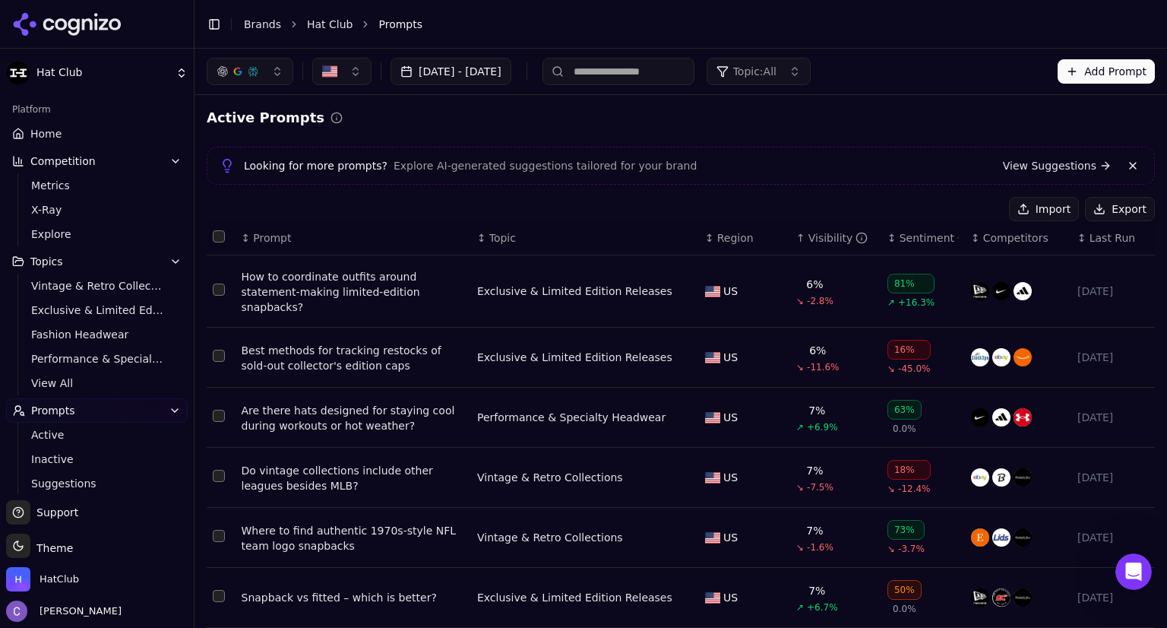
click at [678, 78] on input at bounding box center [619, 71] width 152 height 27
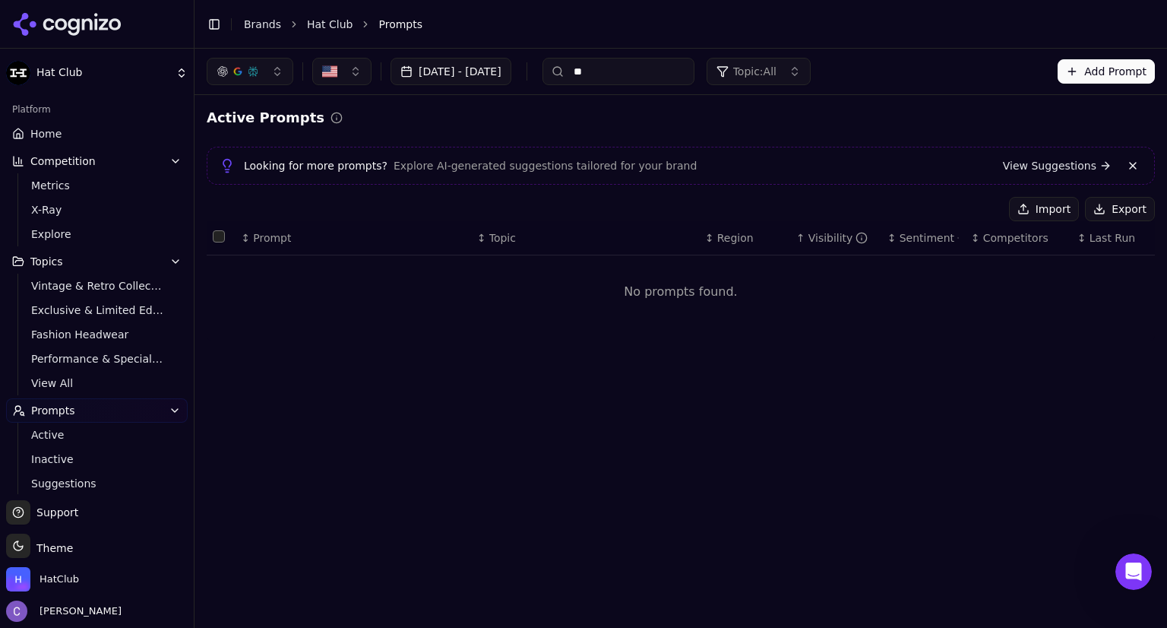
type input "*"
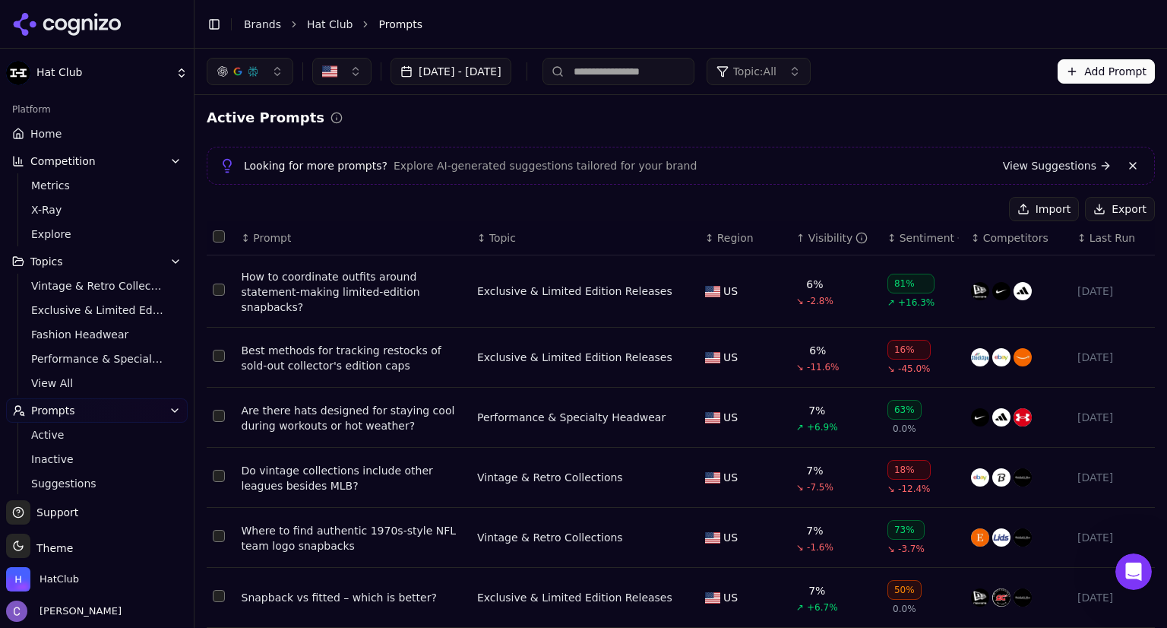
click at [777, 77] on span "Topic: All" at bounding box center [754, 71] width 43 height 15
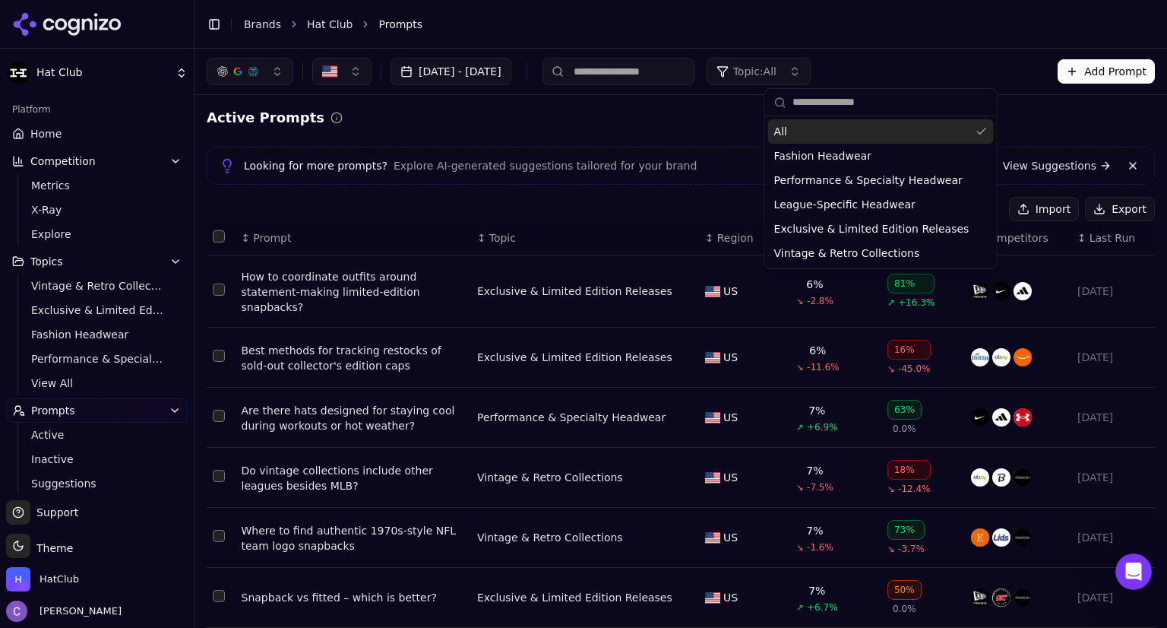
click at [947, 70] on div "[DATE] - [DATE] Topic: All Add Prompt" at bounding box center [681, 71] width 949 height 27
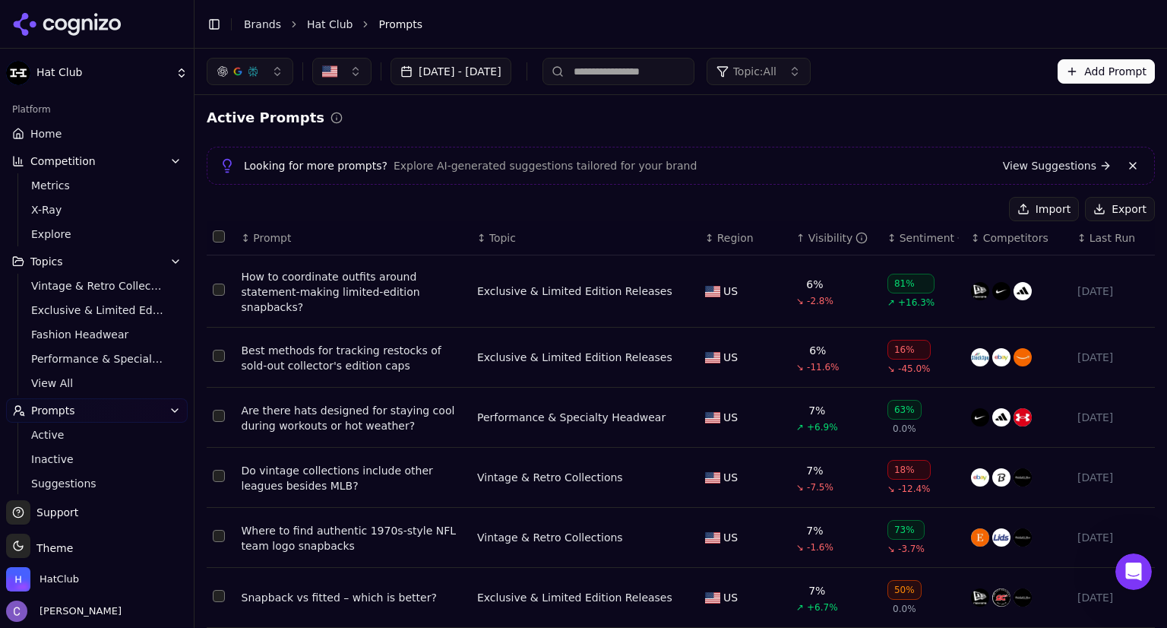
click at [87, 135] on link "Home" at bounding box center [97, 134] width 182 height 24
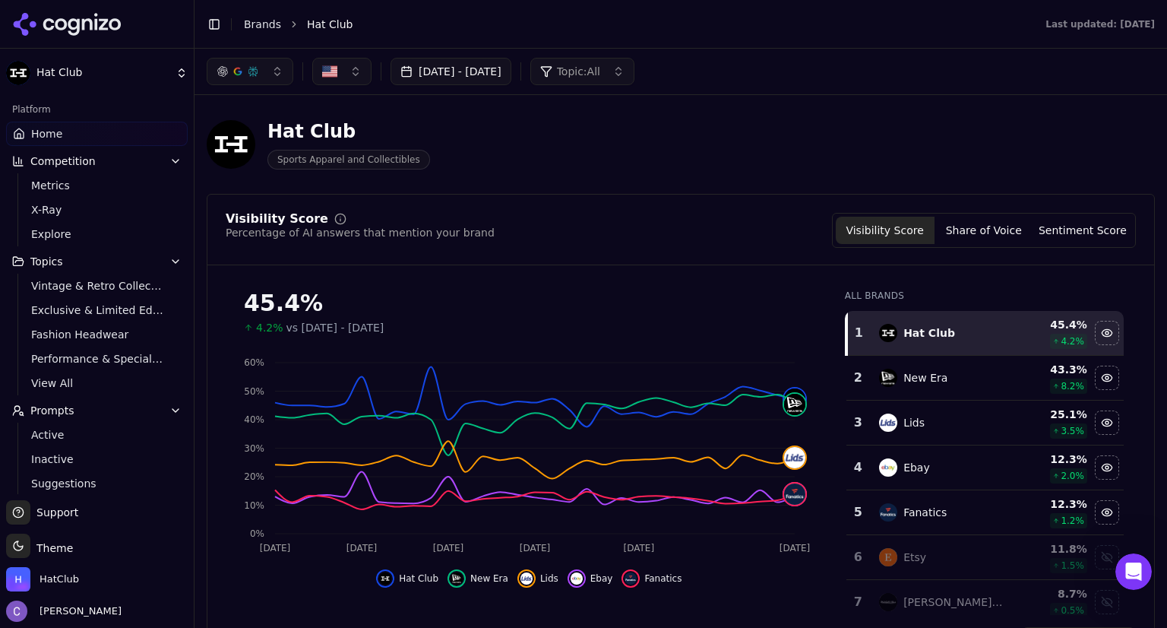
click at [57, 411] on span "Prompts" at bounding box center [52, 410] width 44 height 15
click at [58, 416] on span "Prompts" at bounding box center [52, 410] width 44 height 15
click at [58, 441] on span "Active" at bounding box center [97, 434] width 132 height 15
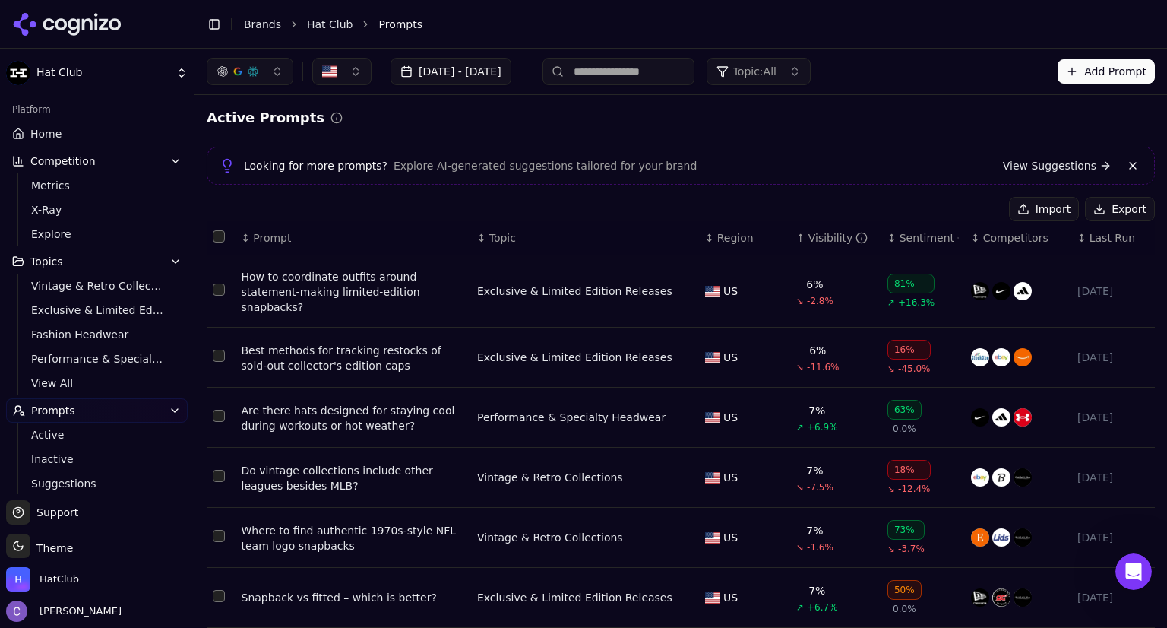
click at [670, 65] on input at bounding box center [619, 71] width 152 height 27
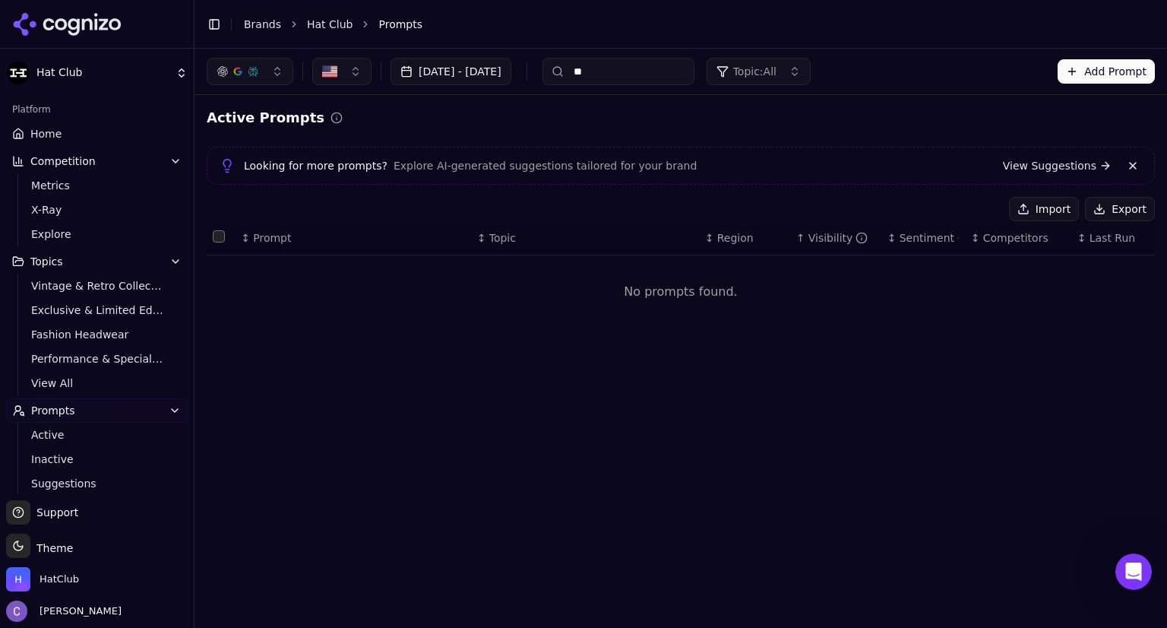
type input "*"
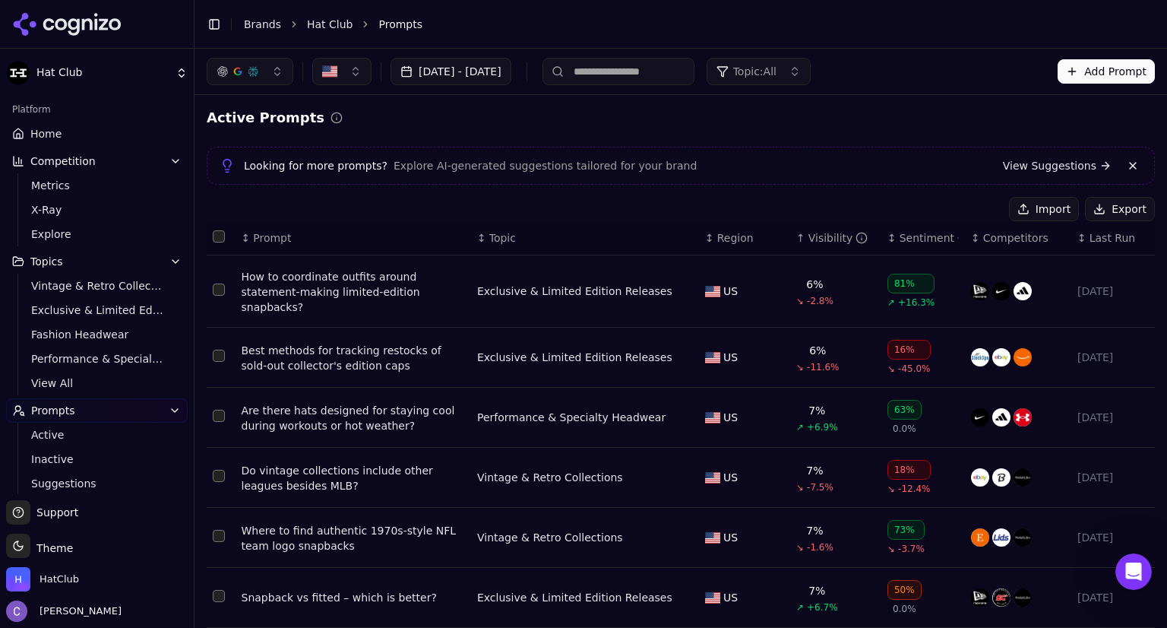
click at [797, 236] on div "↑ Visibility" at bounding box center [836, 237] width 79 height 15
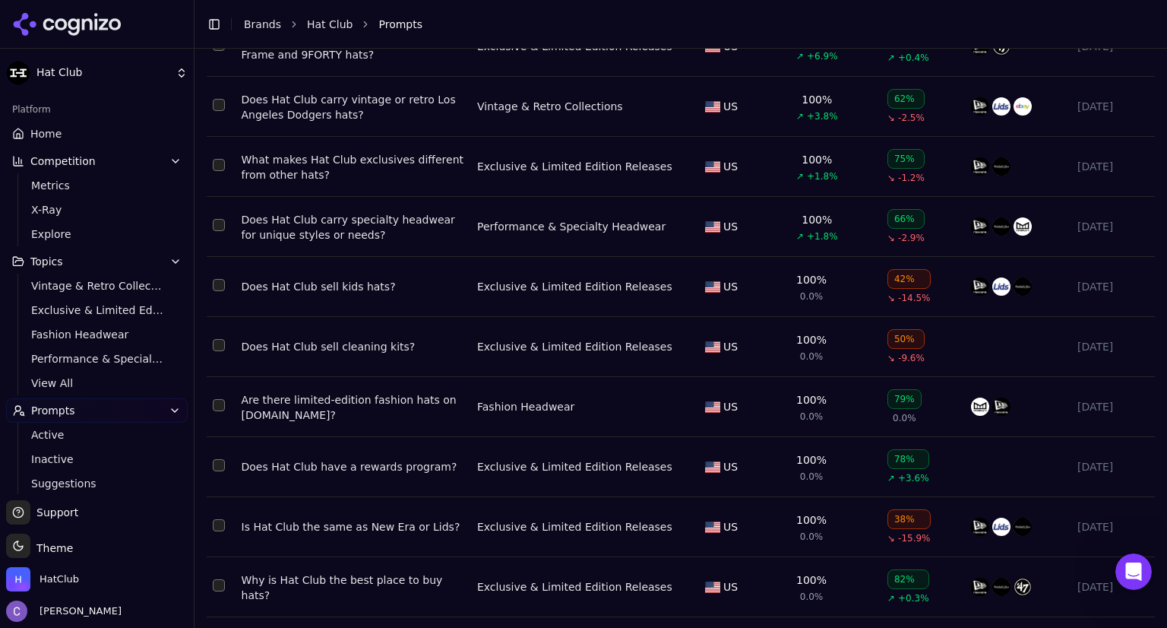
scroll to position [277, 0]
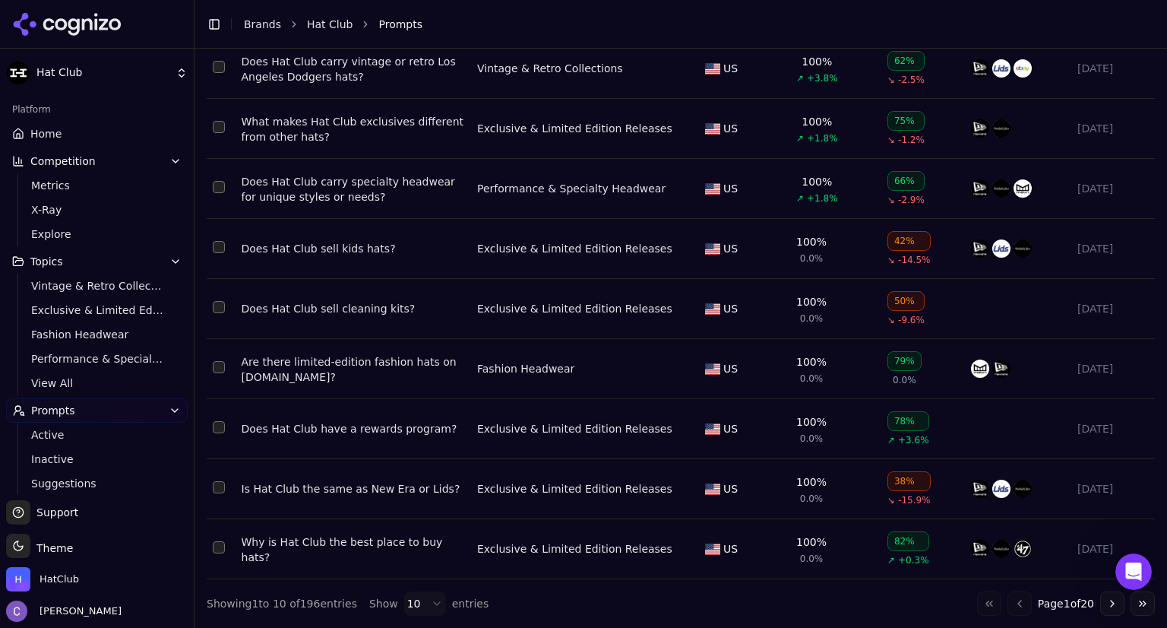
click at [1101, 601] on button "Go to next page" at bounding box center [1113, 603] width 24 height 24
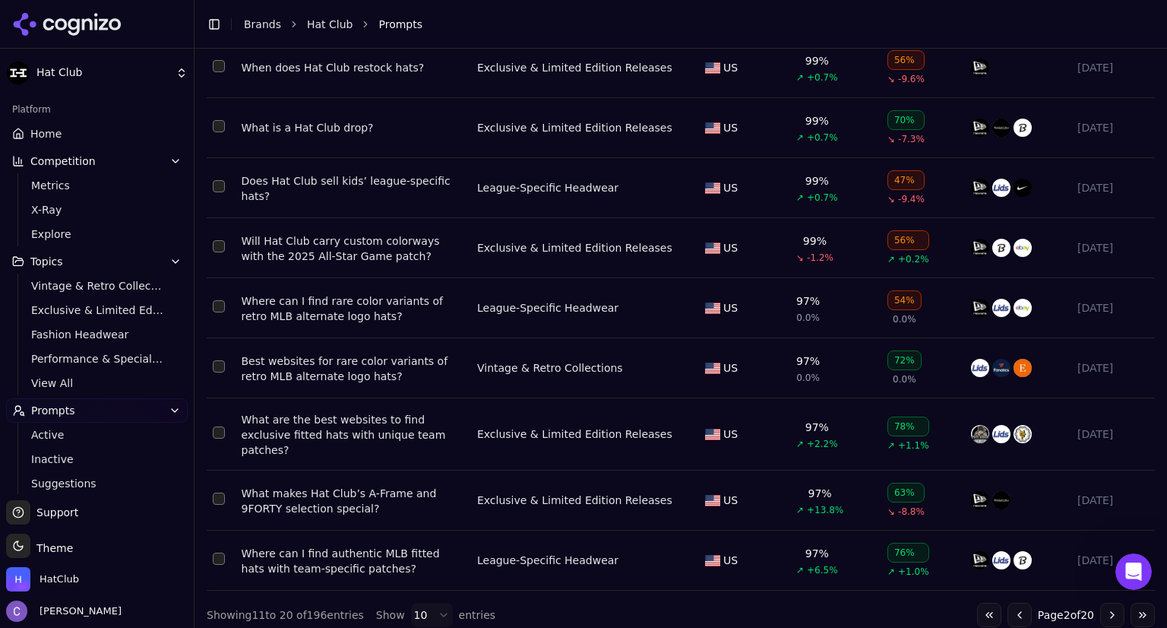
click at [1101, 604] on button "Go to next page" at bounding box center [1113, 615] width 24 height 24
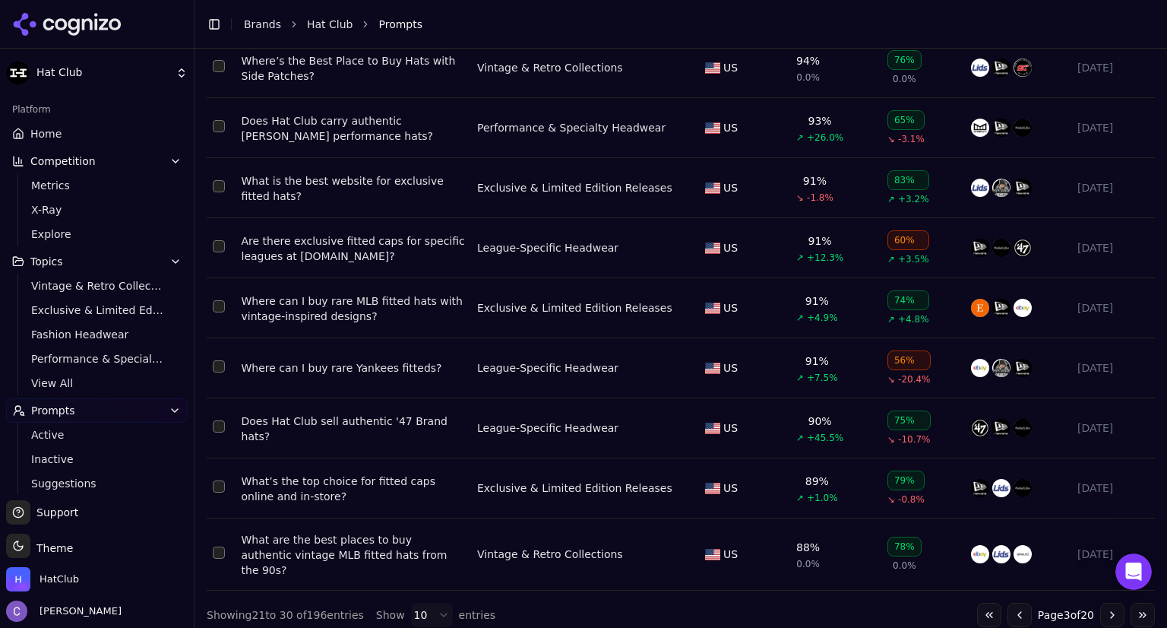
click at [1101, 606] on button "Go to next page" at bounding box center [1113, 615] width 24 height 24
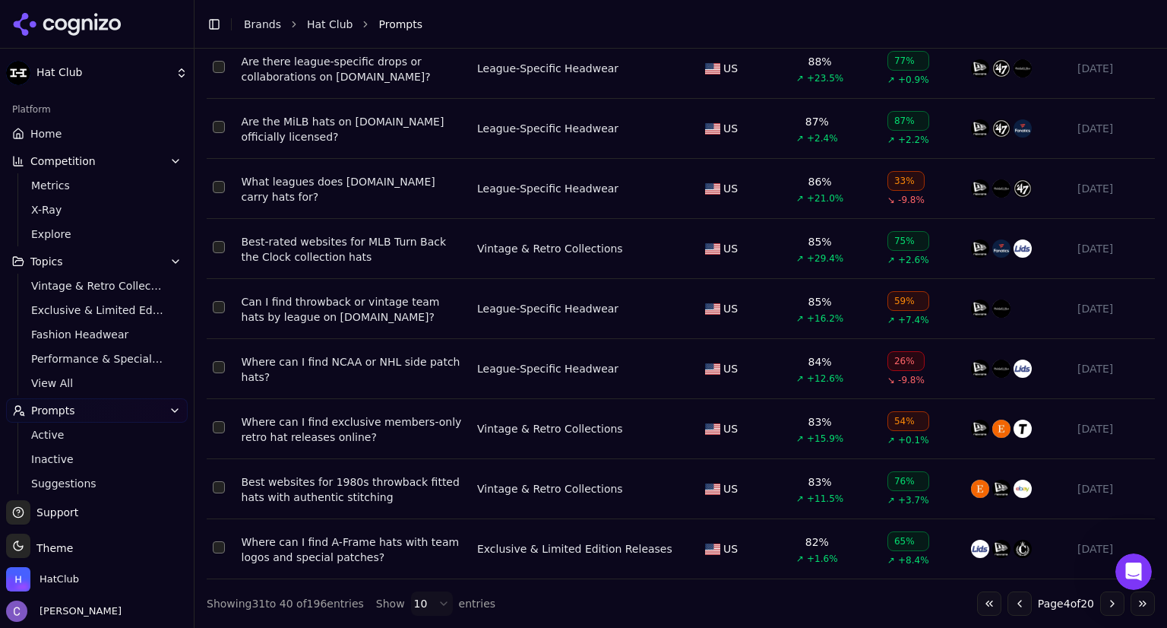
click at [1101, 607] on button "Go to next page" at bounding box center [1113, 603] width 24 height 24
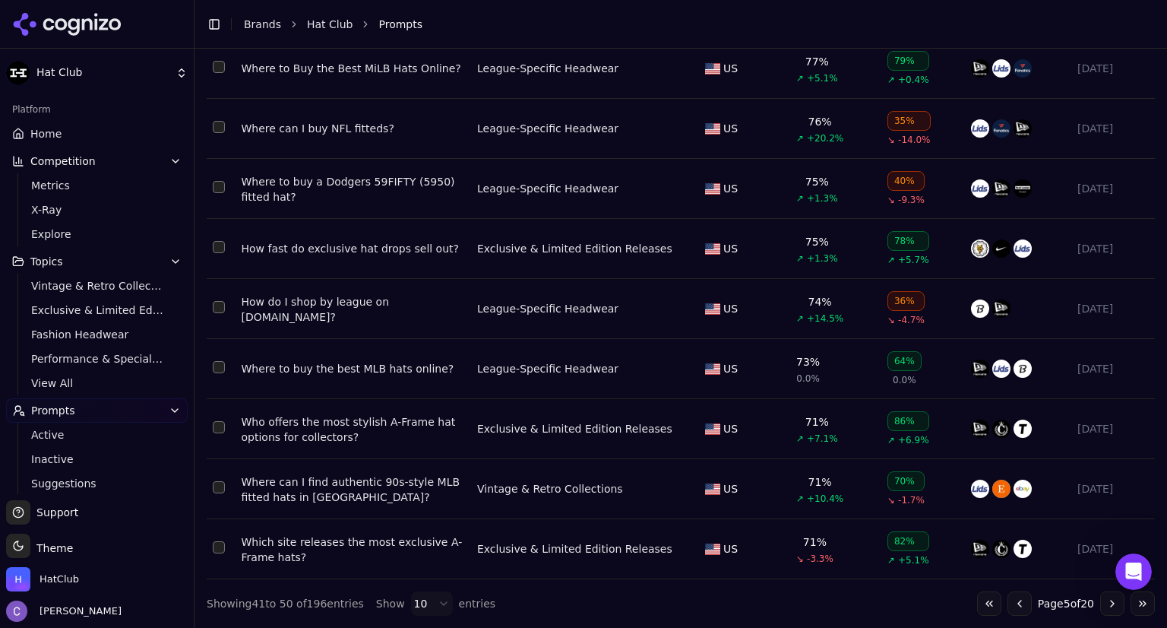
click at [1101, 599] on button "Go to next page" at bounding box center [1113, 603] width 24 height 24
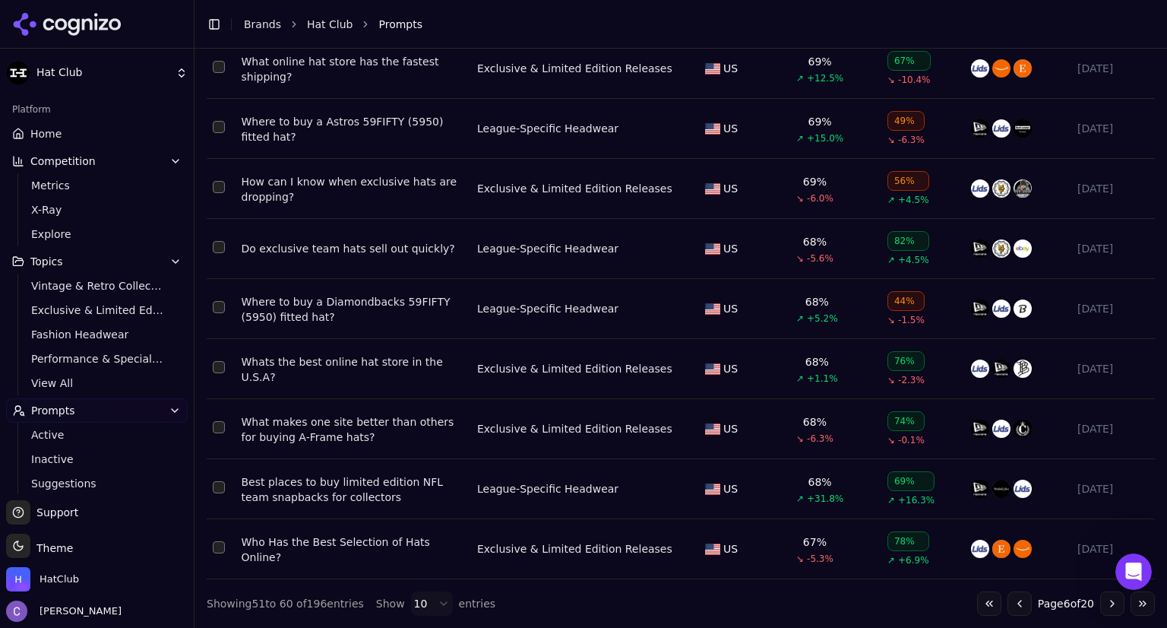
click at [88, 131] on link "Home" at bounding box center [97, 134] width 182 height 24
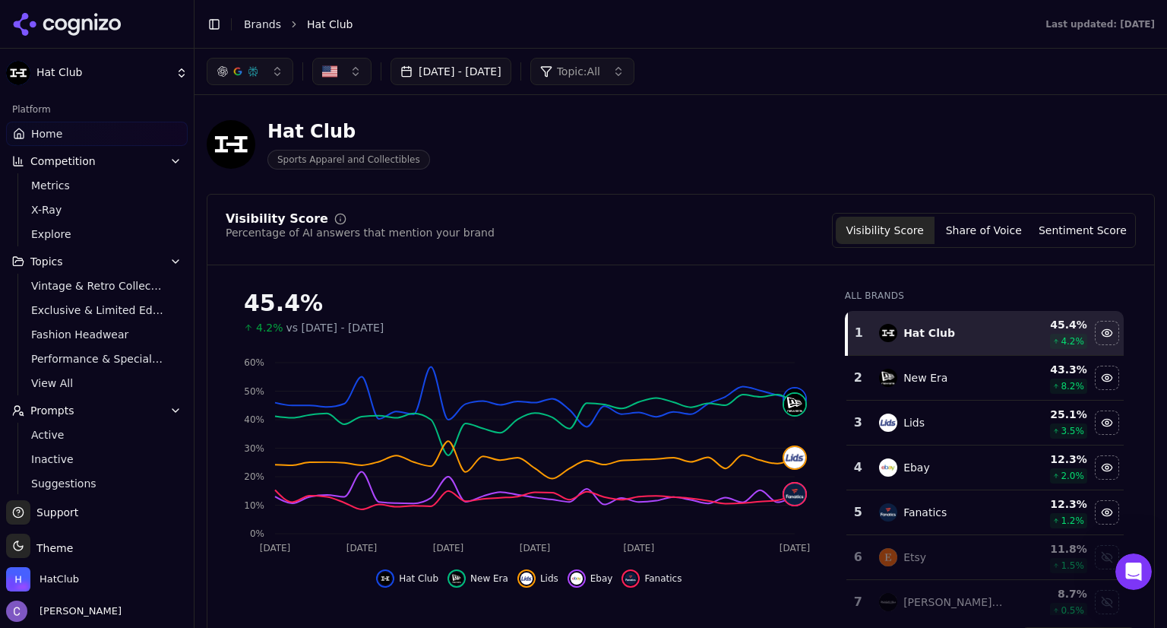
click at [275, 78] on button "button" at bounding box center [250, 71] width 87 height 27
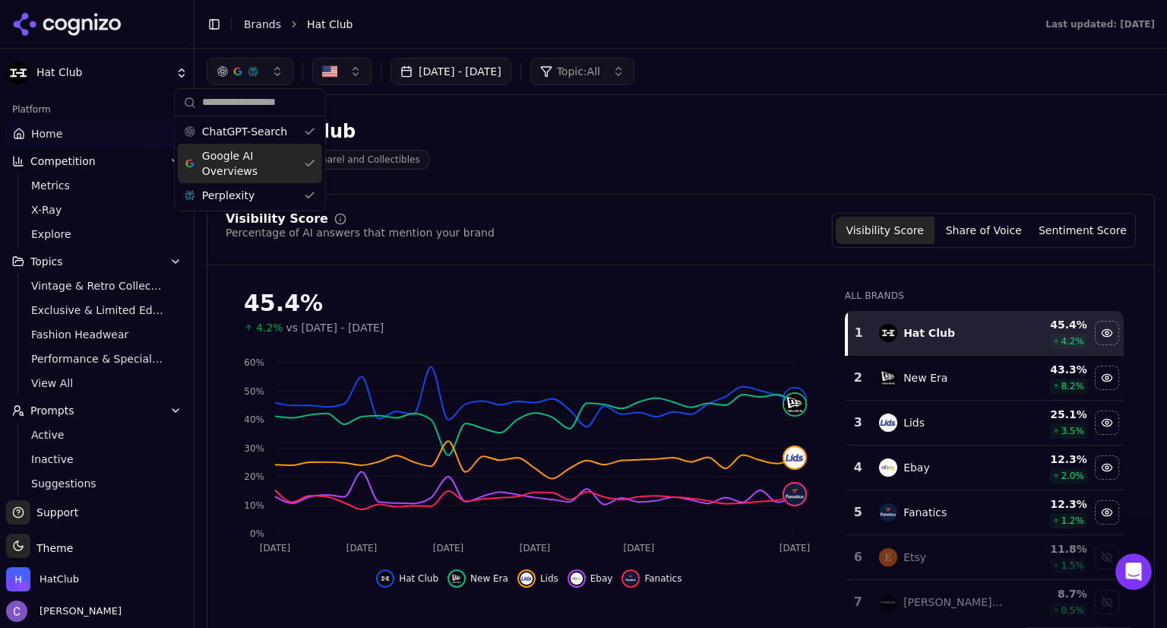
click at [306, 163] on div "Google AI Overviews" at bounding box center [250, 164] width 144 height 40
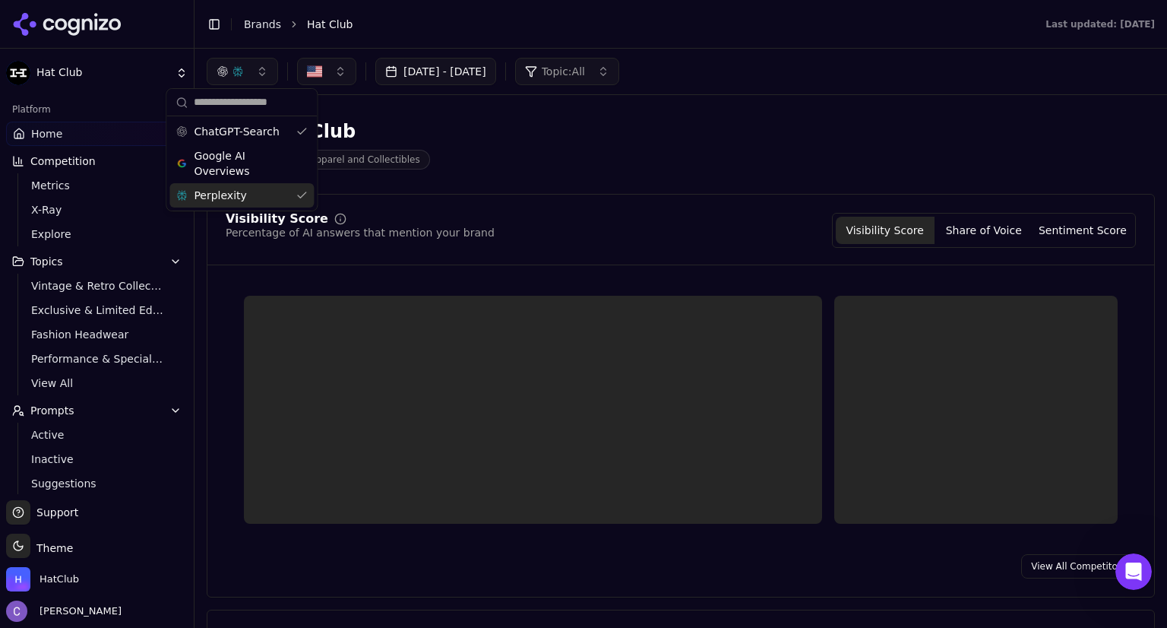
click at [304, 198] on div "Perplexity" at bounding box center [241, 195] width 144 height 24
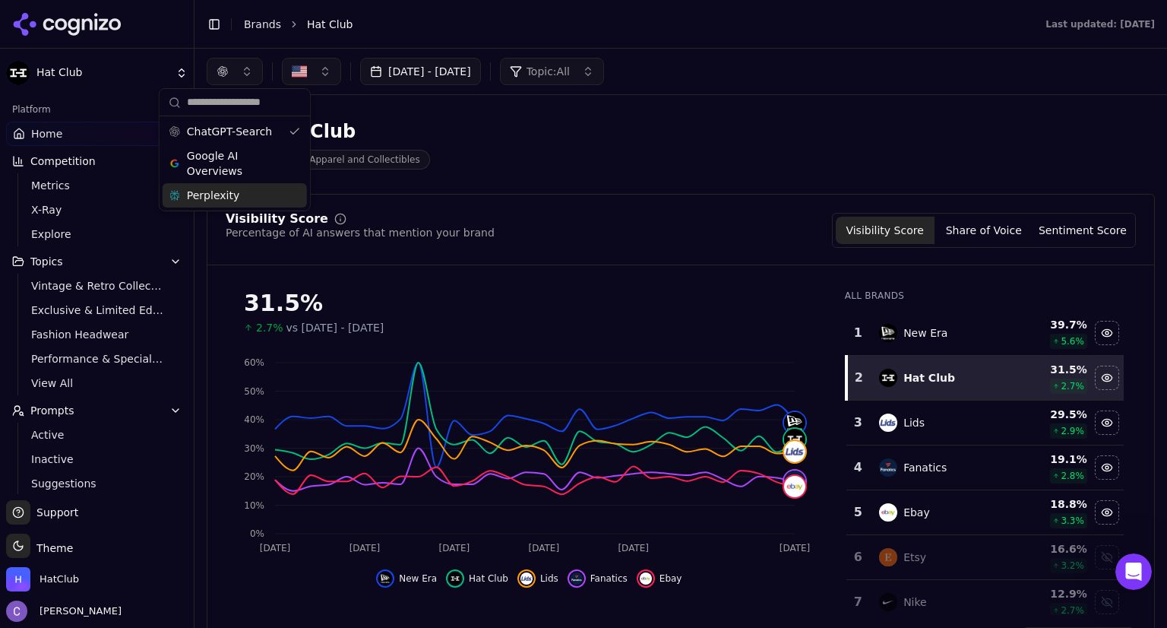
click at [58, 147] on ul "Home Competition Metrics X-Ray Explore Topics Vintage & Retro Collections Exclu…" at bounding box center [97, 363] width 182 height 483
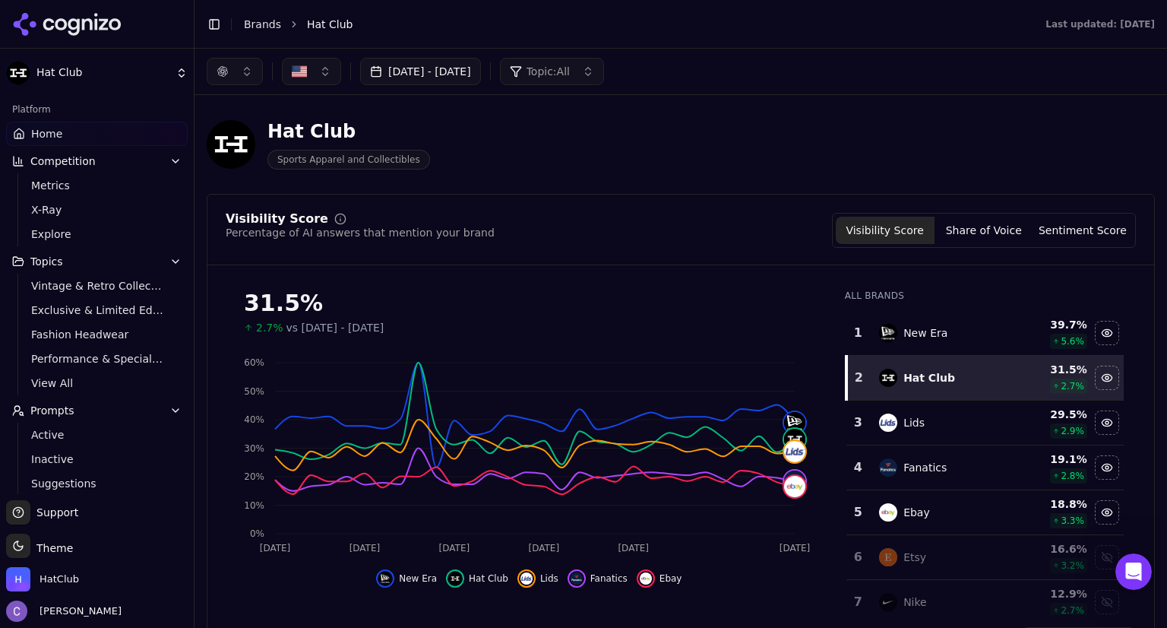
click at [65, 141] on link "Home" at bounding box center [97, 134] width 182 height 24
click at [251, 77] on button "button" at bounding box center [235, 71] width 56 height 27
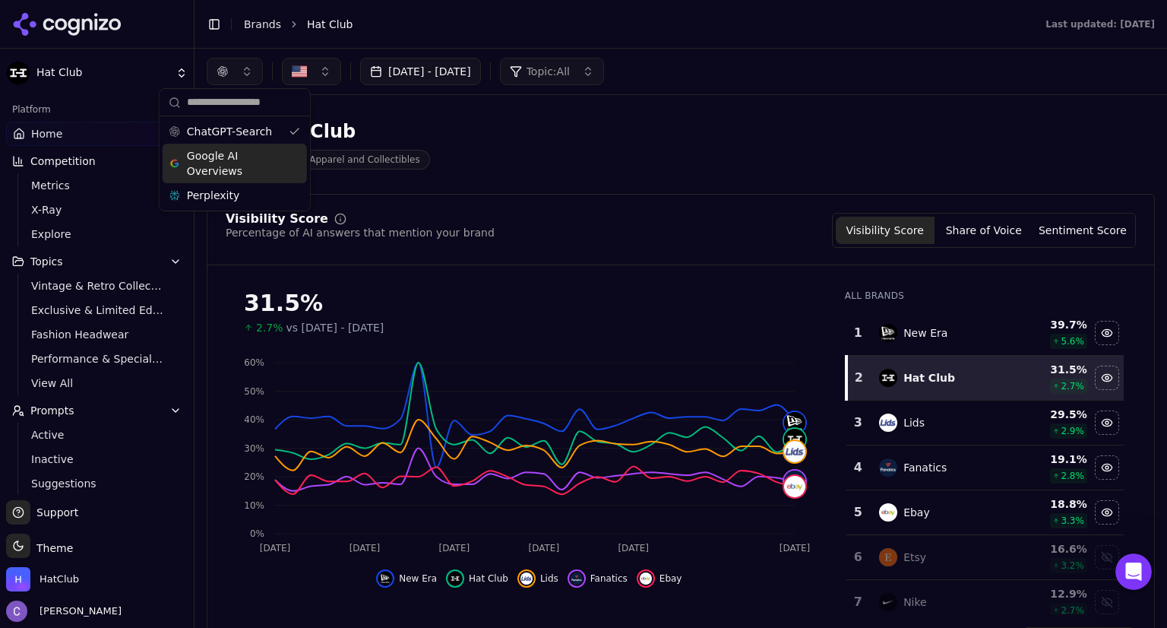
click at [287, 167] on div "Google AI Overviews" at bounding box center [235, 164] width 144 height 40
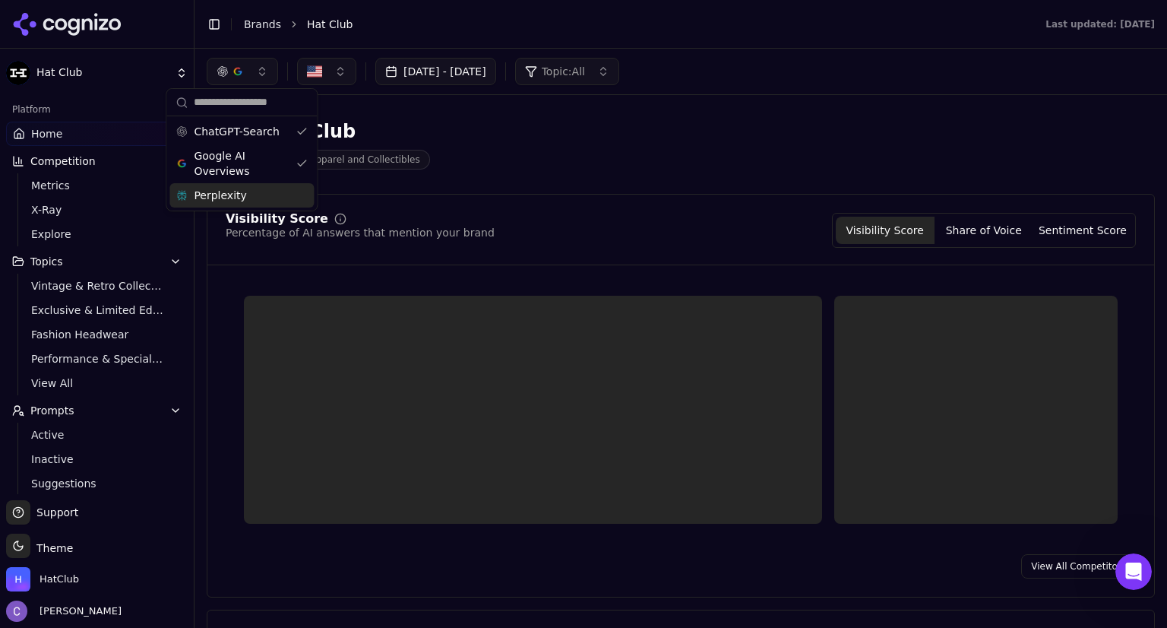
click at [296, 197] on div "Perplexity" at bounding box center [241, 195] width 144 height 24
